Goal: Task Accomplishment & Management: Manage account settings

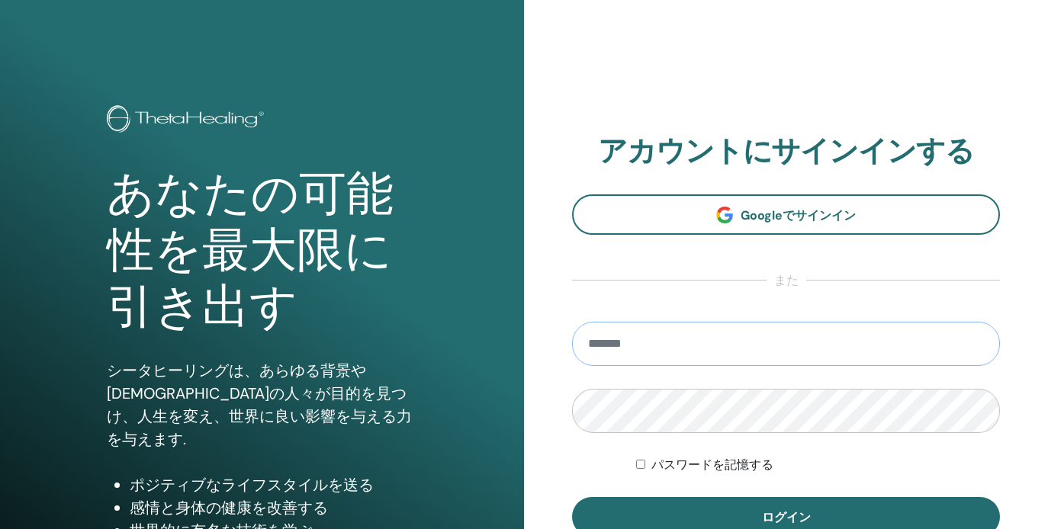
type input "**********"
click at [785, 517] on button "ログイン" at bounding box center [786, 517] width 428 height 40
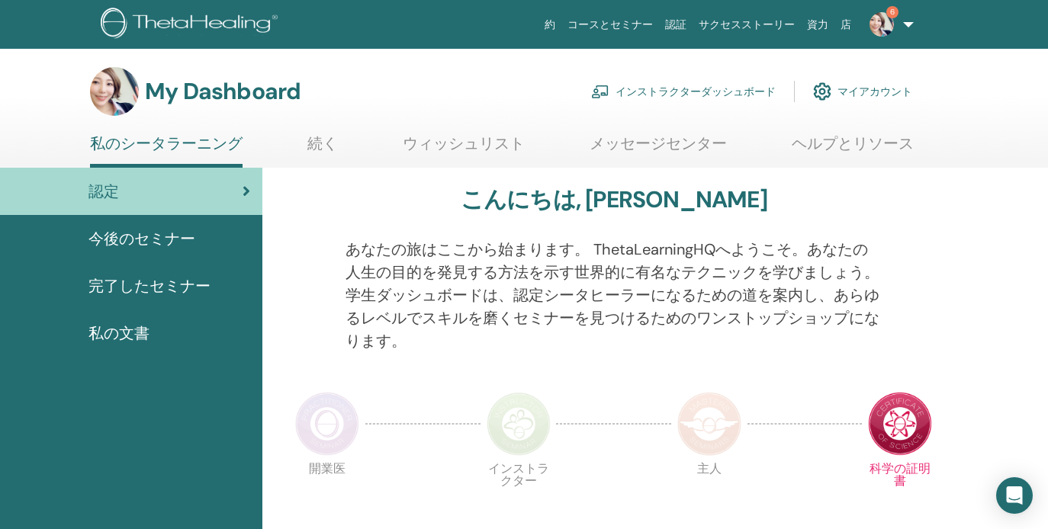
click at [681, 90] on link "インストラクターダッシュボード" at bounding box center [683, 92] width 184 height 34
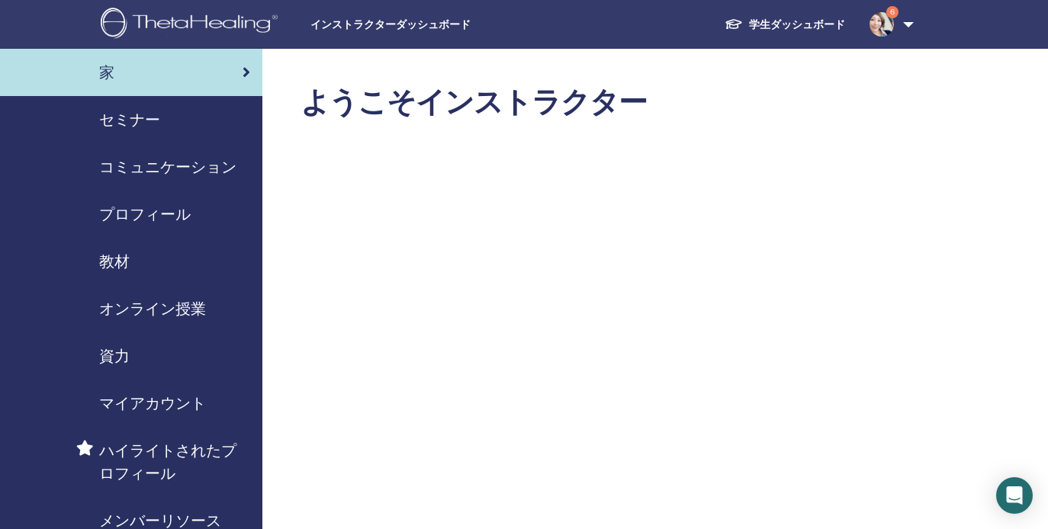
click at [887, 27] on img at bounding box center [881, 24] width 24 height 24
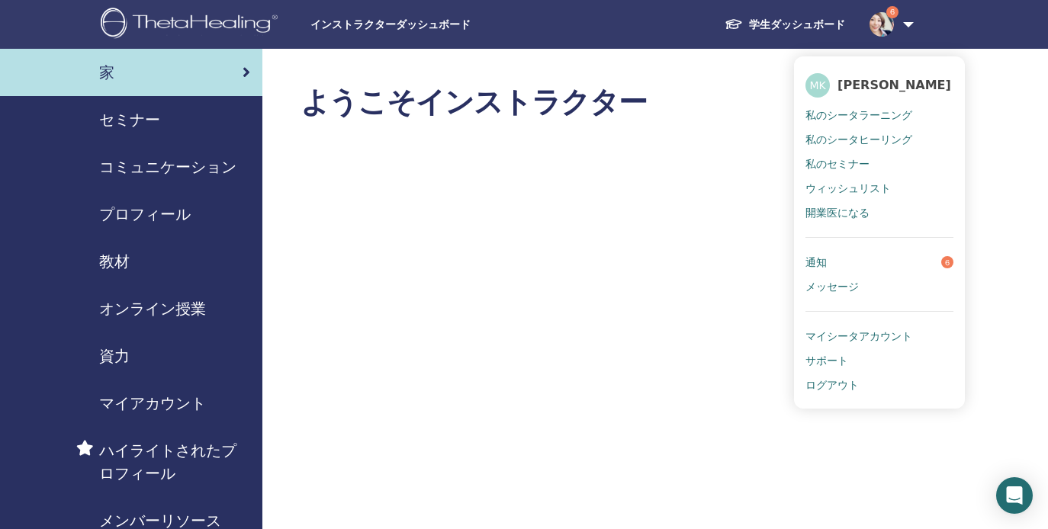
click at [862, 114] on span "私のシータラーニング" at bounding box center [858, 115] width 107 height 14
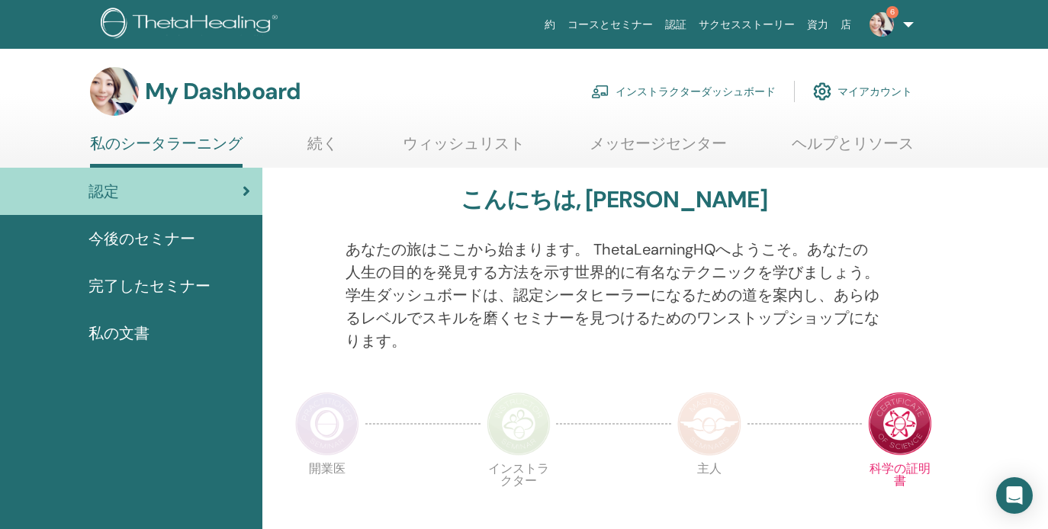
click at [157, 236] on span "今後のセミナー" at bounding box center [141, 238] width 107 height 23
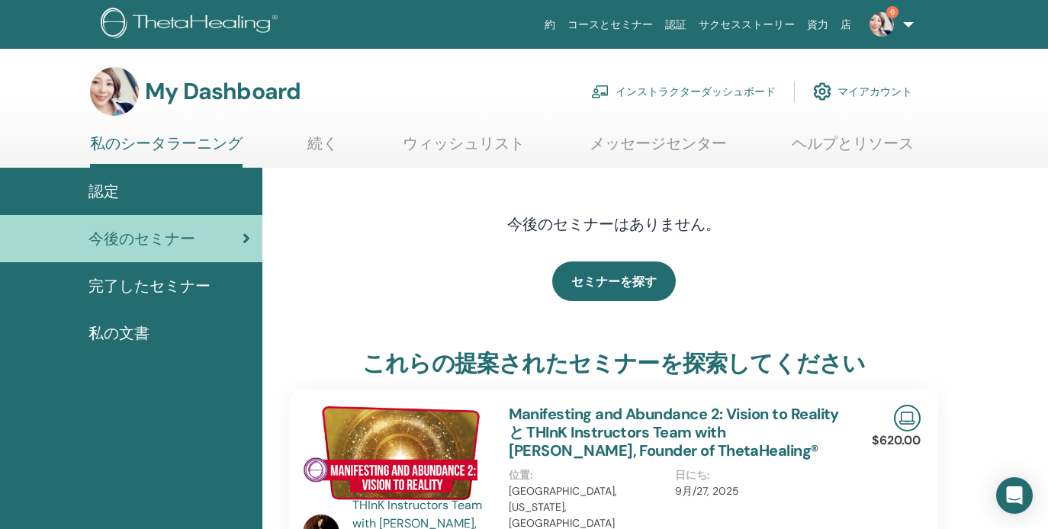
click at [687, 94] on link "インストラクターダッシュボード" at bounding box center [683, 92] width 184 height 34
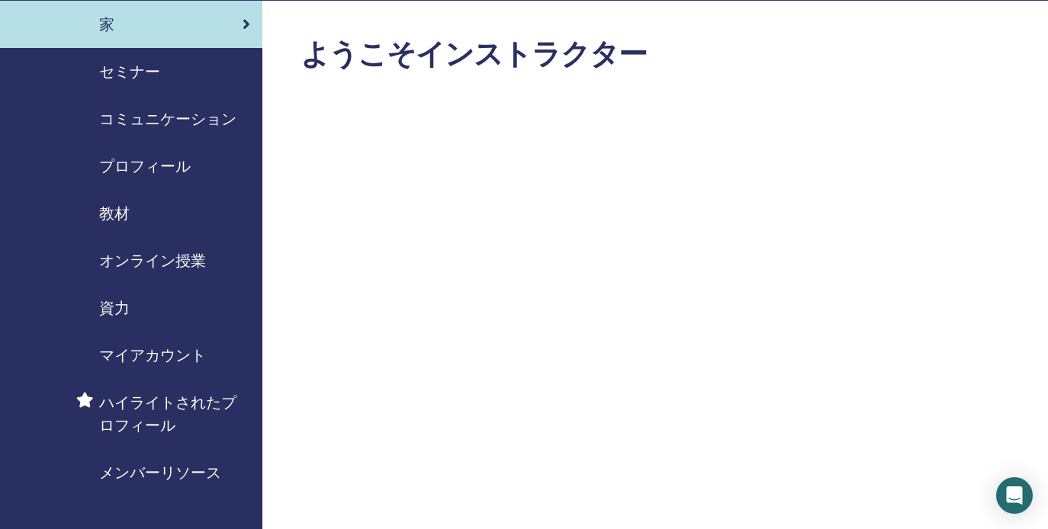
scroll to position [49, 0]
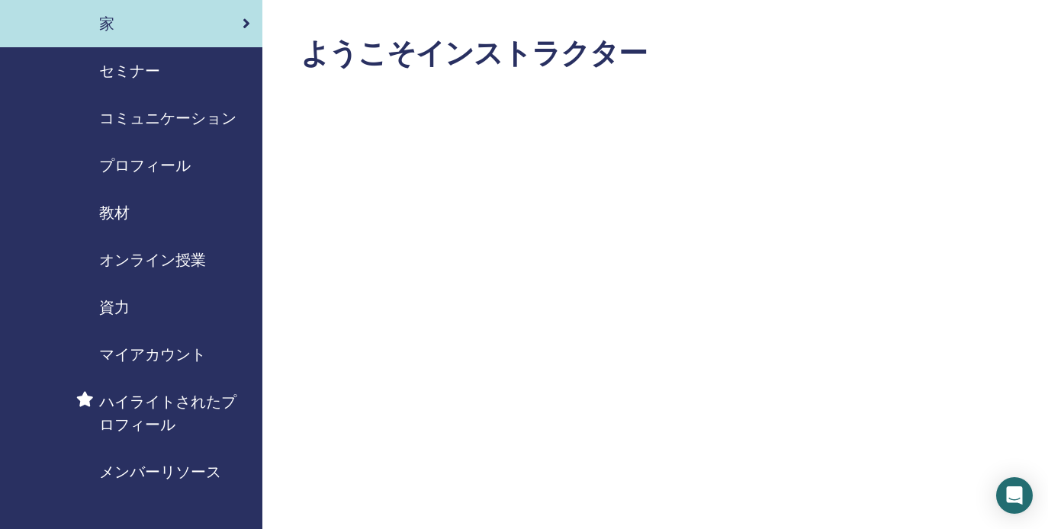
click at [154, 162] on span "プロフィール" at bounding box center [144, 165] width 91 height 23
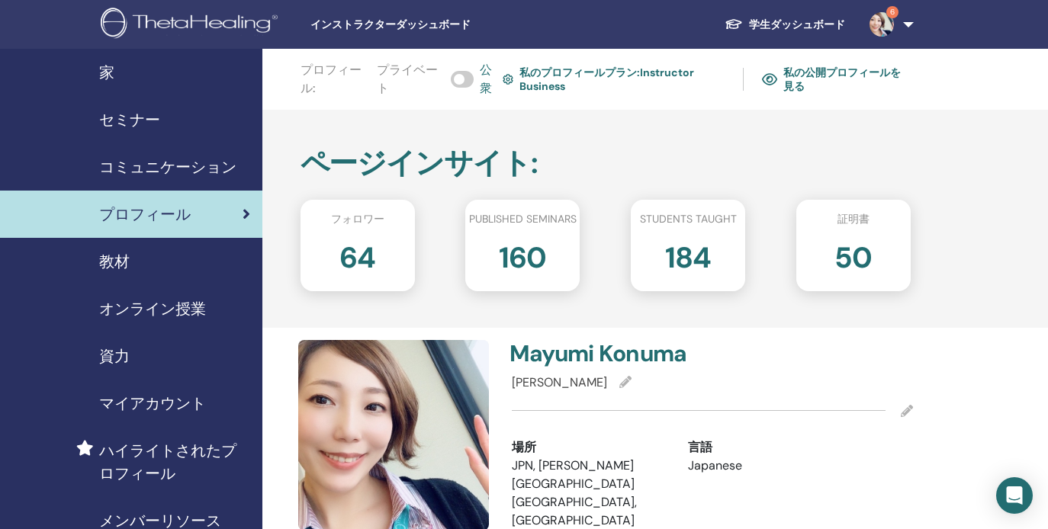
click at [610, 73] on link "私のプロフィールプラン : Instructor Business" at bounding box center [613, 79] width 222 height 35
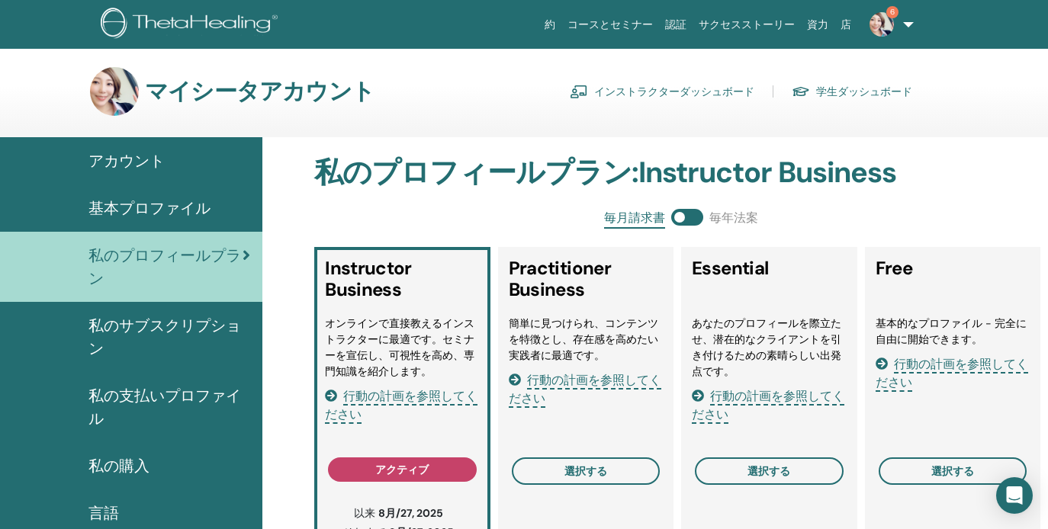
click at [860, 94] on link "学生ダッシュボード" at bounding box center [851, 91] width 120 height 24
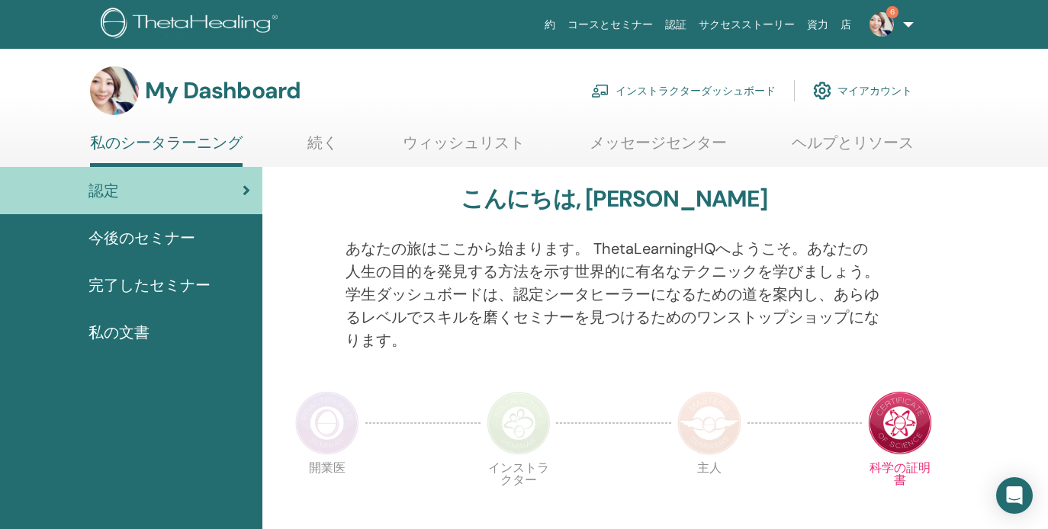
scroll to position [1, 1]
click at [719, 93] on link "インストラクターダッシュボード" at bounding box center [683, 91] width 184 height 34
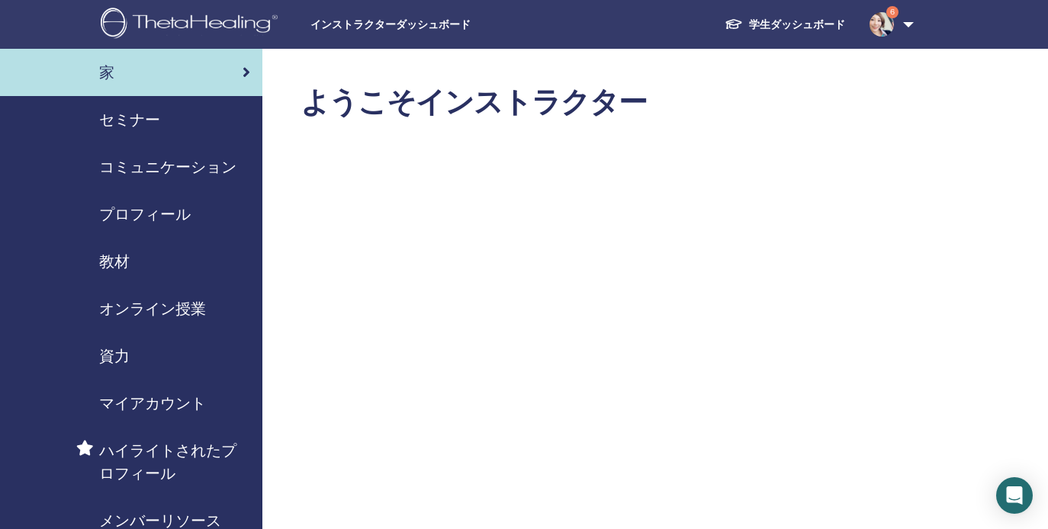
click at [121, 120] on span "セミナー" at bounding box center [129, 119] width 61 height 23
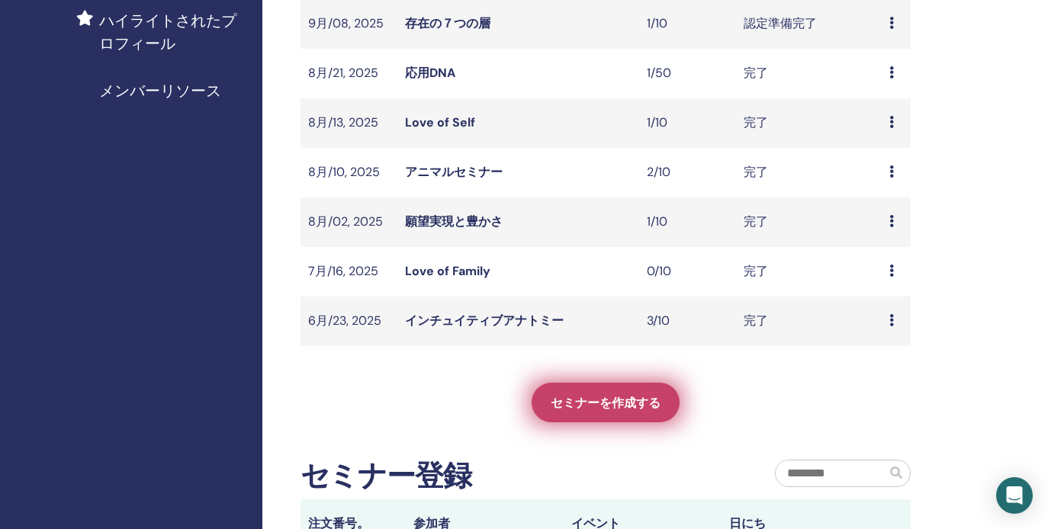
scroll to position [451, 0]
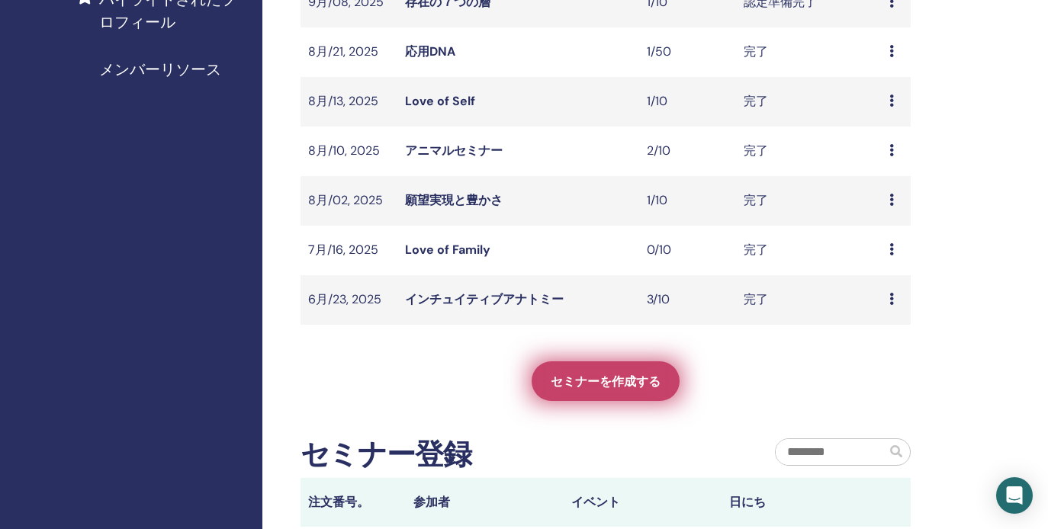
click at [608, 383] on span "セミナーを作成する" at bounding box center [605, 382] width 110 height 16
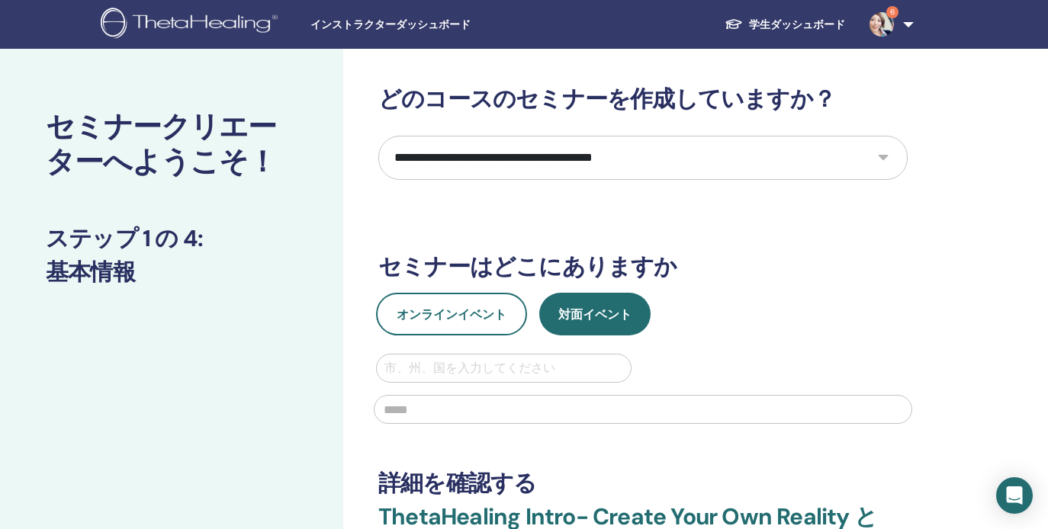
select select "**"
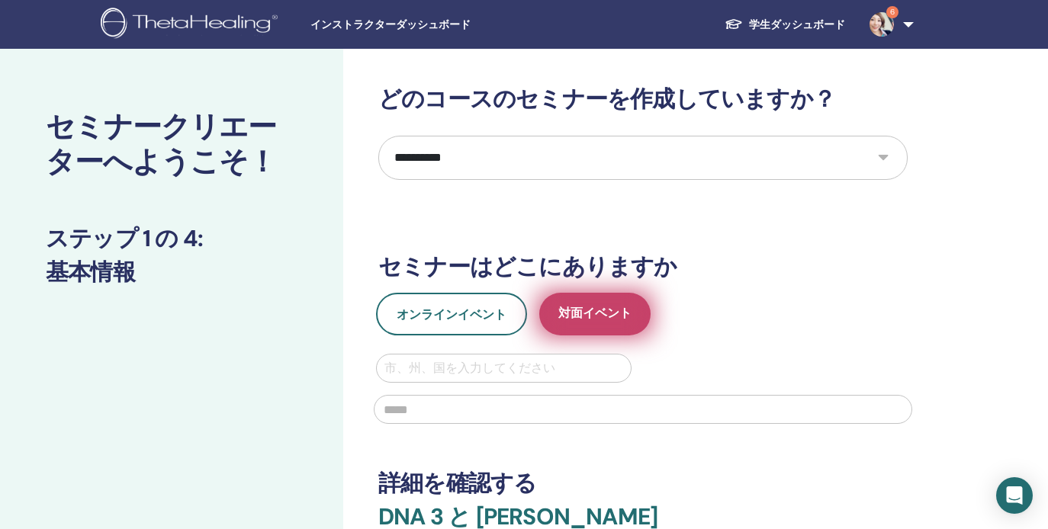
click at [615, 310] on span "対面イベント" at bounding box center [594, 314] width 73 height 19
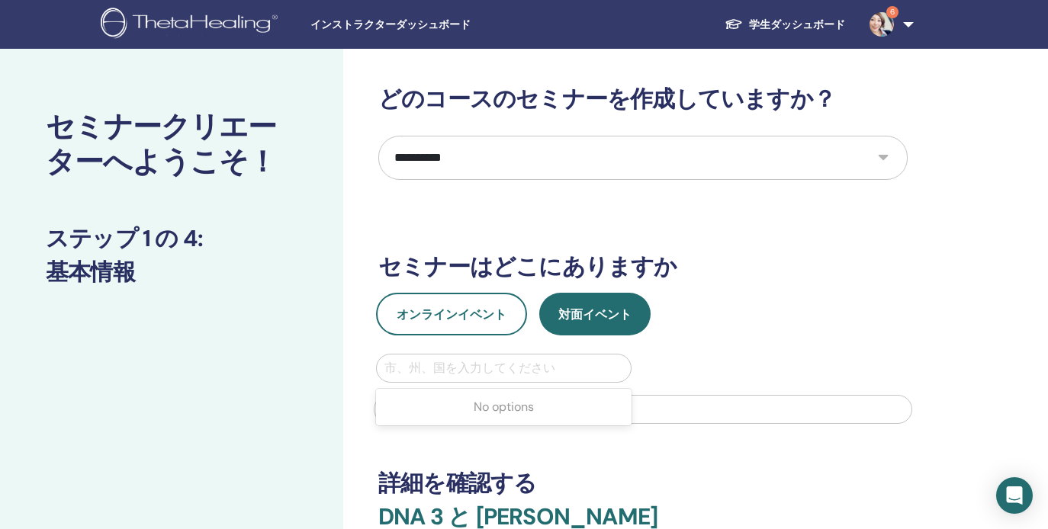
click at [514, 370] on div "市、州、国を入力してください" at bounding box center [503, 368] width 239 height 18
type input "*"
type input "*********"
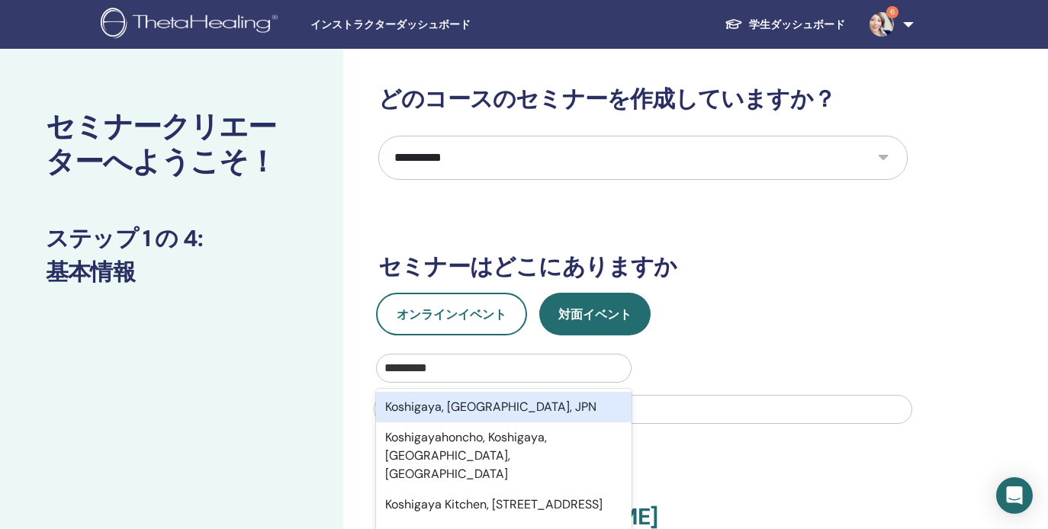
click at [520, 402] on div "Koshigaya, Saitama, JPN" at bounding box center [503, 407] width 255 height 30
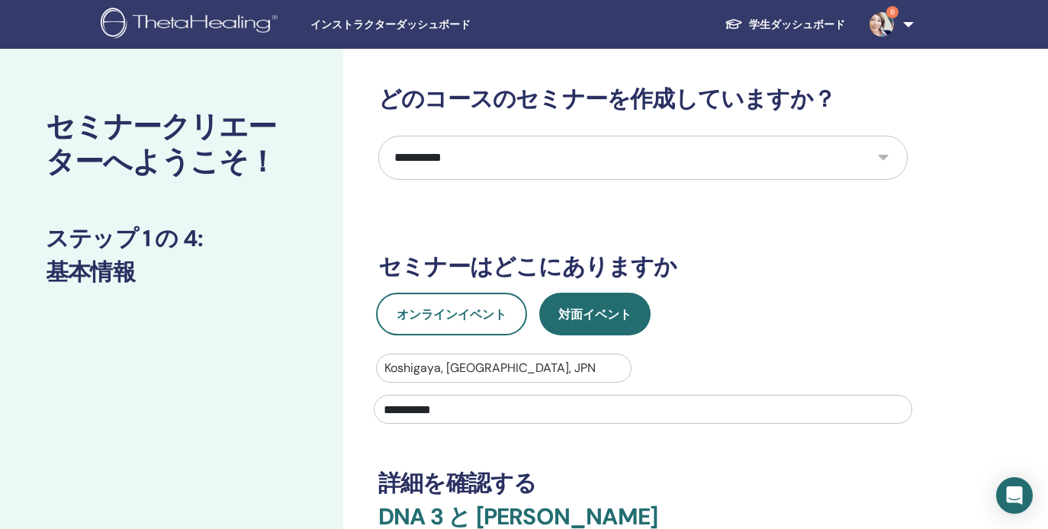
type input "**********"
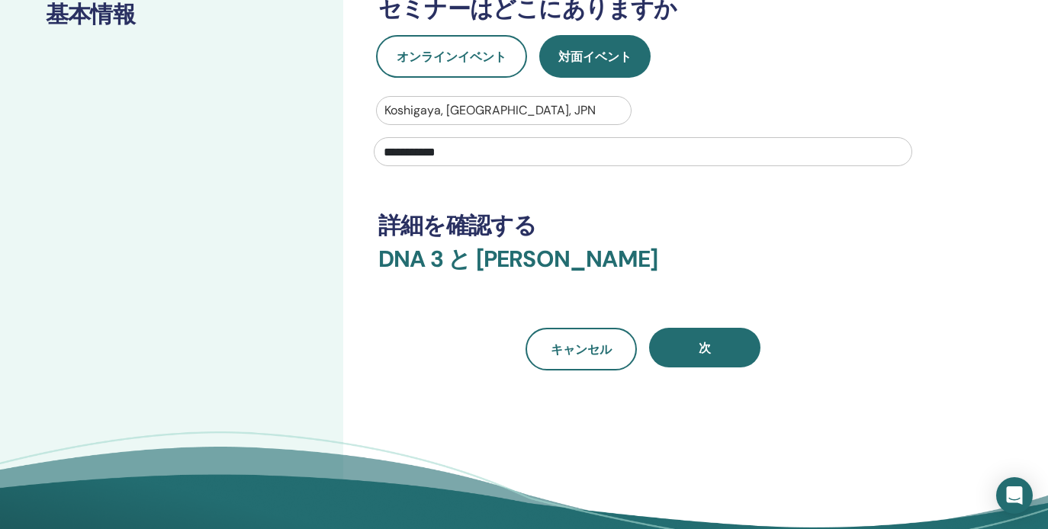
scroll to position [351, 0]
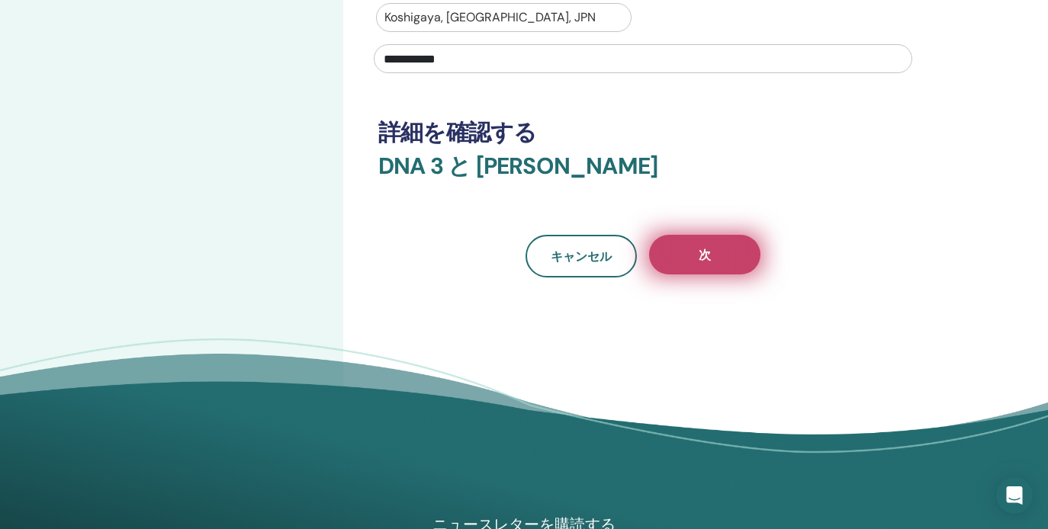
click at [721, 263] on button "次" at bounding box center [704, 255] width 111 height 40
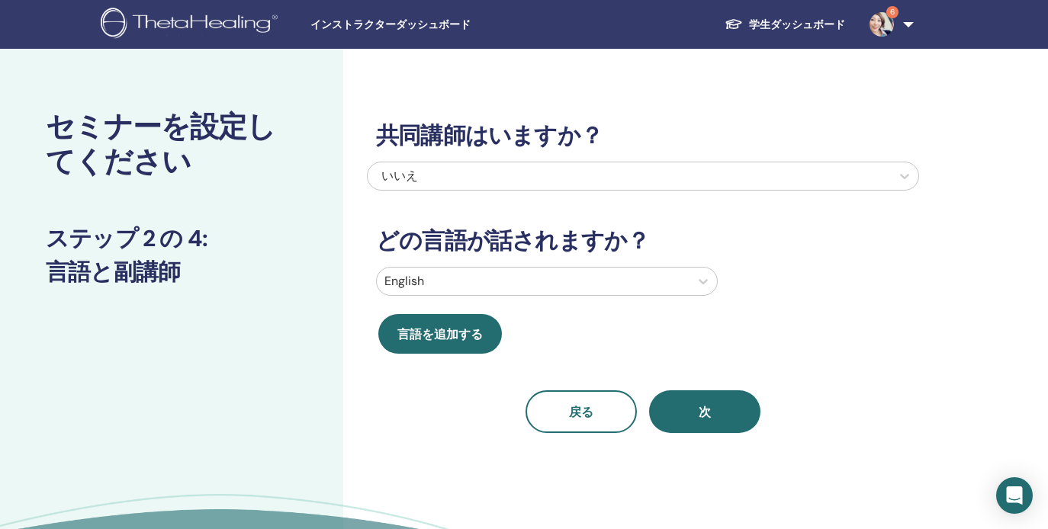
scroll to position [0, 0]
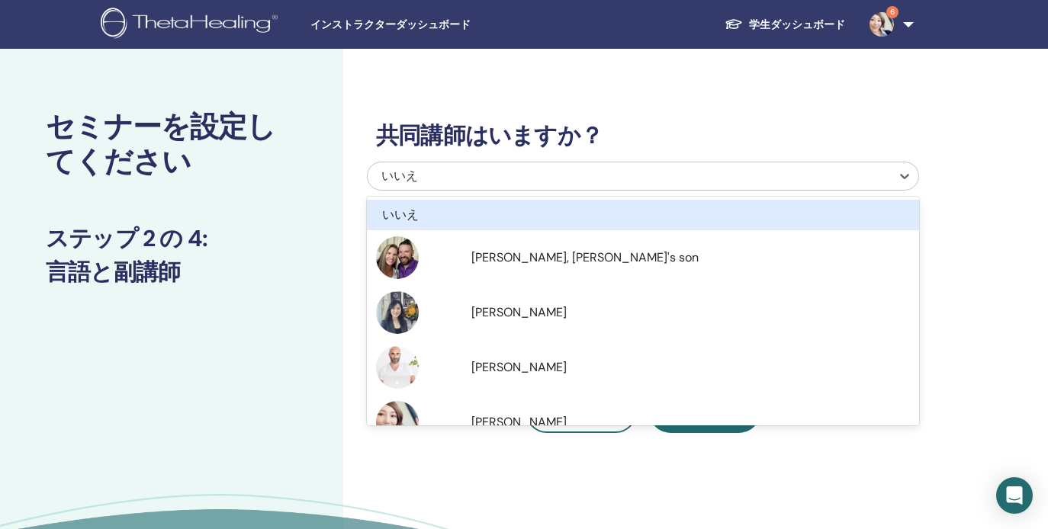
click at [509, 178] on div "いいえ" at bounding box center [589, 176] width 417 height 18
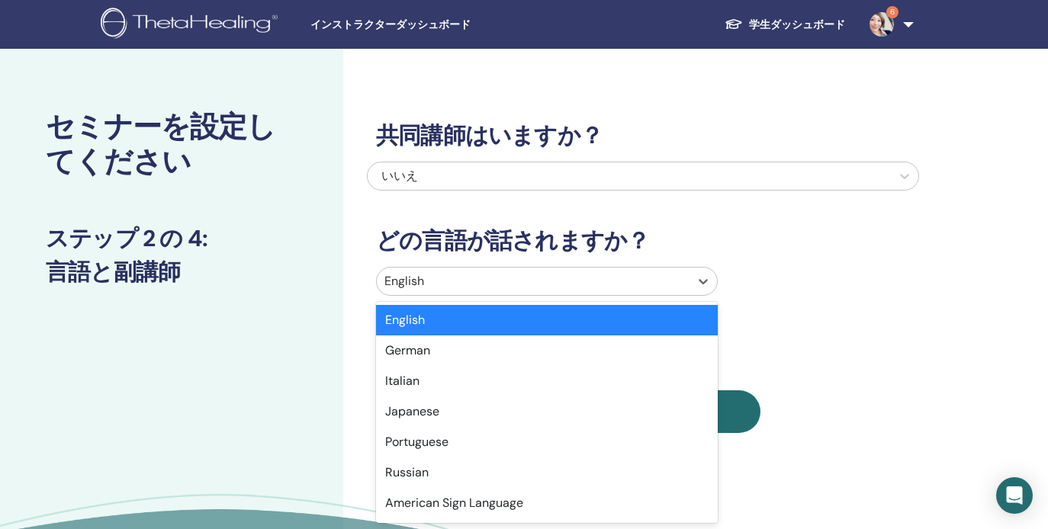
click at [520, 281] on div at bounding box center [532, 281] width 297 height 21
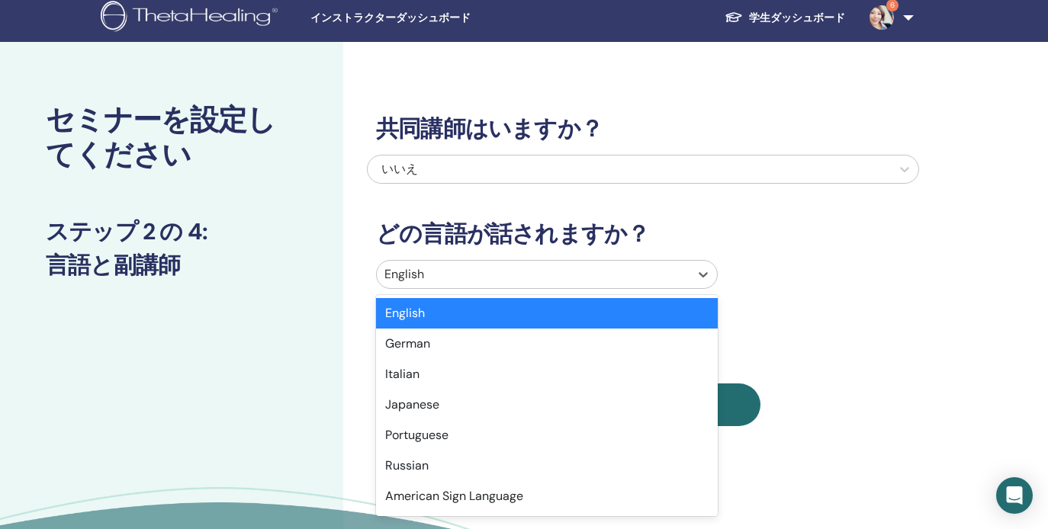
scroll to position [8, 0]
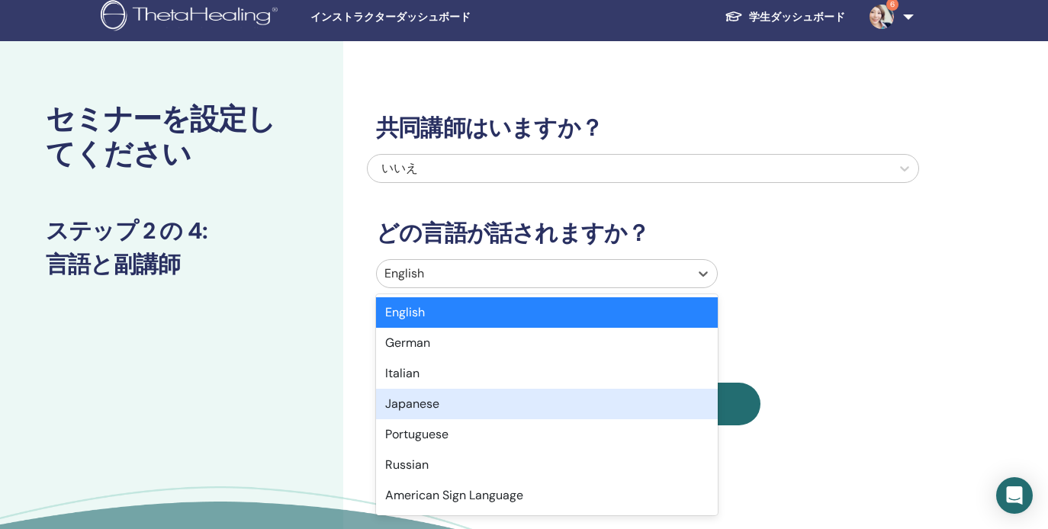
click at [448, 411] on div "Japanese" at bounding box center [547, 404] width 342 height 30
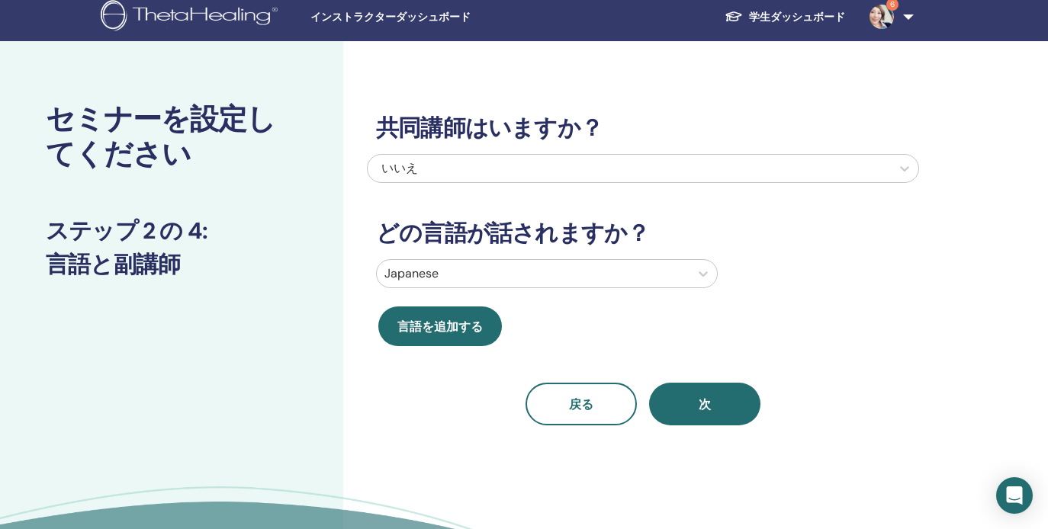
click at [711, 398] on button "次" at bounding box center [704, 404] width 111 height 43
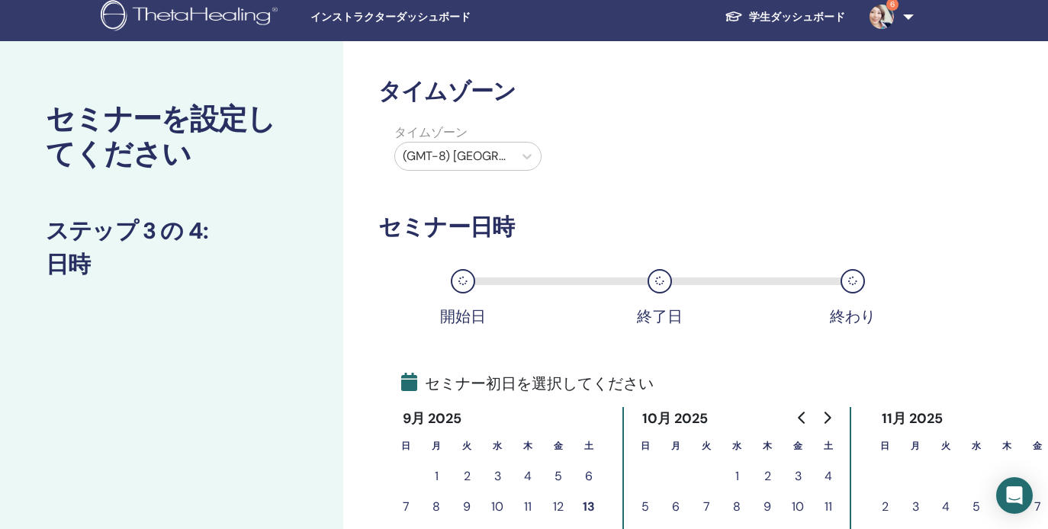
scroll to position [8, 26]
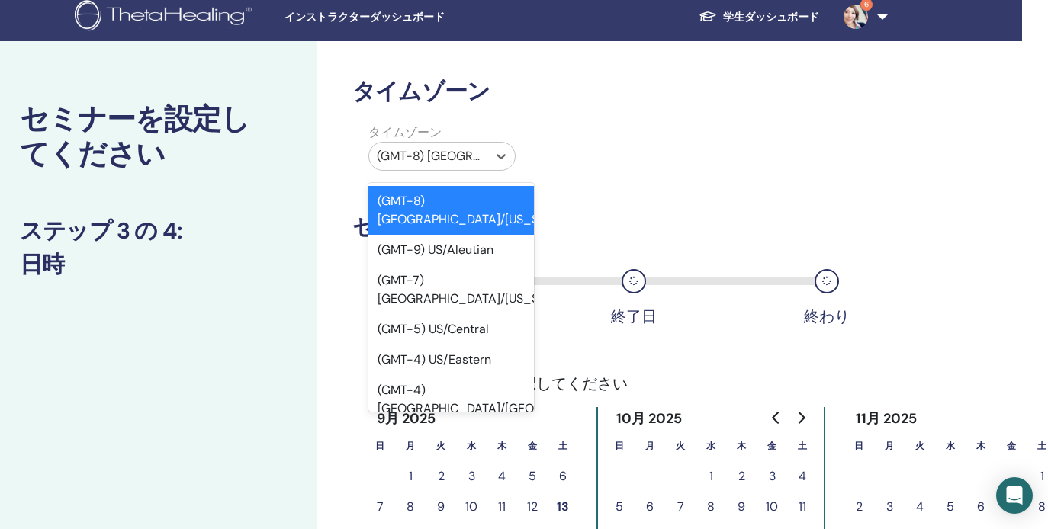
click at [470, 159] on div "(GMT-8) US/Alaska" at bounding box center [428, 156] width 103 height 18
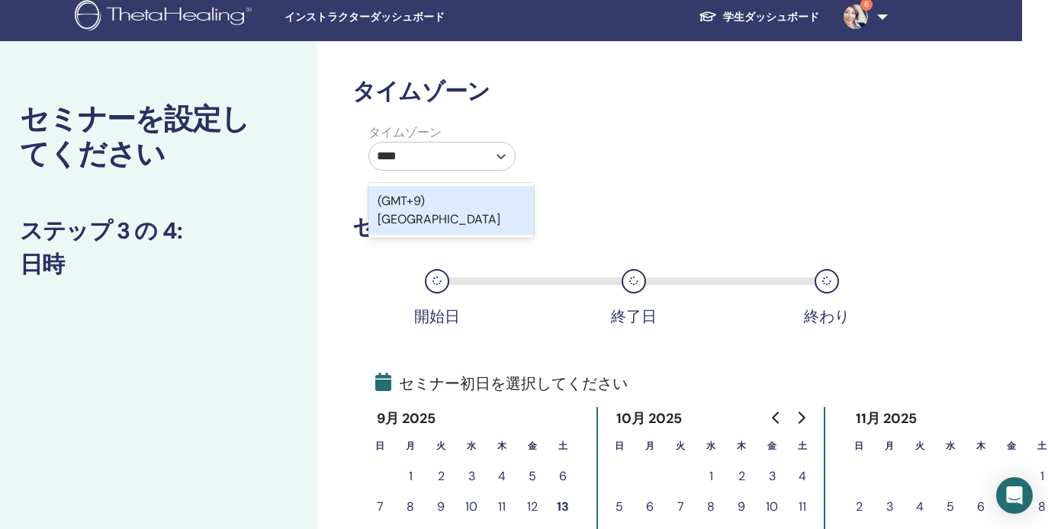
type input "*****"
click at [484, 196] on div "(GMT+9) Japan" at bounding box center [450, 210] width 165 height 49
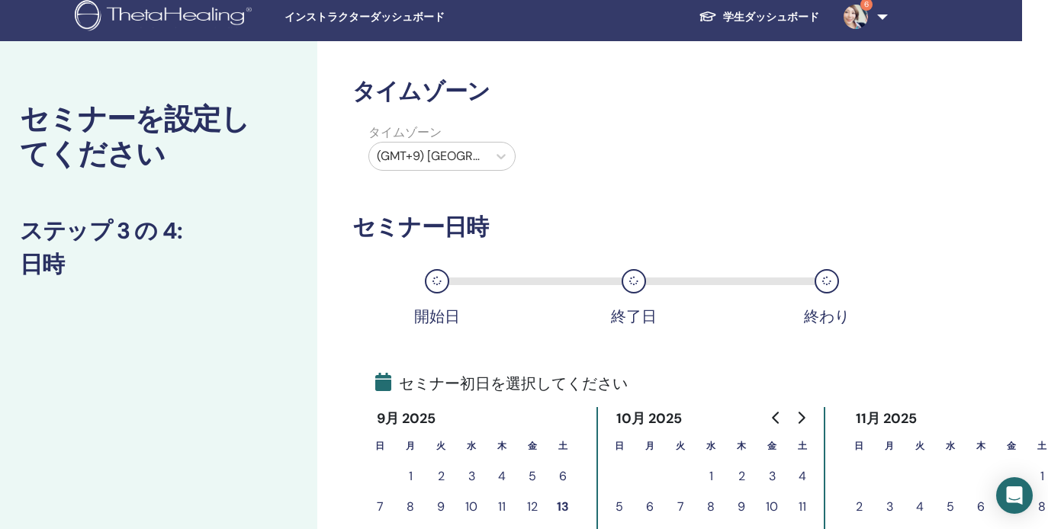
click at [629, 175] on div "タイムゾーン (GMT+9) Japan" at bounding box center [617, 150] width 552 height 53
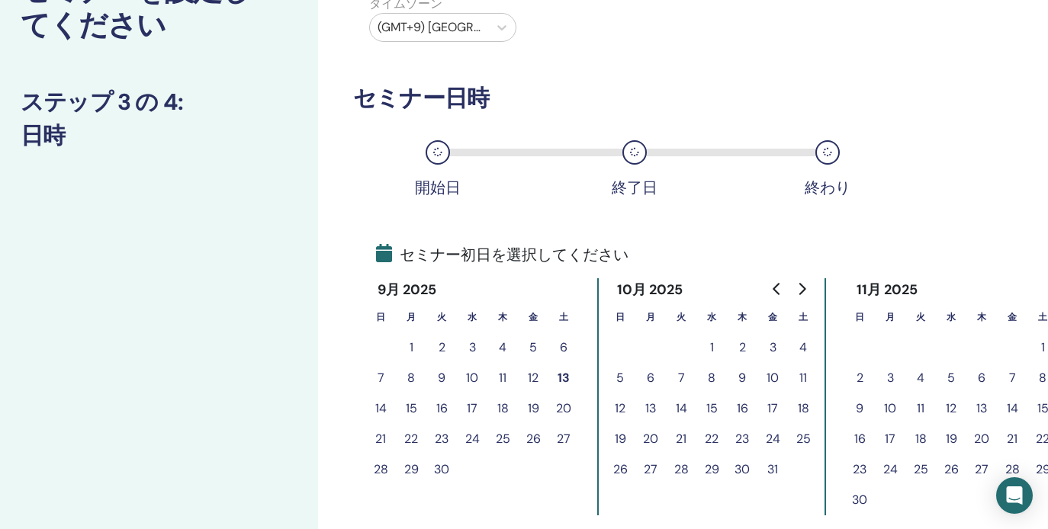
scroll to position [138, 25]
click at [714, 345] on button "1" at bounding box center [711, 346] width 30 height 30
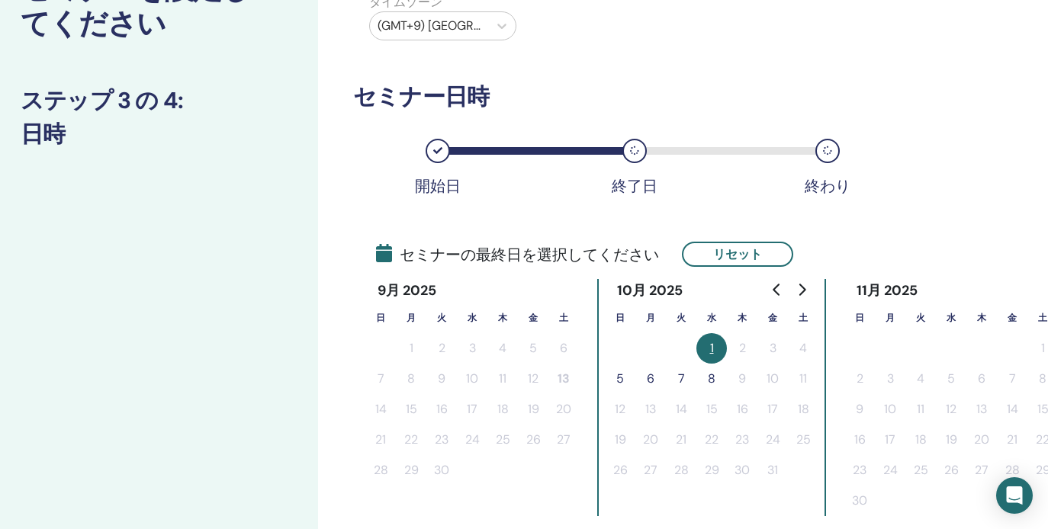
click at [628, 378] on button "5" at bounding box center [620, 379] width 30 height 30
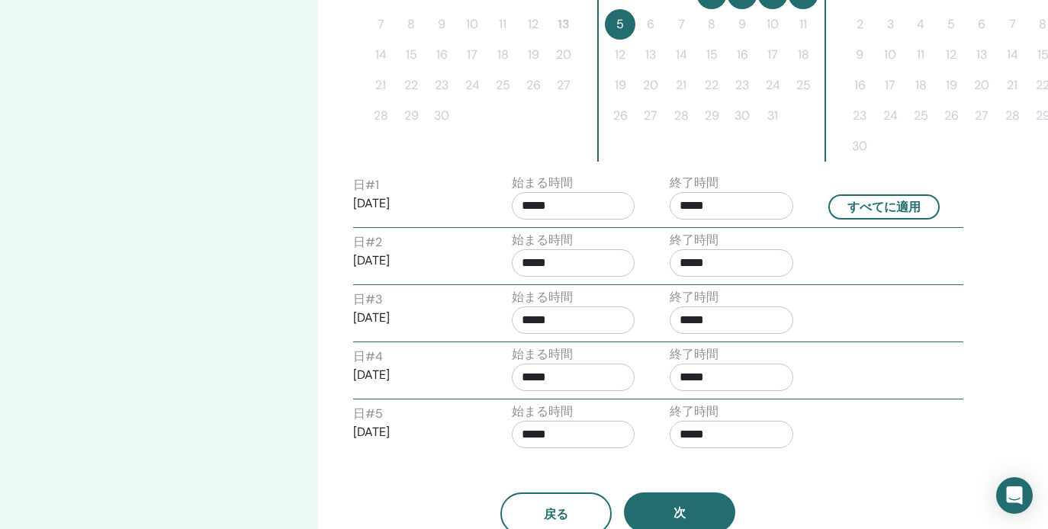
scroll to position [525, 25]
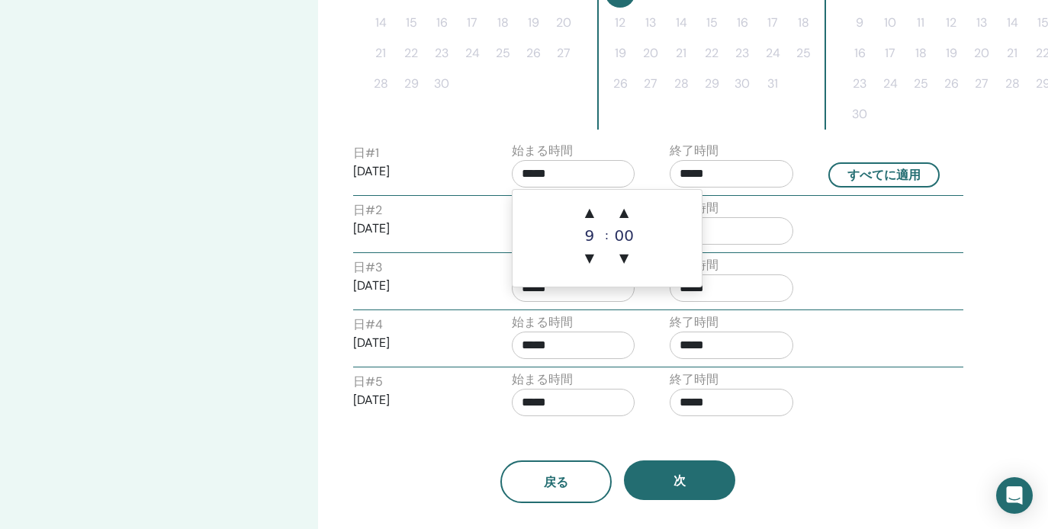
click at [616, 173] on input "*****" at bounding box center [574, 173] width 124 height 27
click at [596, 220] on span "▲" at bounding box center [589, 212] width 30 height 30
type input "*****"
click at [723, 175] on input "*****" at bounding box center [731, 173] width 124 height 27
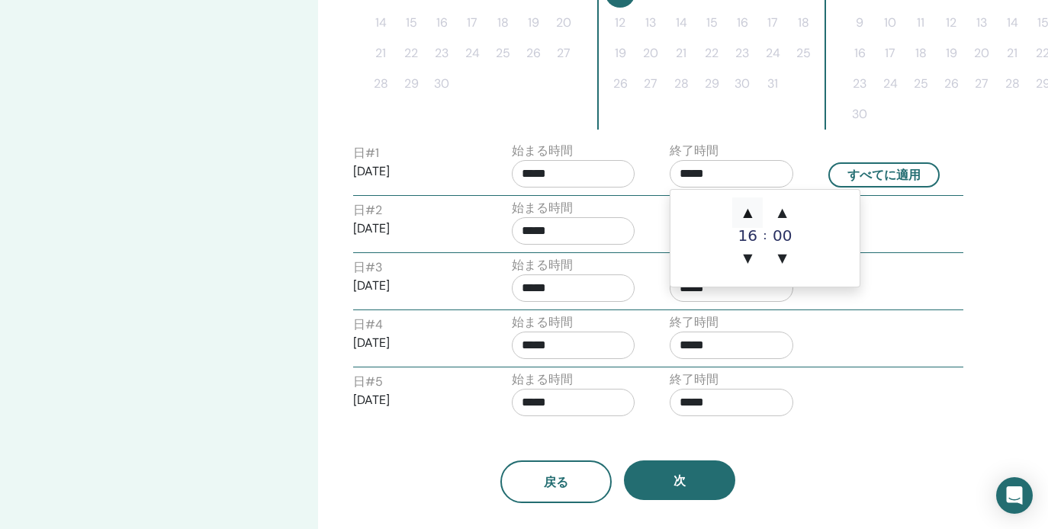
click at [748, 214] on span "▲" at bounding box center [747, 212] width 30 height 30
click at [777, 213] on span "▲" at bounding box center [782, 212] width 30 height 30
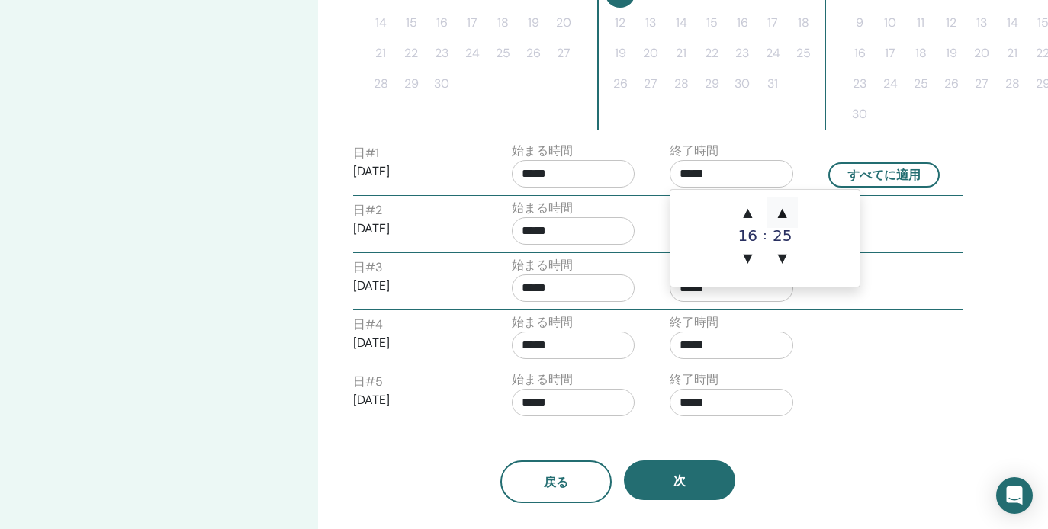
click at [777, 213] on span "▲" at bounding box center [782, 212] width 30 height 30
type input "*****"
click at [880, 166] on button "すべてに適用" at bounding box center [883, 174] width 111 height 25
type input "*****"
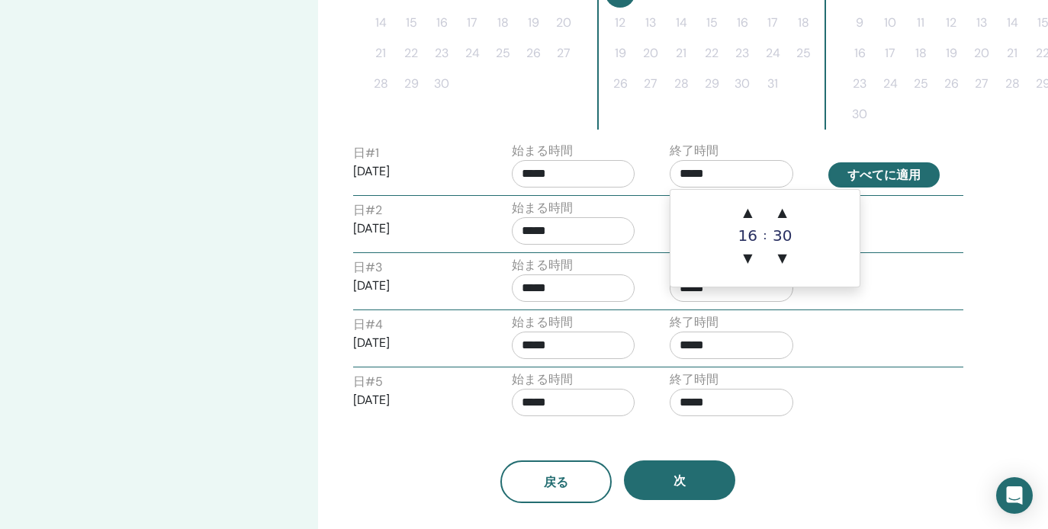
type input "*****"
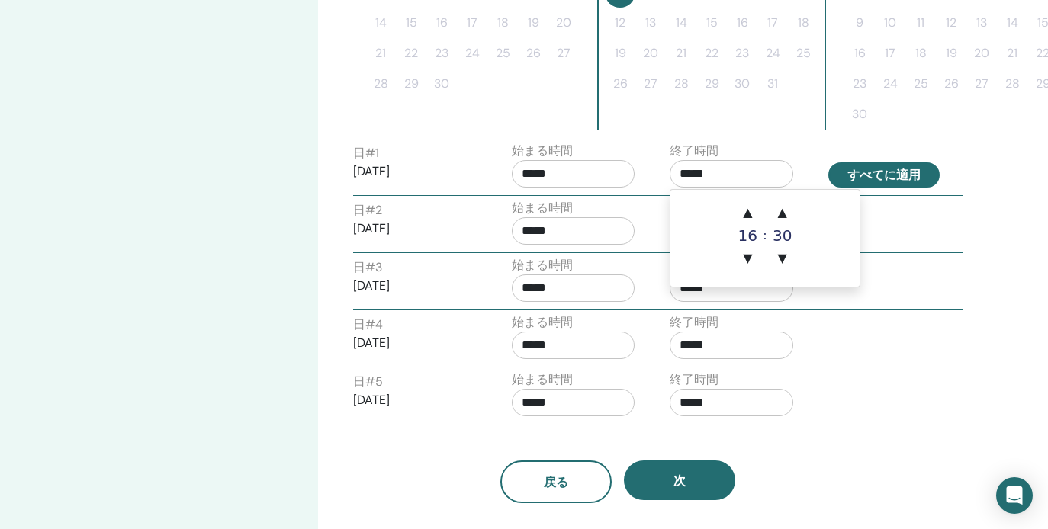
type input "*****"
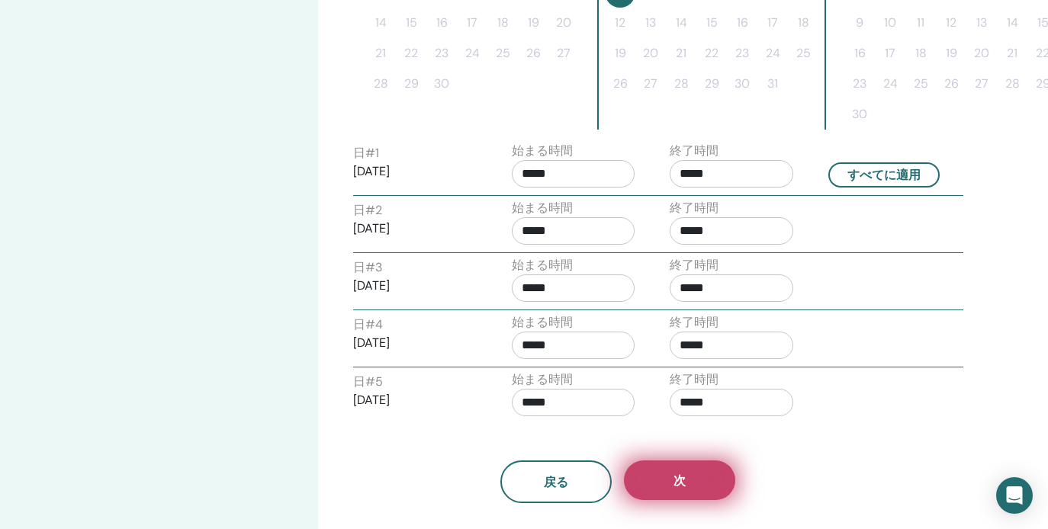
click at [677, 476] on span "次" at bounding box center [679, 481] width 12 height 16
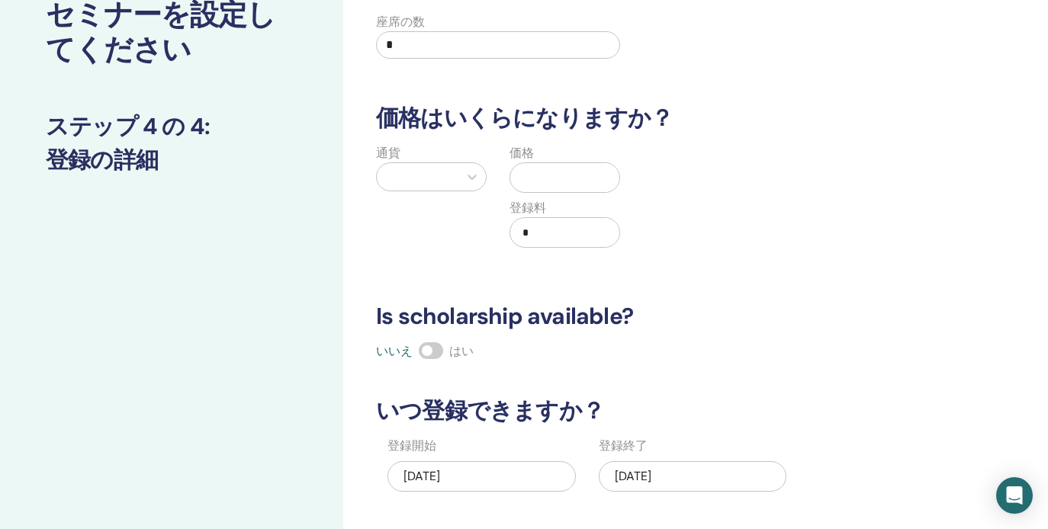
scroll to position [133, 0]
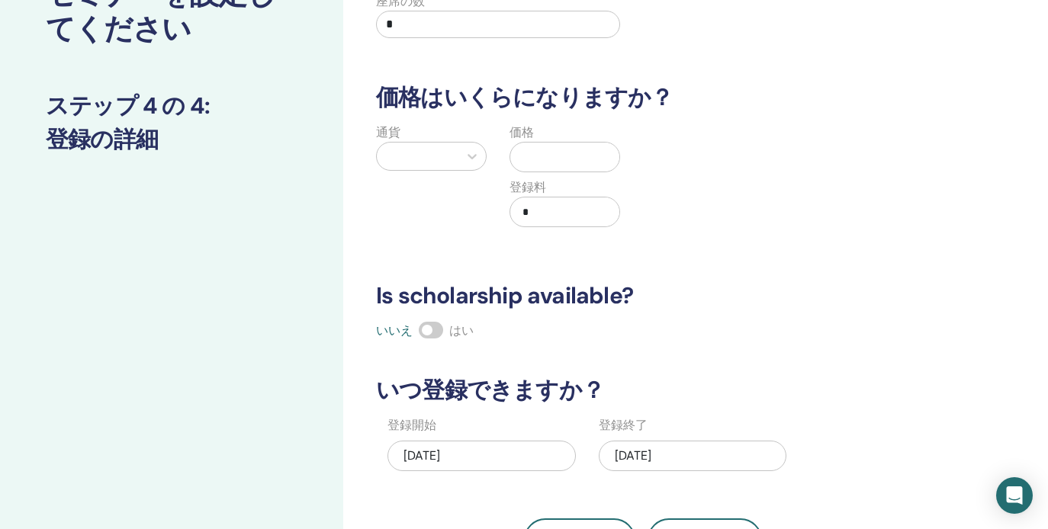
click at [454, 24] on input "*" at bounding box center [498, 24] width 244 height 27
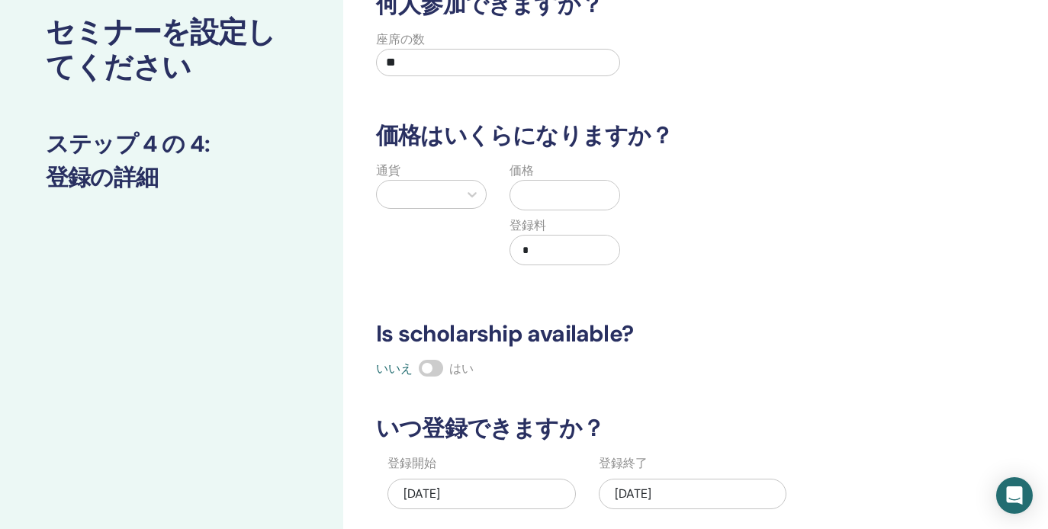
scroll to position [97, 0]
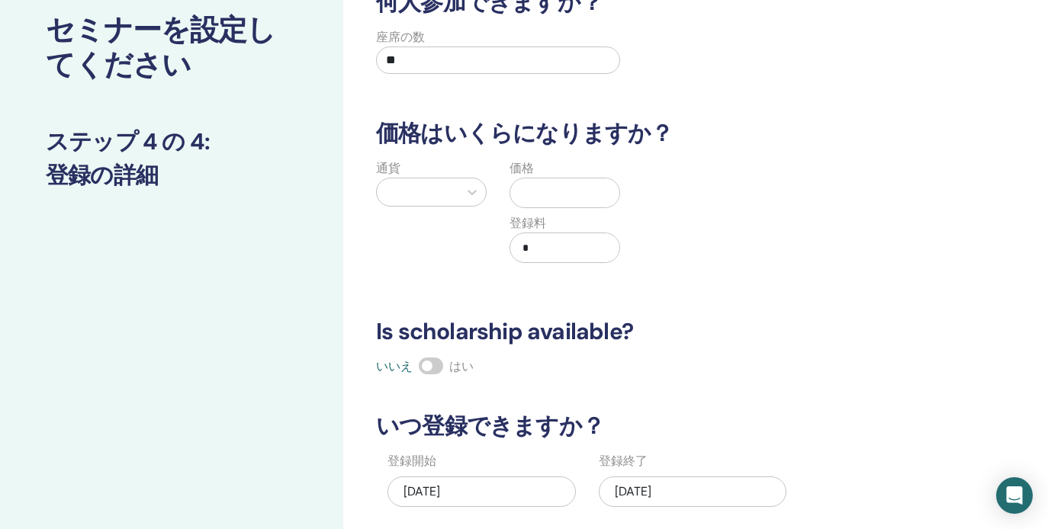
type input "**"
click at [419, 197] on div at bounding box center [417, 191] width 66 height 21
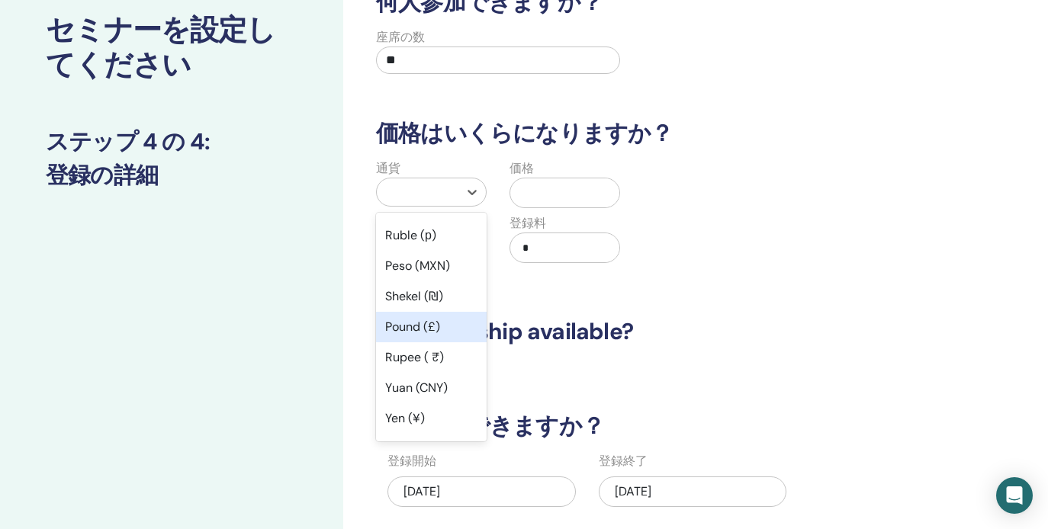
scroll to position [59, 0]
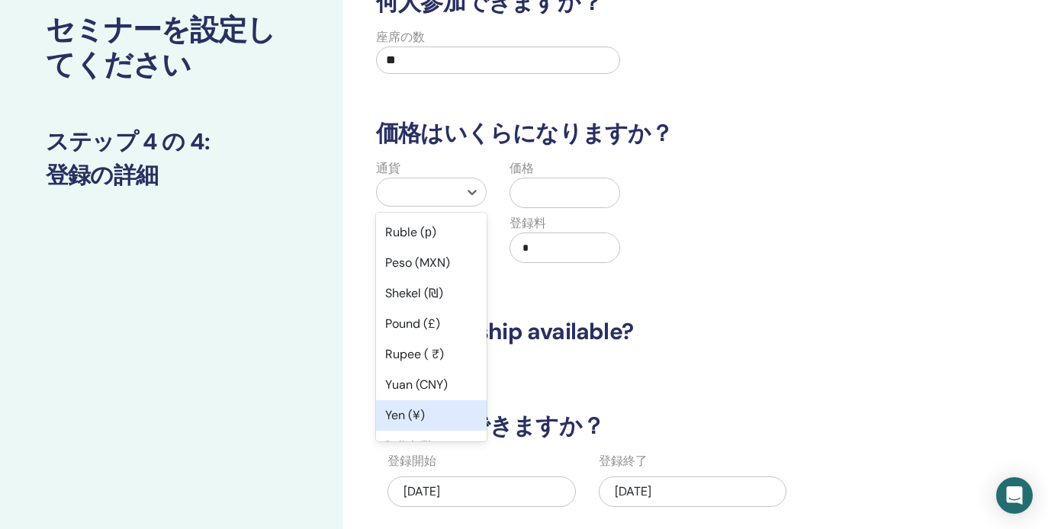
click at [399, 417] on div "Yen (¥)" at bounding box center [431, 415] width 111 height 30
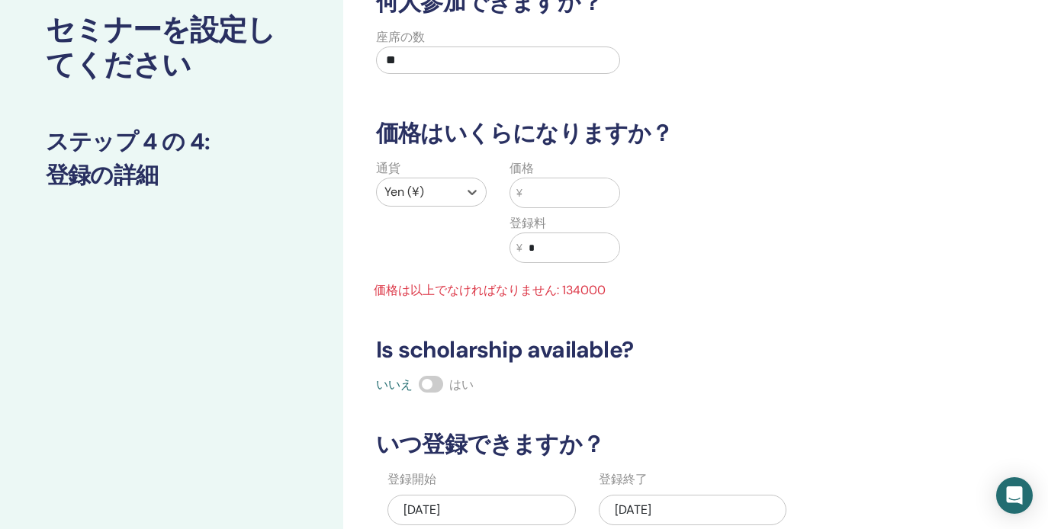
click at [569, 192] on input "text" at bounding box center [570, 192] width 97 height 29
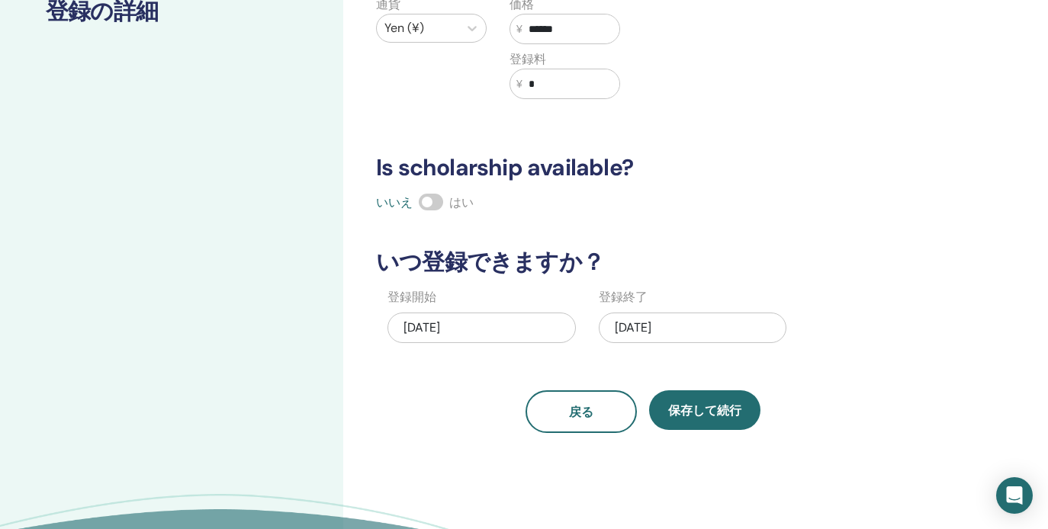
scroll to position [280, 0]
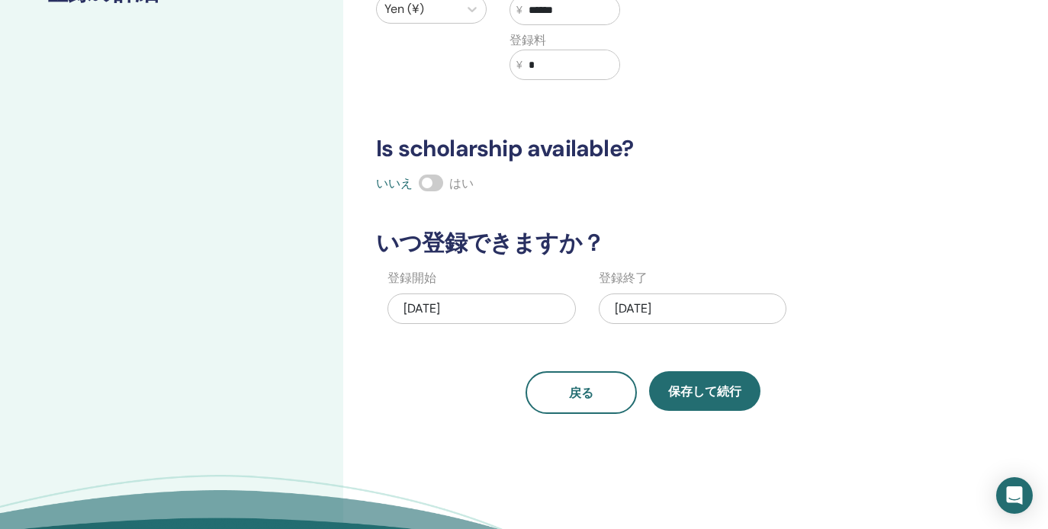
type input "******"
click at [434, 179] on span at bounding box center [431, 183] width 24 height 17
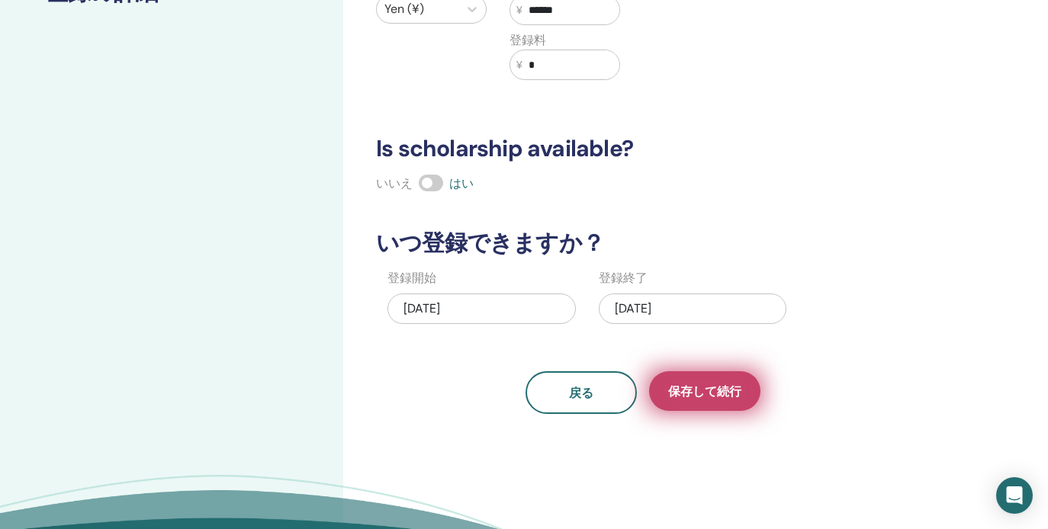
click at [730, 406] on button "保存して続行" at bounding box center [704, 391] width 111 height 40
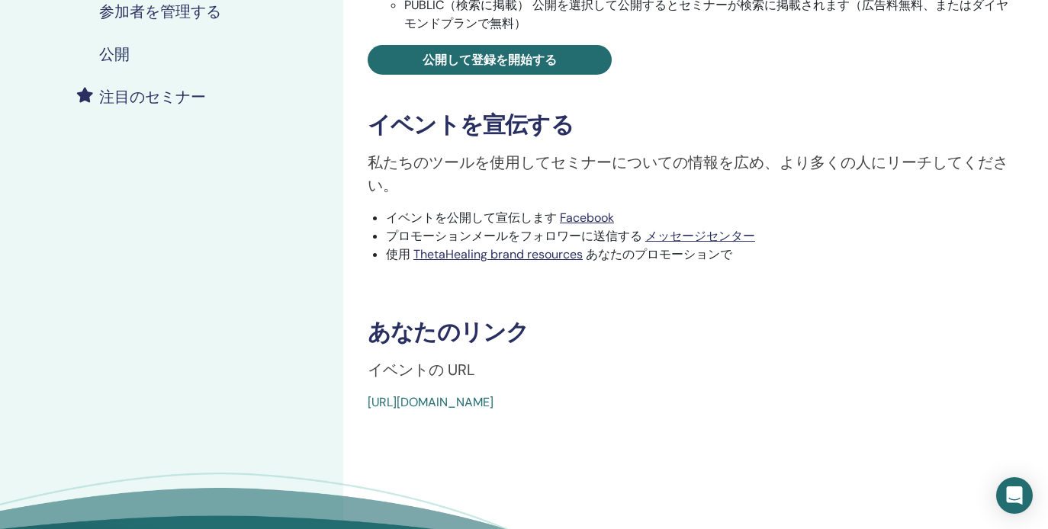
scroll to position [363, 0]
click at [124, 53] on h4 "公開" at bounding box center [114, 53] width 30 height 18
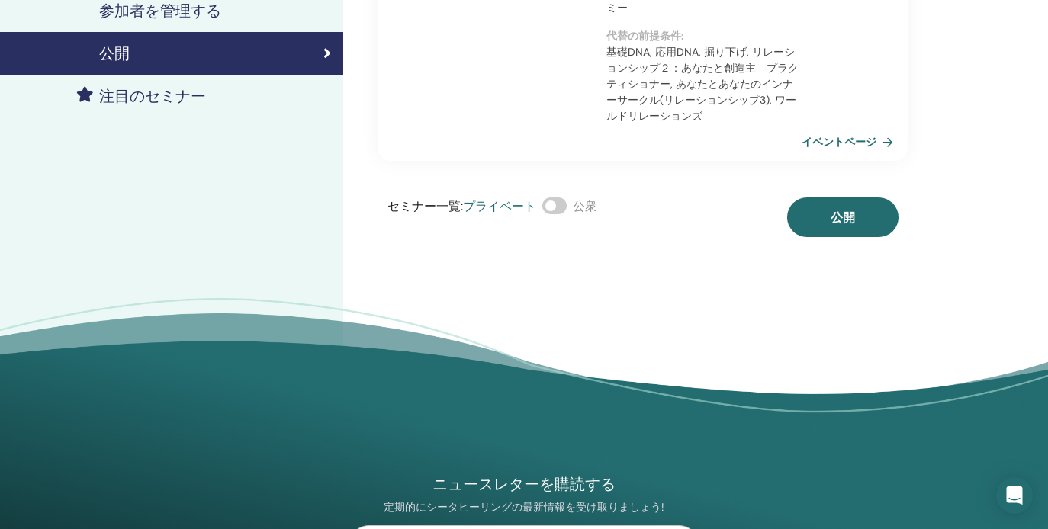
click at [553, 212] on span at bounding box center [554, 205] width 24 height 17
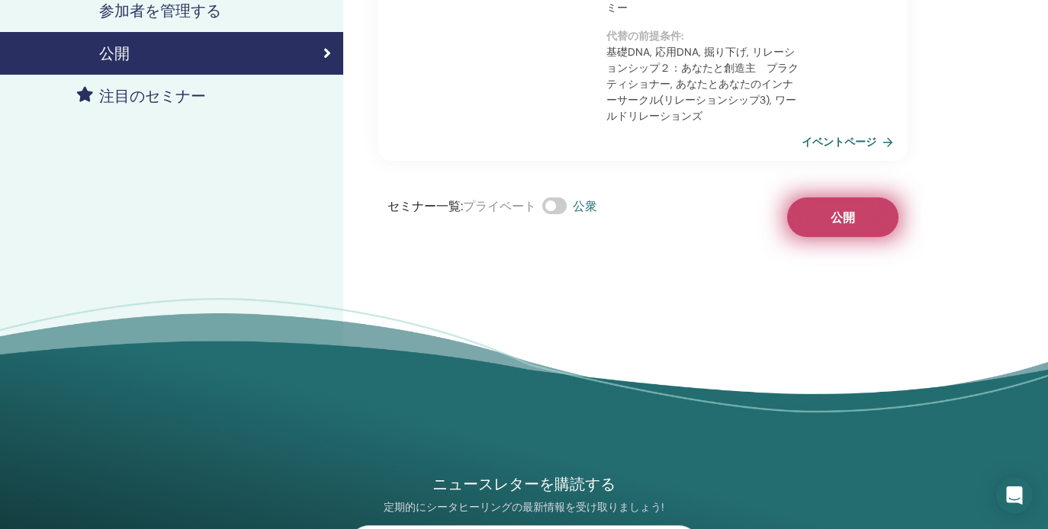
click at [837, 220] on span "公開" at bounding box center [842, 218] width 24 height 16
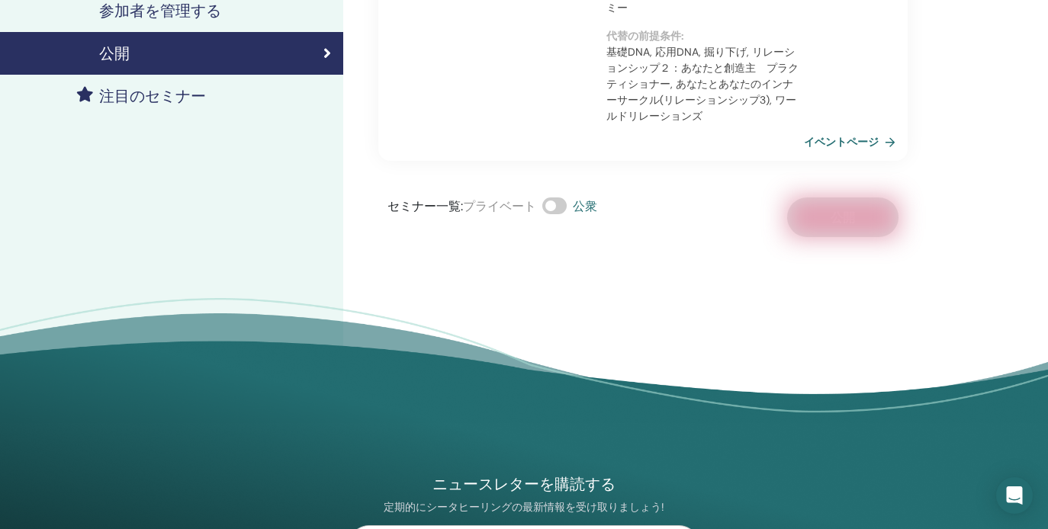
click at [851, 140] on link "イベントページ" at bounding box center [853, 141] width 98 height 23
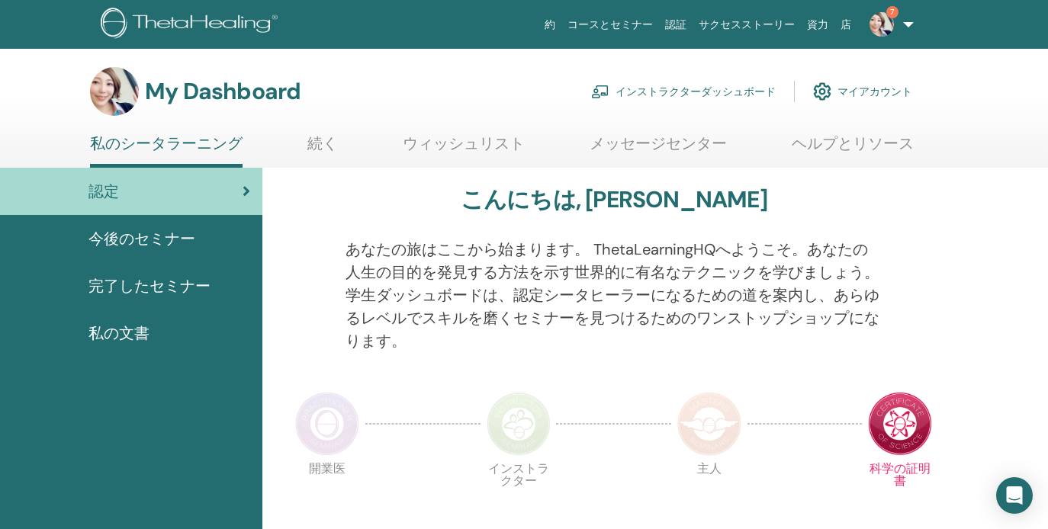
click at [660, 83] on link "インストラクターダッシュボード" at bounding box center [683, 92] width 184 height 34
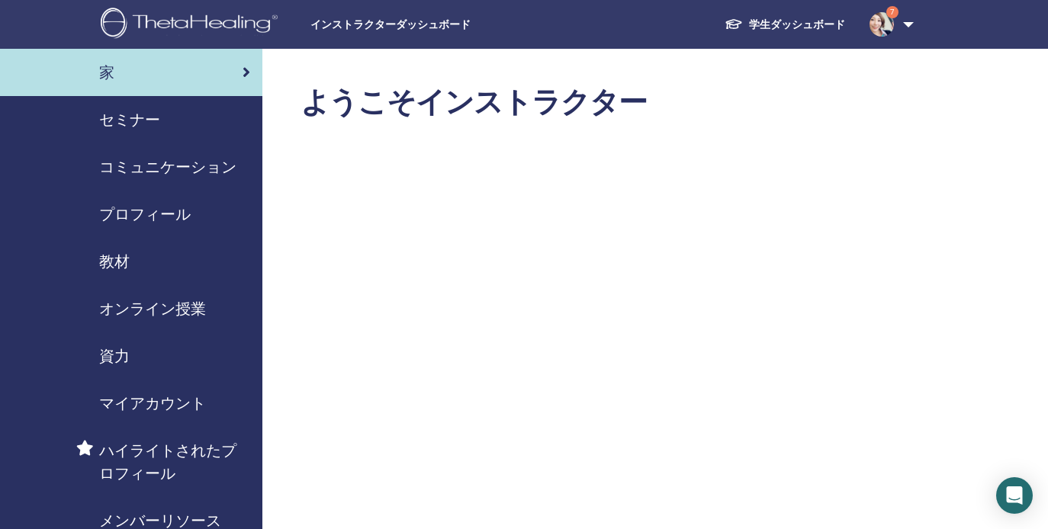
click at [134, 125] on span "セミナー" at bounding box center [129, 119] width 61 height 23
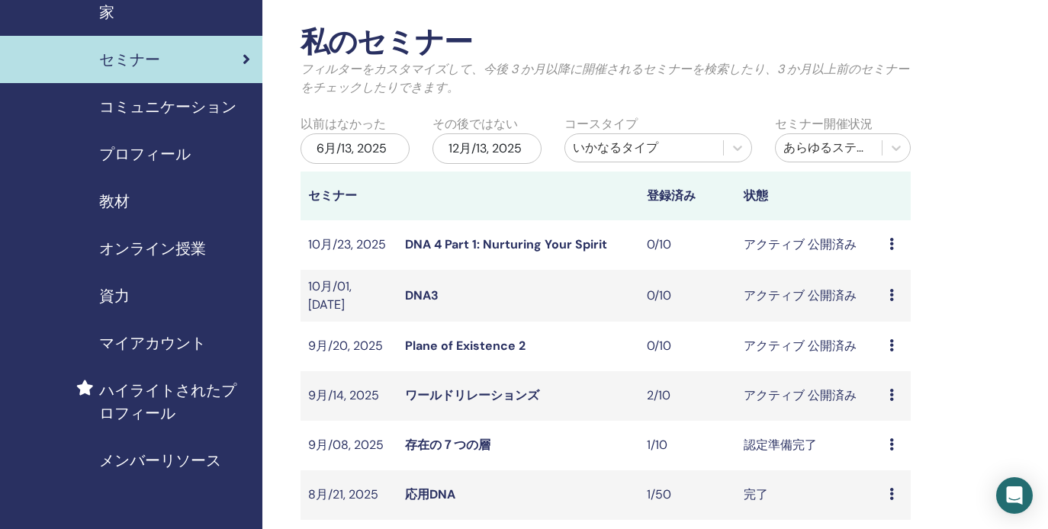
scroll to position [58, 0]
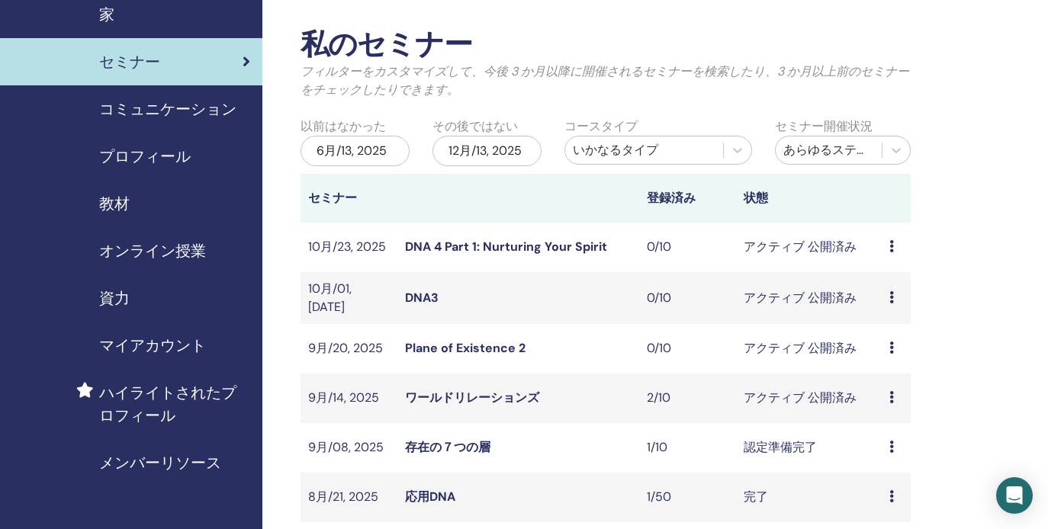
click at [890, 293] on icon at bounding box center [891, 297] width 5 height 12
click at [889, 315] on li "プレビュー" at bounding box center [891, 305] width 85 height 23
click at [893, 294] on icon at bounding box center [891, 297] width 5 height 12
click at [886, 305] on link "プレビュー" at bounding box center [895, 305] width 61 height 16
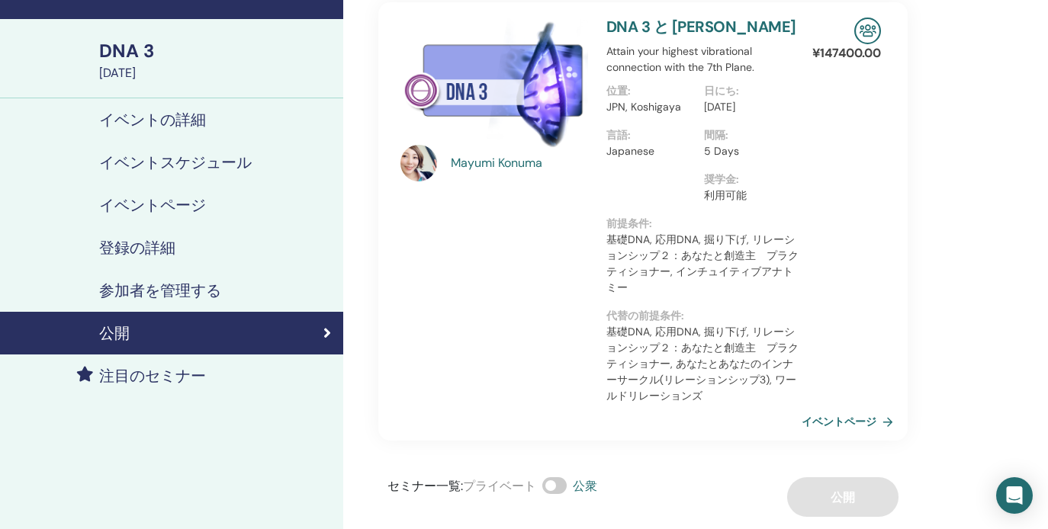
scroll to position [84, 0]
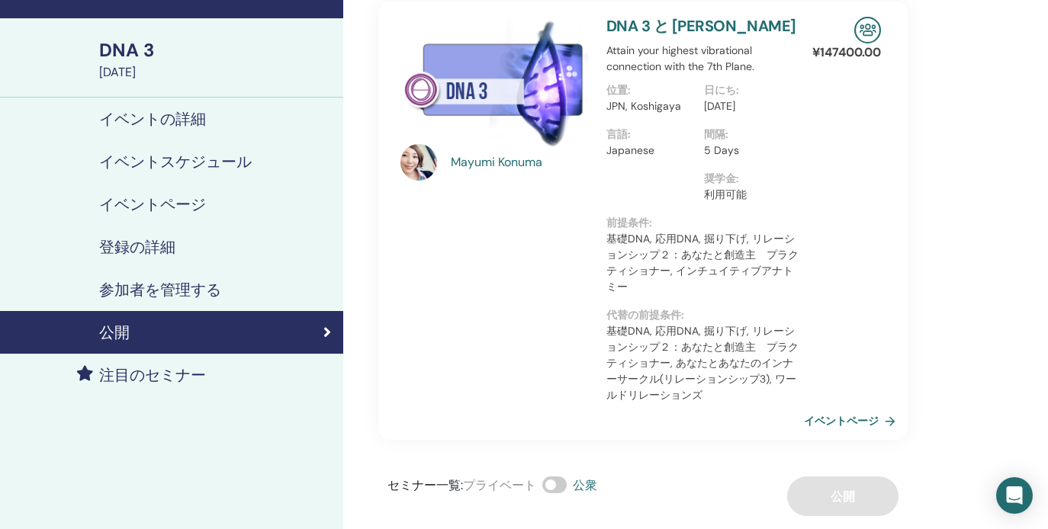
click at [849, 420] on link "イベントページ" at bounding box center [853, 420] width 98 height 23
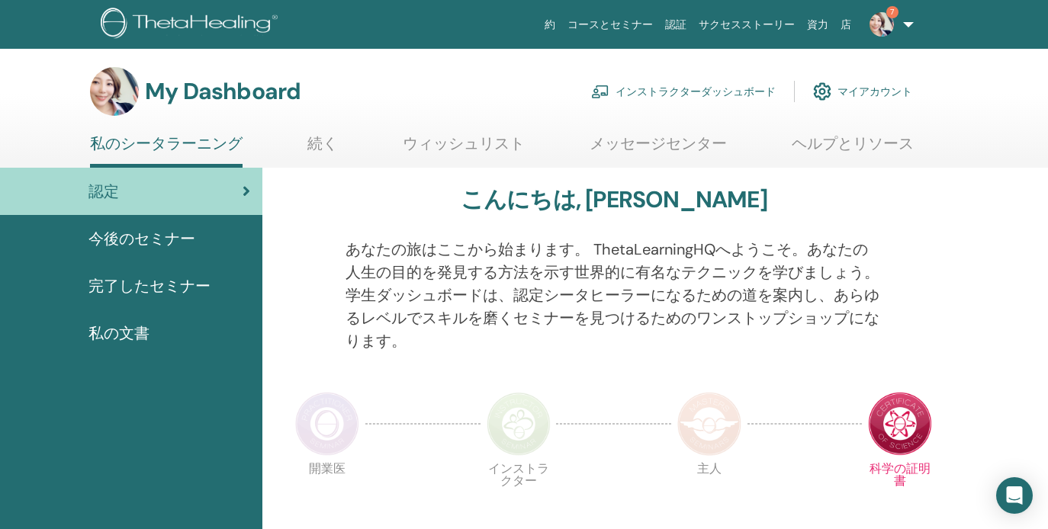
click at [691, 90] on link "インストラクターダッシュボード" at bounding box center [683, 92] width 184 height 34
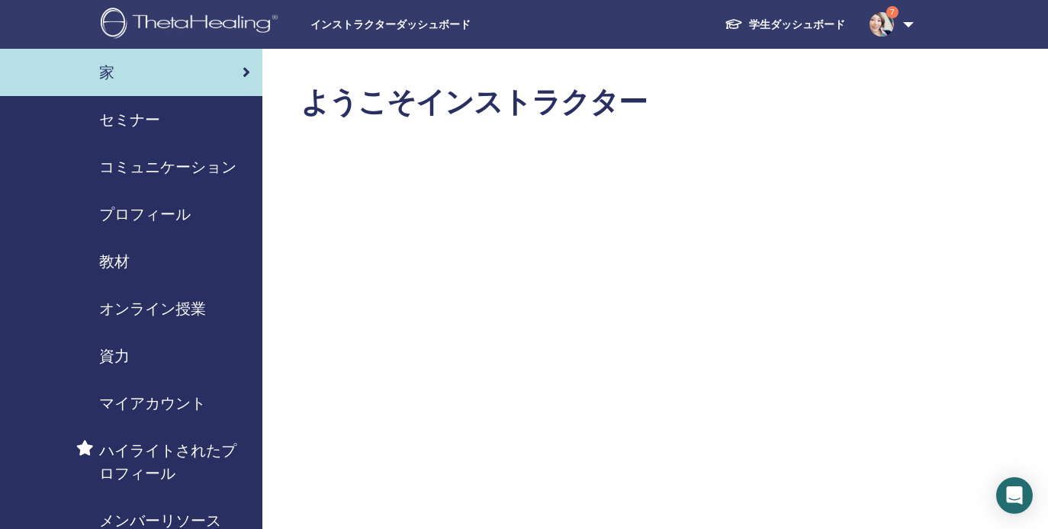
click at [131, 121] on span "セミナー" at bounding box center [129, 119] width 61 height 23
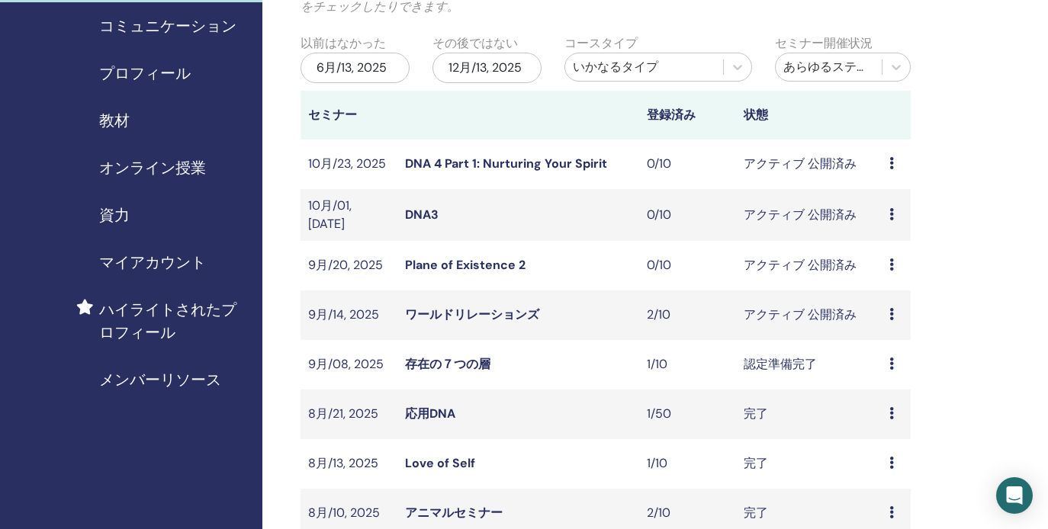
scroll to position [120, 0]
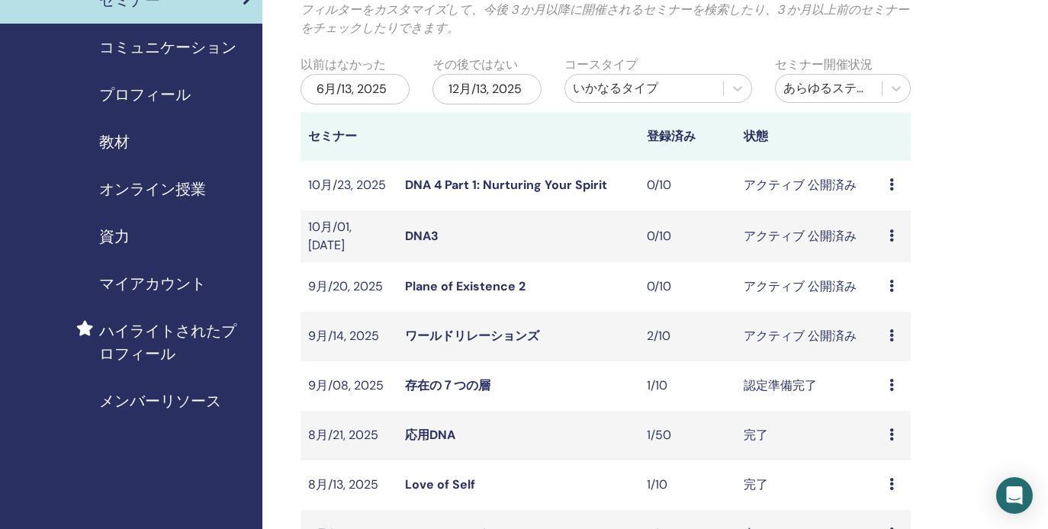
click at [890, 331] on icon at bounding box center [891, 335] width 5 height 12
click at [885, 344] on link "プレビュー" at bounding box center [892, 343] width 61 height 16
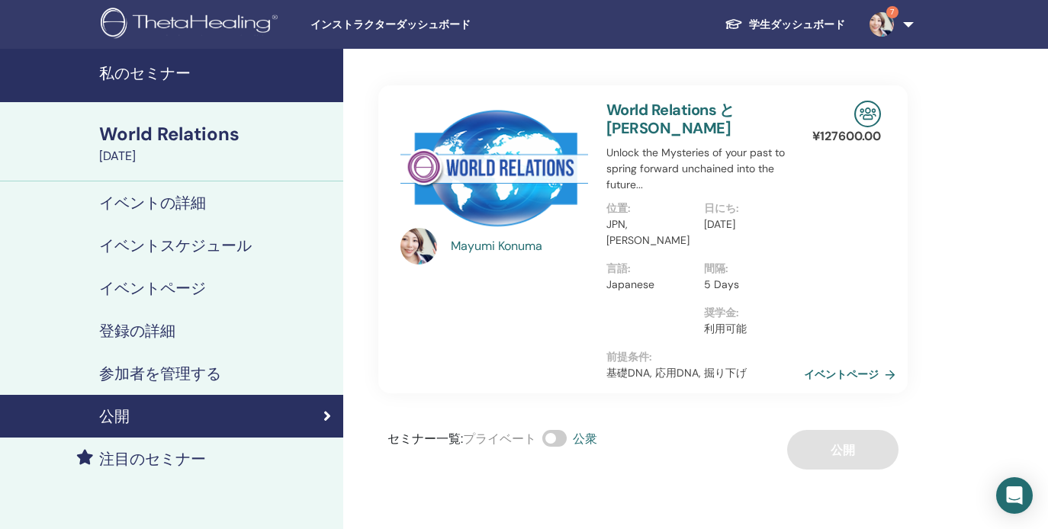
click at [858, 371] on link "イベントページ" at bounding box center [853, 374] width 98 height 23
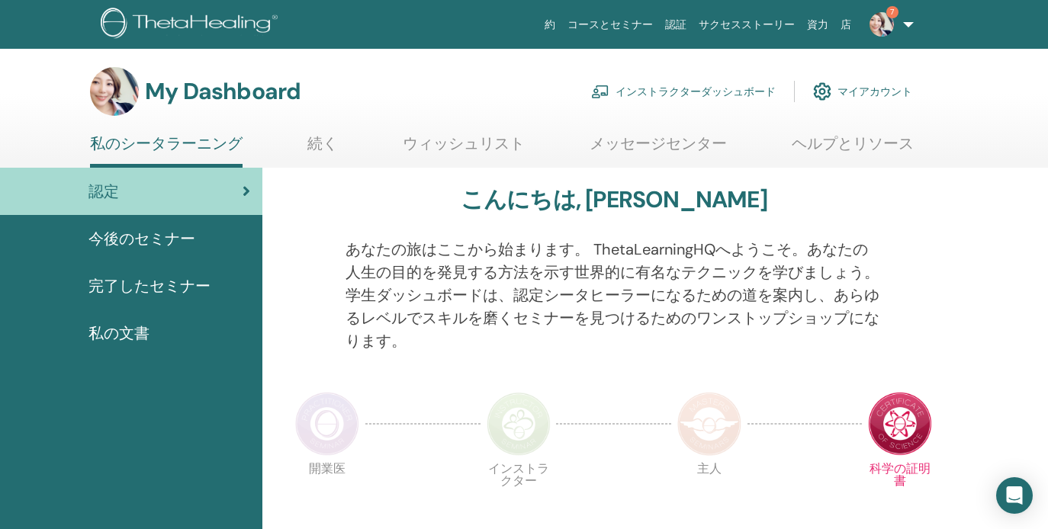
click at [715, 87] on link "インストラクターダッシュボード" at bounding box center [683, 92] width 184 height 34
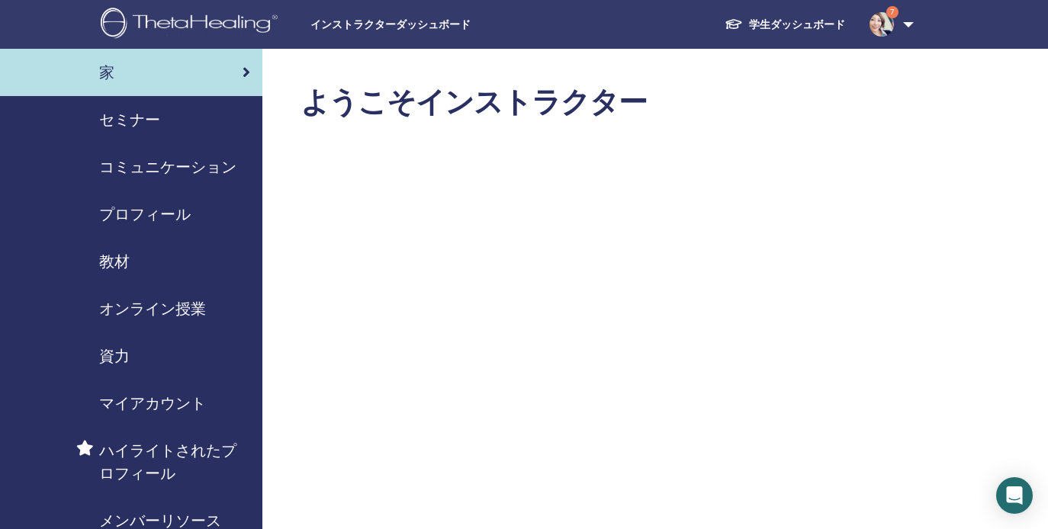
click at [139, 124] on span "セミナー" at bounding box center [129, 119] width 61 height 23
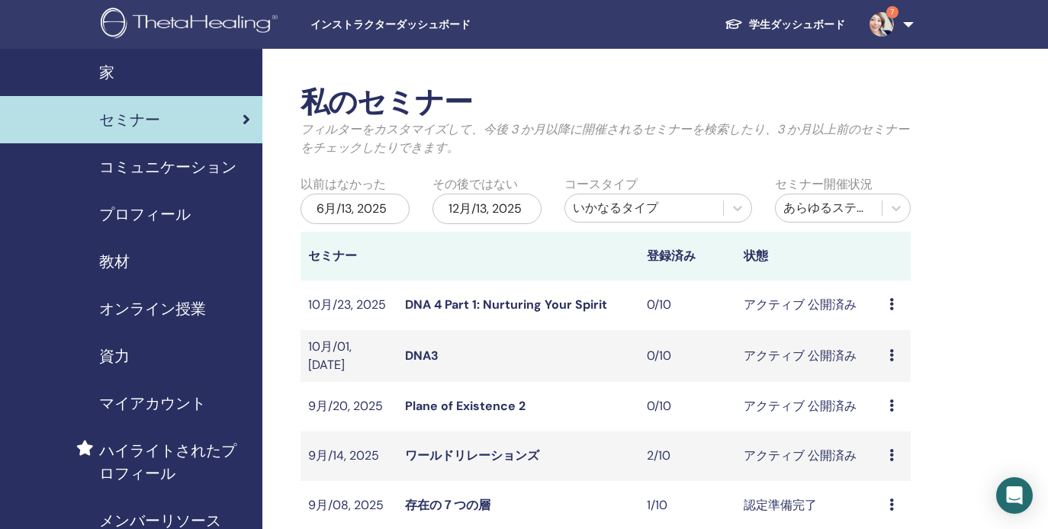
click at [889, 357] on icon at bounding box center [891, 355] width 5 height 12
click at [879, 435] on p "キャンセル" at bounding box center [890, 438] width 61 height 18
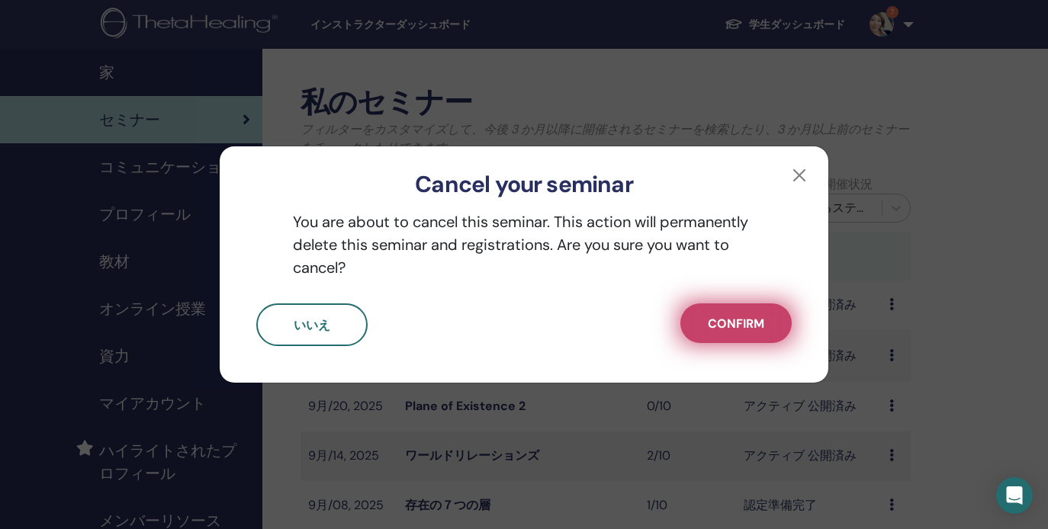
click at [737, 327] on span "Confirm" at bounding box center [735, 324] width 56 height 16
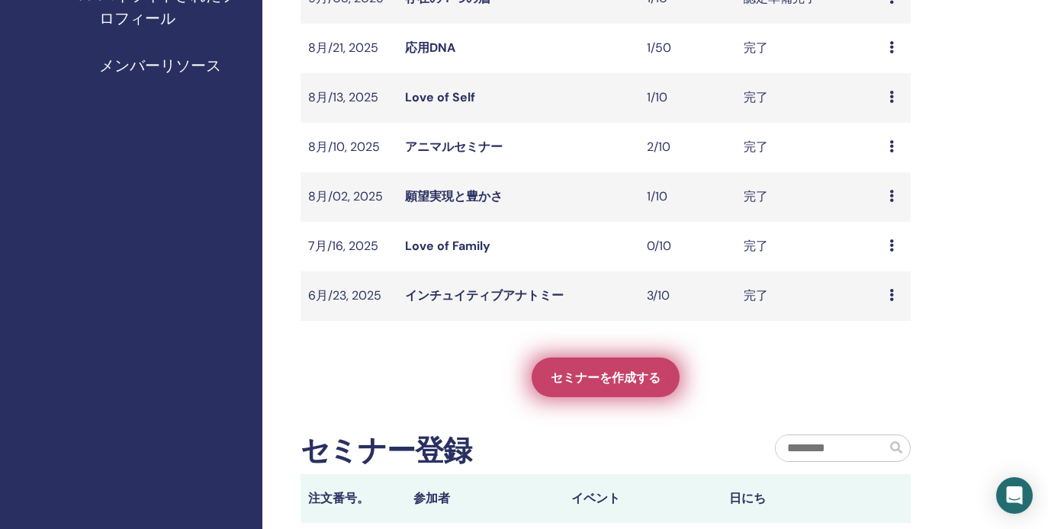
scroll to position [463, 0]
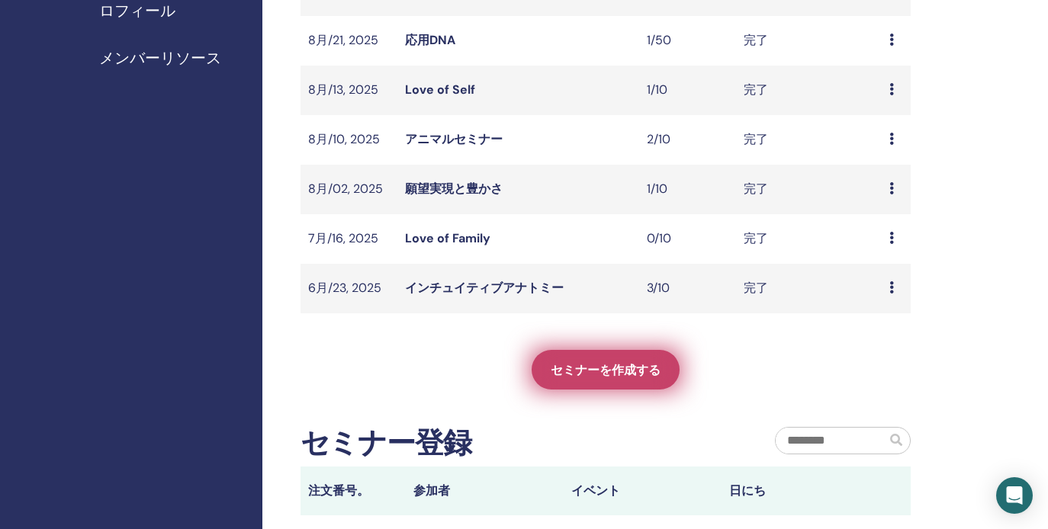
click at [592, 371] on span "セミナーを作成する" at bounding box center [605, 370] width 110 height 16
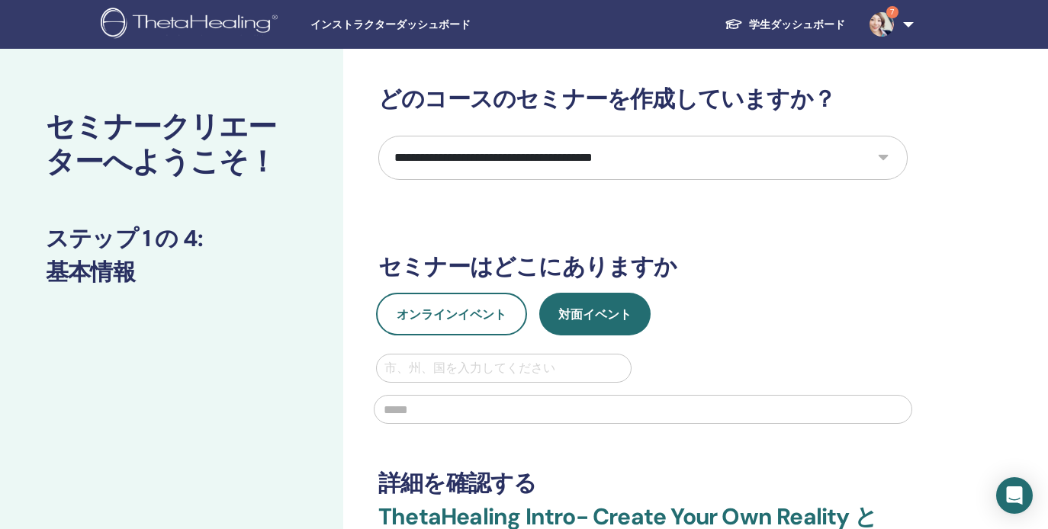
select select "**"
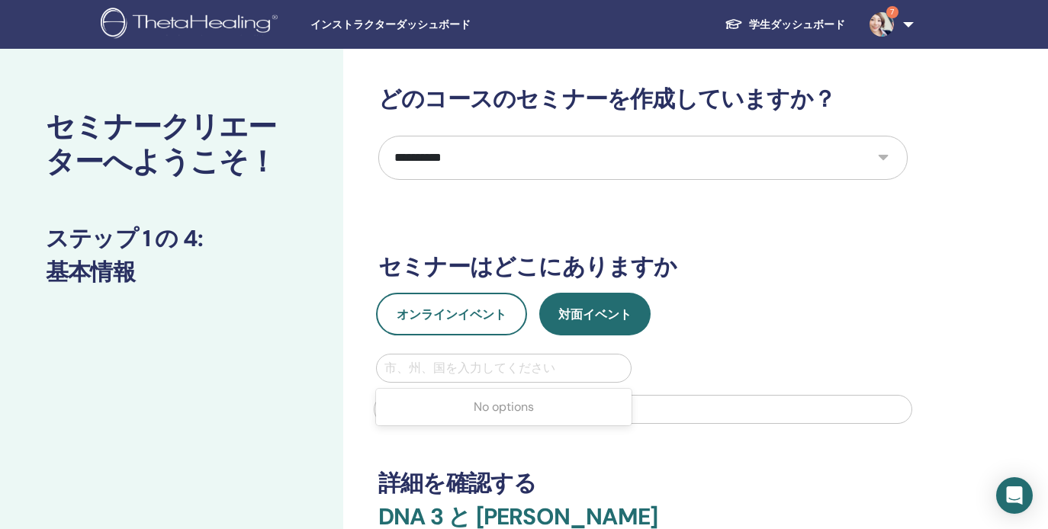
click at [509, 366] on div "市、州、国を入力してください" at bounding box center [503, 368] width 239 height 18
type input "*********"
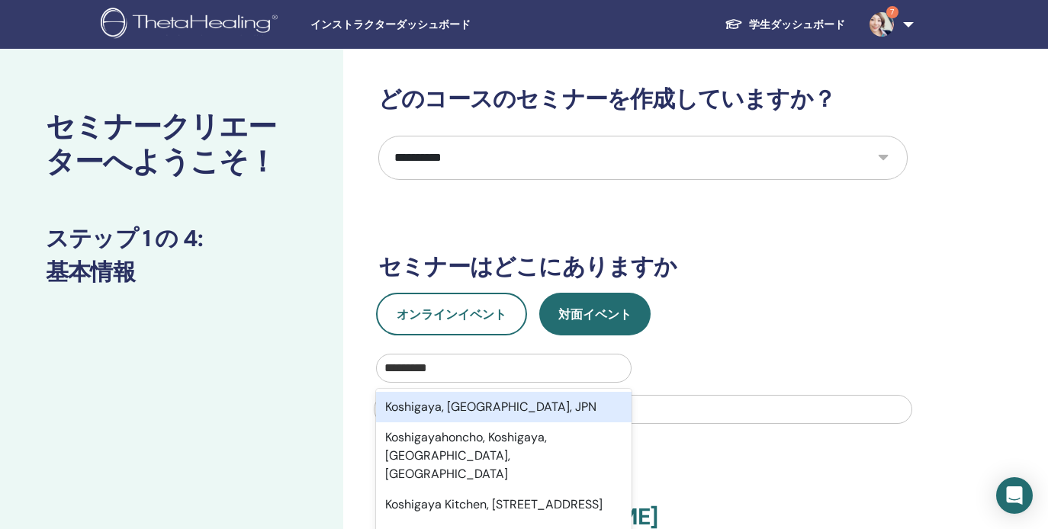
click at [548, 402] on div "Koshigaya, [GEOGRAPHIC_DATA], JPN" at bounding box center [503, 407] width 255 height 30
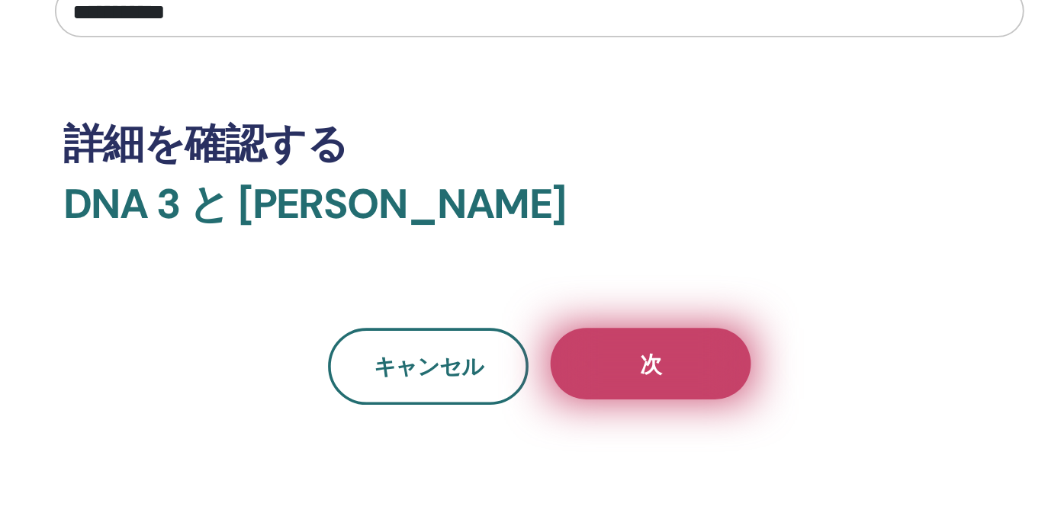
scroll to position [724, 618]
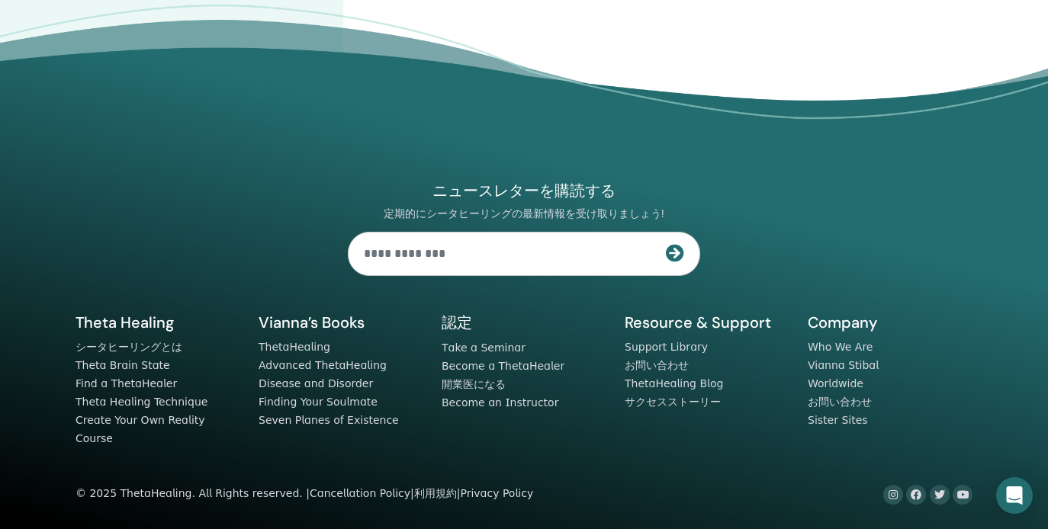
type input "**********"
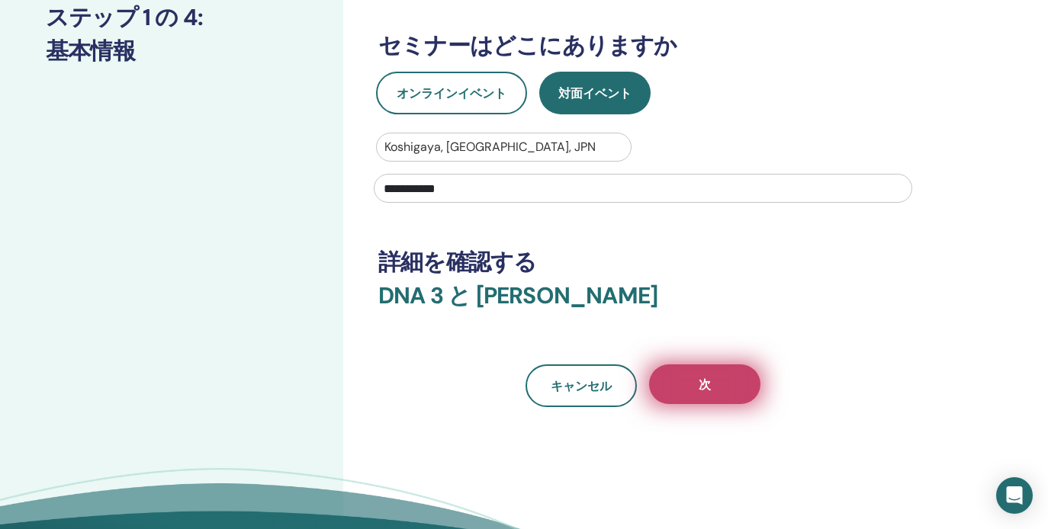
scroll to position [206, 0]
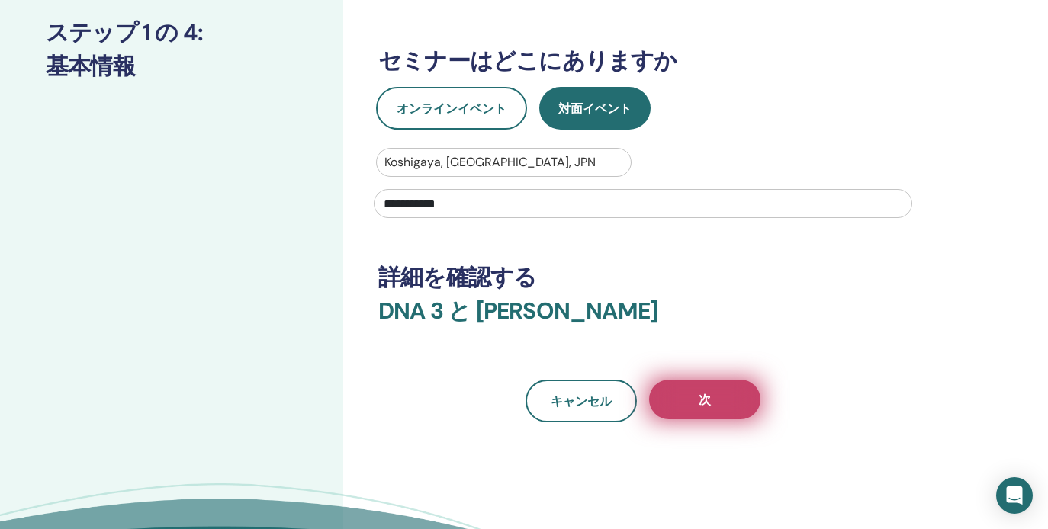
click at [706, 390] on button "次" at bounding box center [704, 400] width 111 height 40
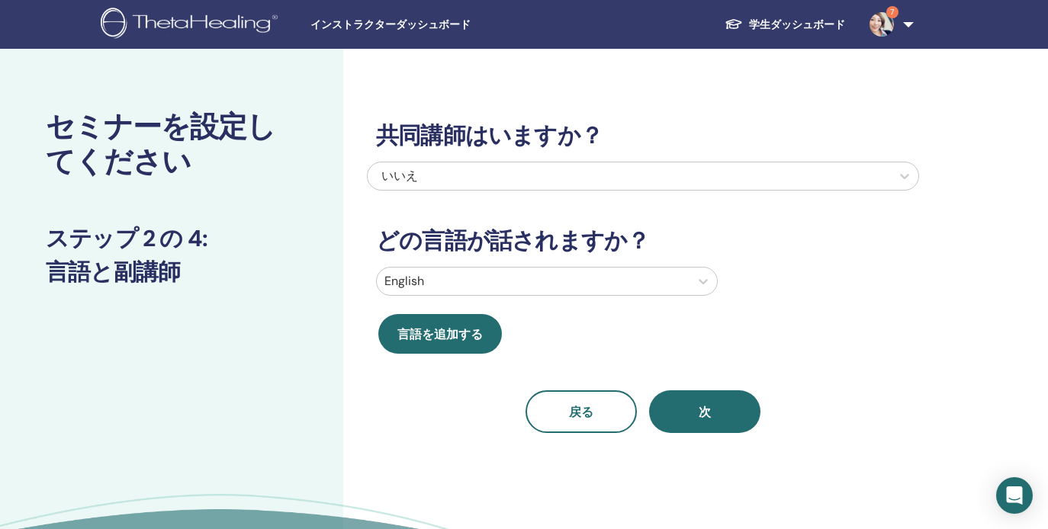
scroll to position [0, 0]
click at [519, 276] on div at bounding box center [532, 281] width 297 height 21
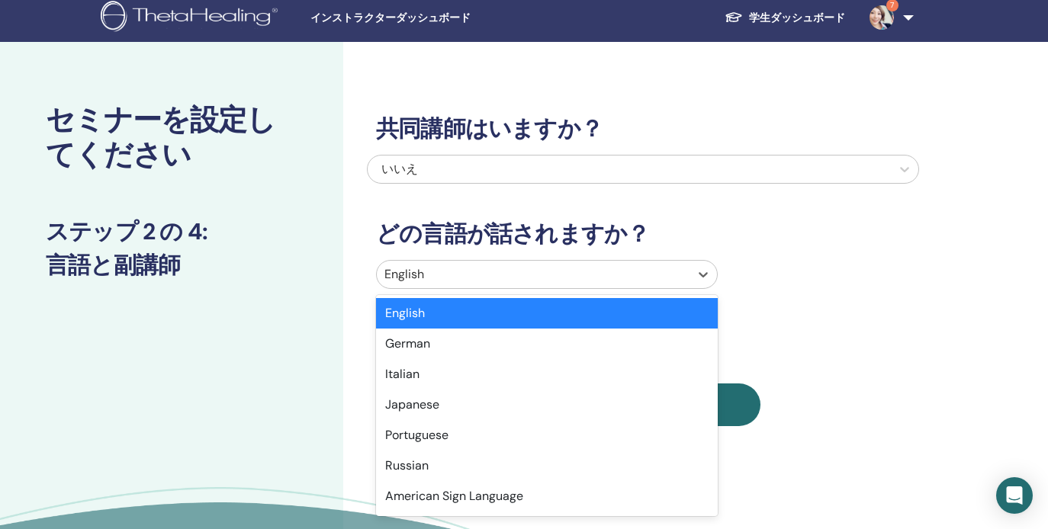
scroll to position [8, 0]
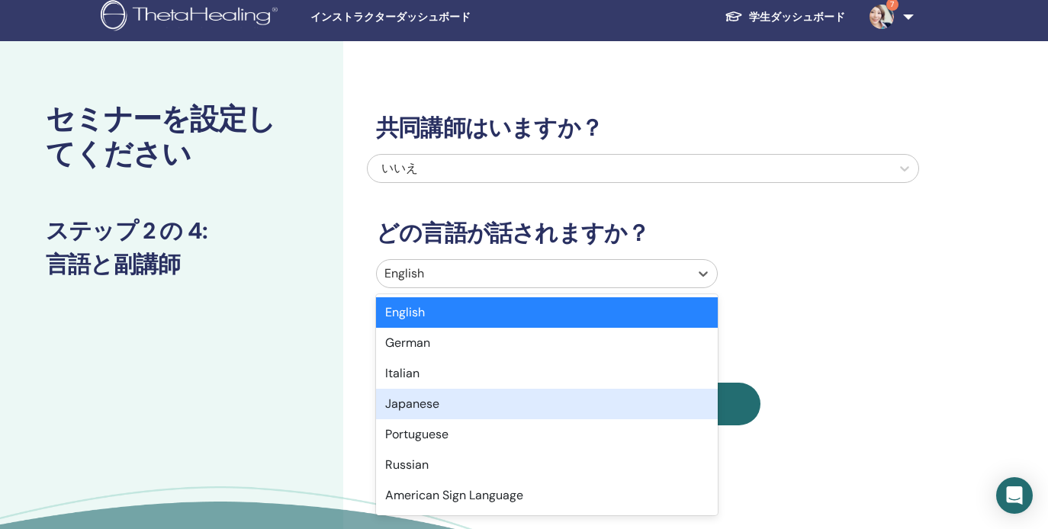
click at [454, 407] on div "Japanese" at bounding box center [547, 404] width 342 height 30
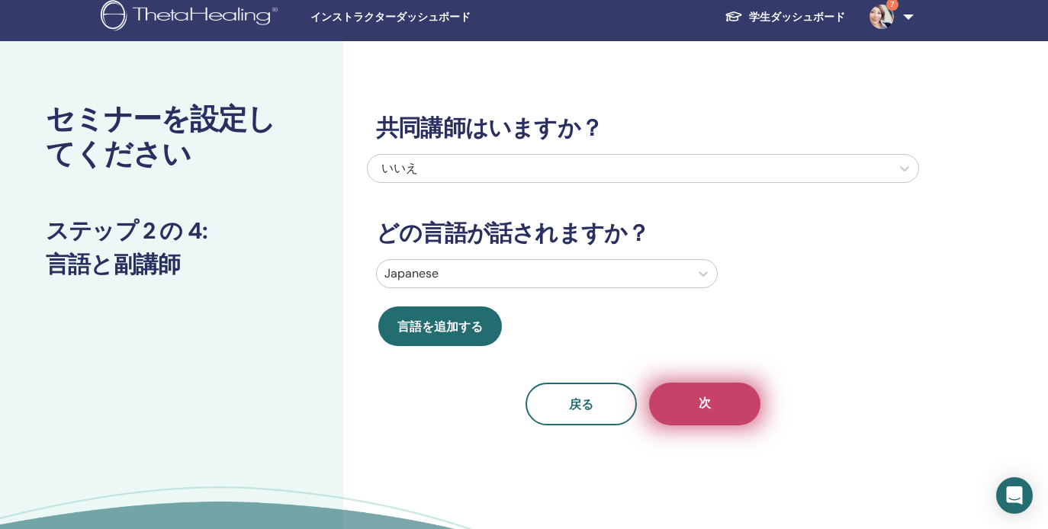
click at [689, 406] on button "次" at bounding box center [704, 404] width 111 height 43
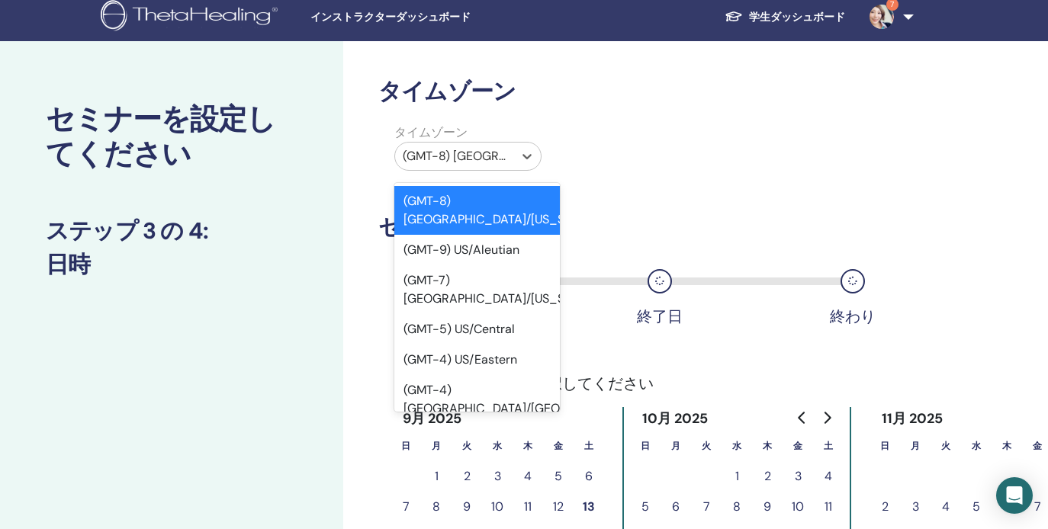
click at [493, 170] on div "(GMT-8) US/Alaska" at bounding box center [467, 156] width 147 height 29
type input "*"
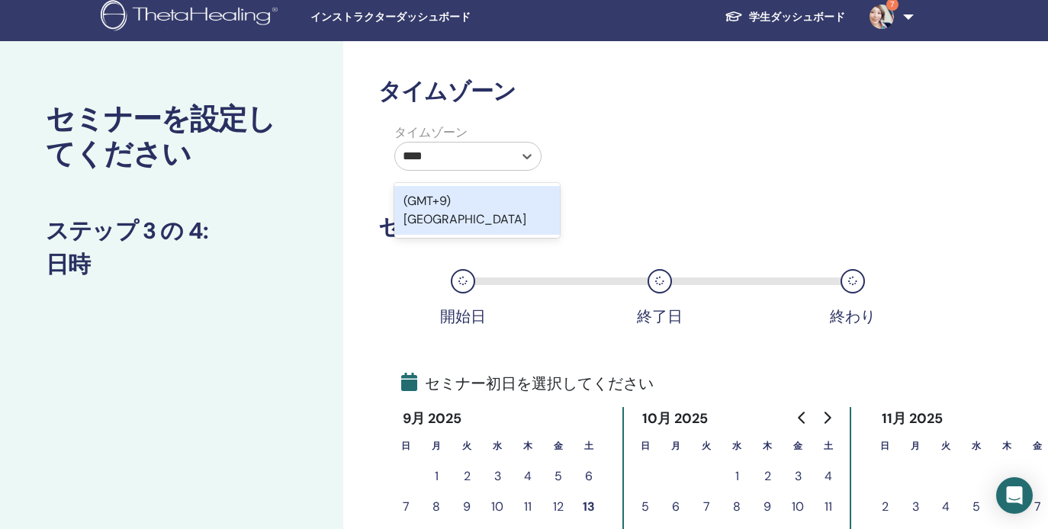
type input "*****"
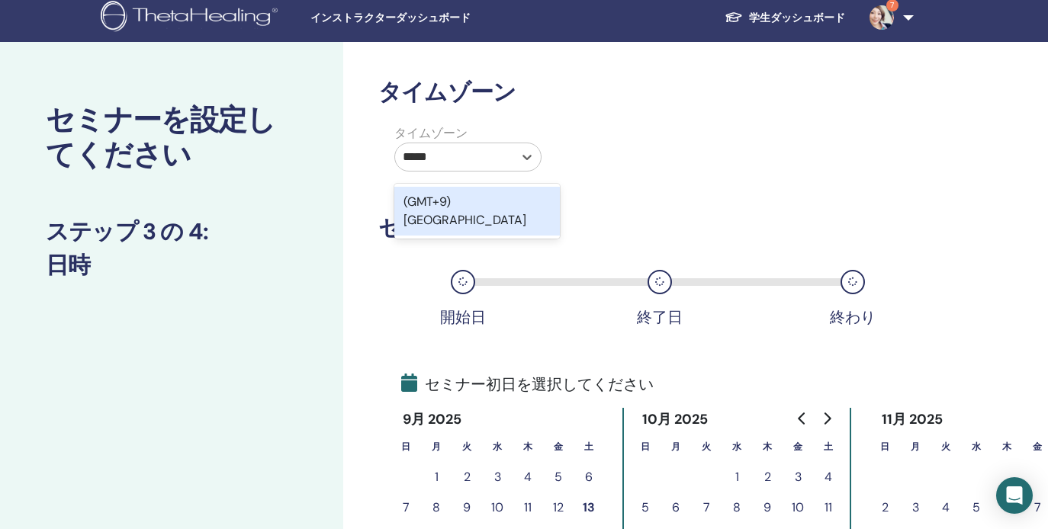
click at [510, 200] on div "(GMT+9) Japan" at bounding box center [476, 211] width 165 height 49
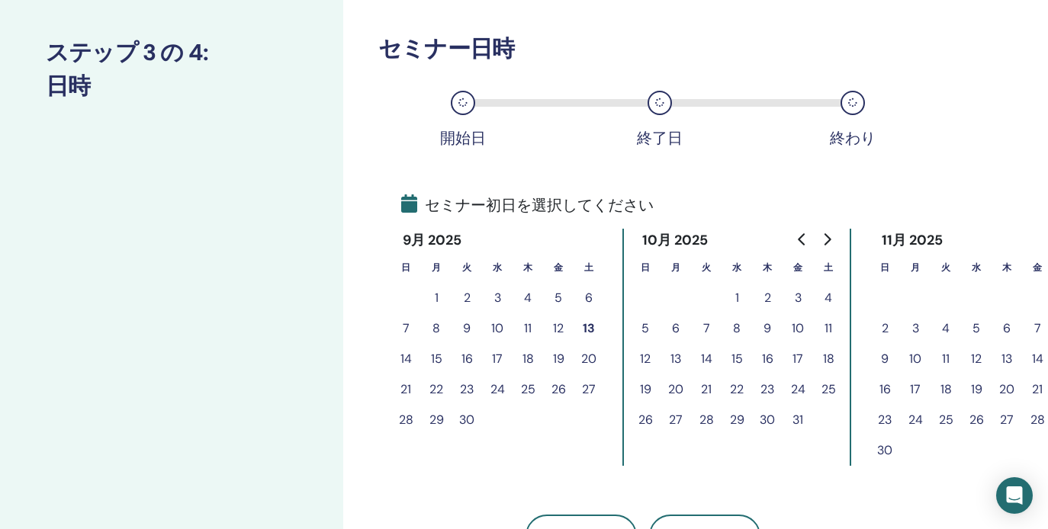
scroll to position [205, 0]
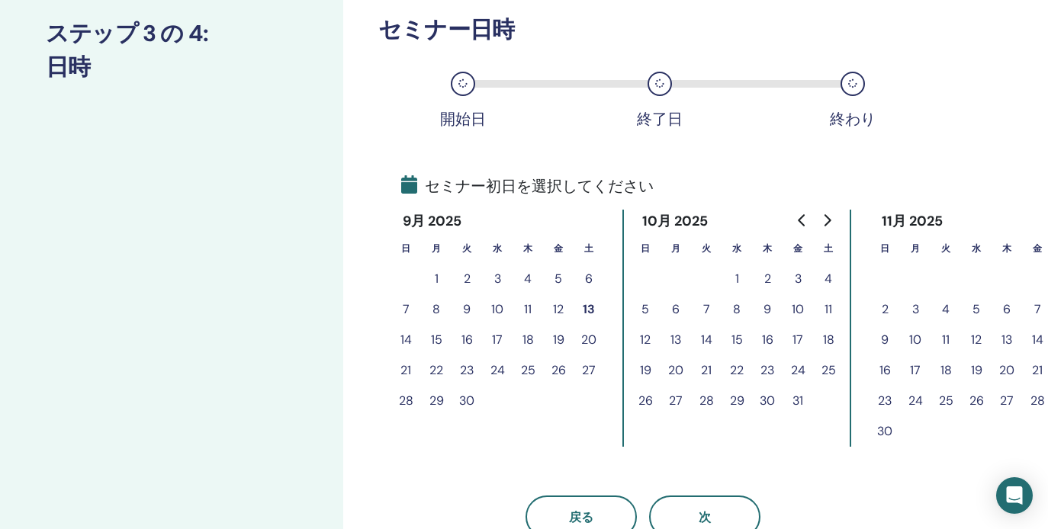
click at [739, 281] on button "1" at bounding box center [736, 279] width 30 height 30
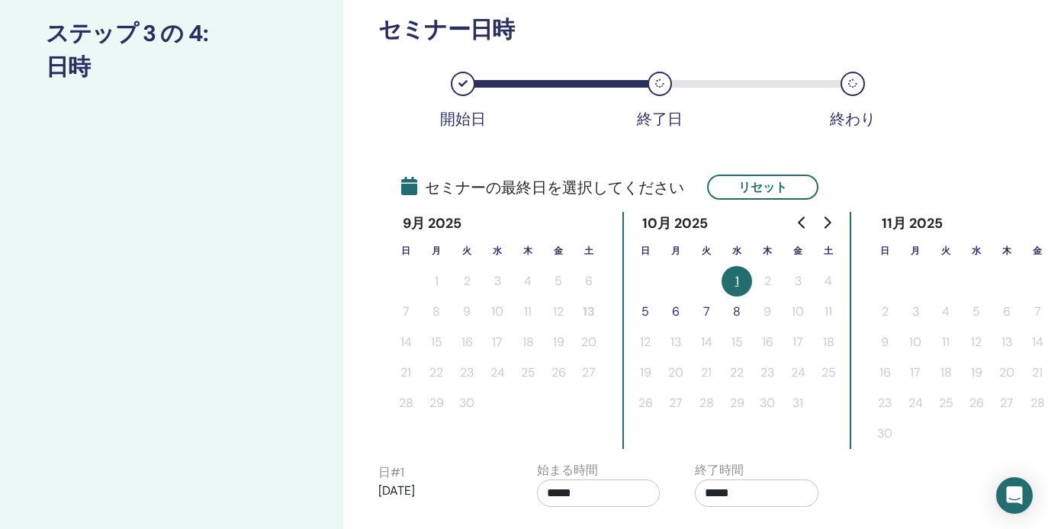
click at [647, 312] on button "5" at bounding box center [645, 312] width 30 height 30
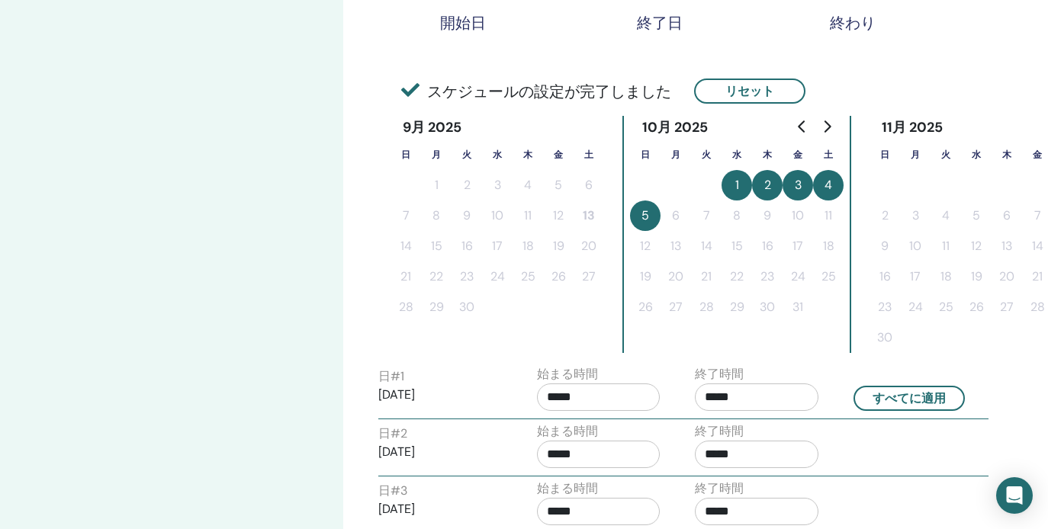
scroll to position [319, 0]
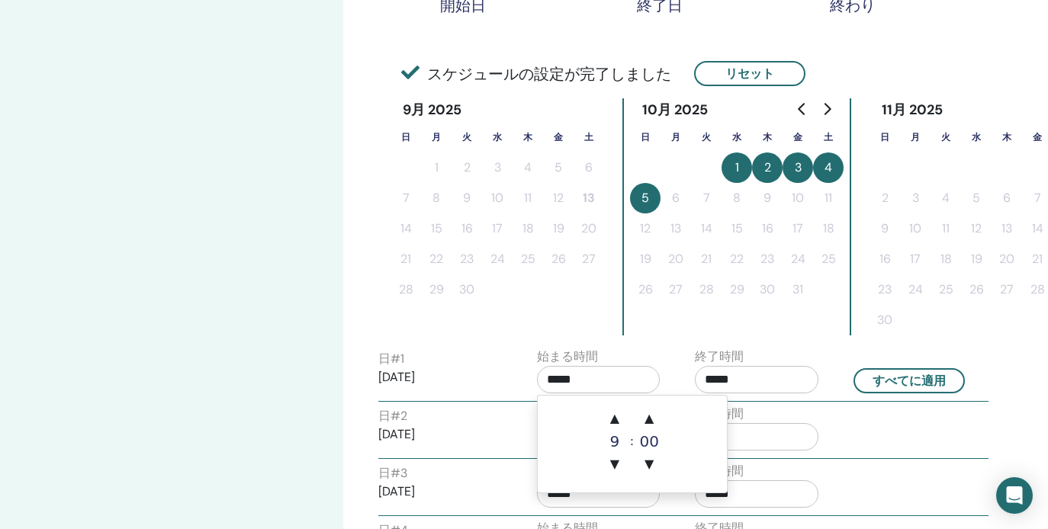
click at [612, 384] on input "*****" at bounding box center [599, 379] width 124 height 27
click at [614, 422] on span "▲" at bounding box center [614, 418] width 30 height 30
type input "*****"
click at [781, 376] on input "*****" at bounding box center [757, 379] width 124 height 27
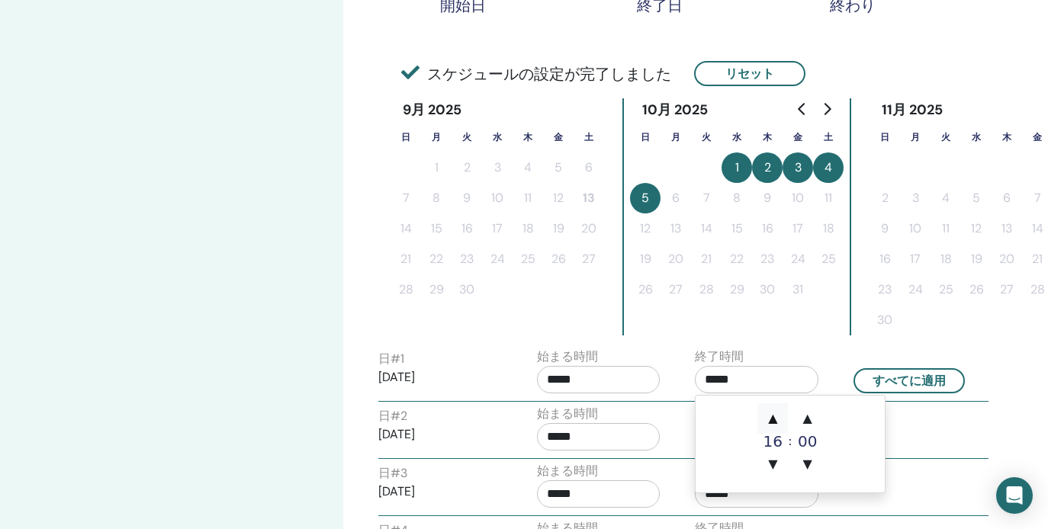
click at [774, 420] on span "▲" at bounding box center [772, 418] width 30 height 30
click at [813, 415] on span "▲" at bounding box center [807, 418] width 30 height 30
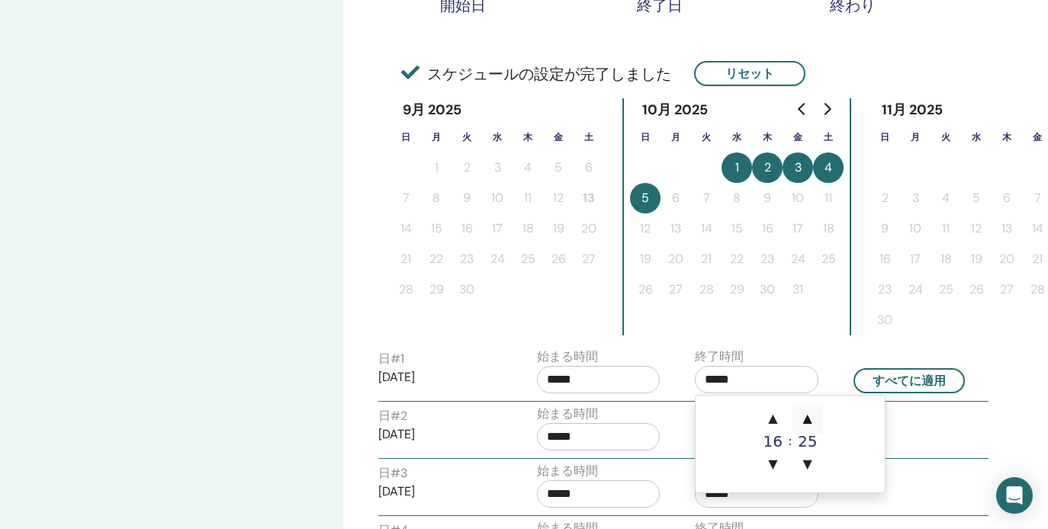
click at [813, 415] on span "▲" at bounding box center [807, 418] width 30 height 30
type input "*****"
click at [906, 382] on button "すべてに適用" at bounding box center [908, 380] width 111 height 25
type input "*****"
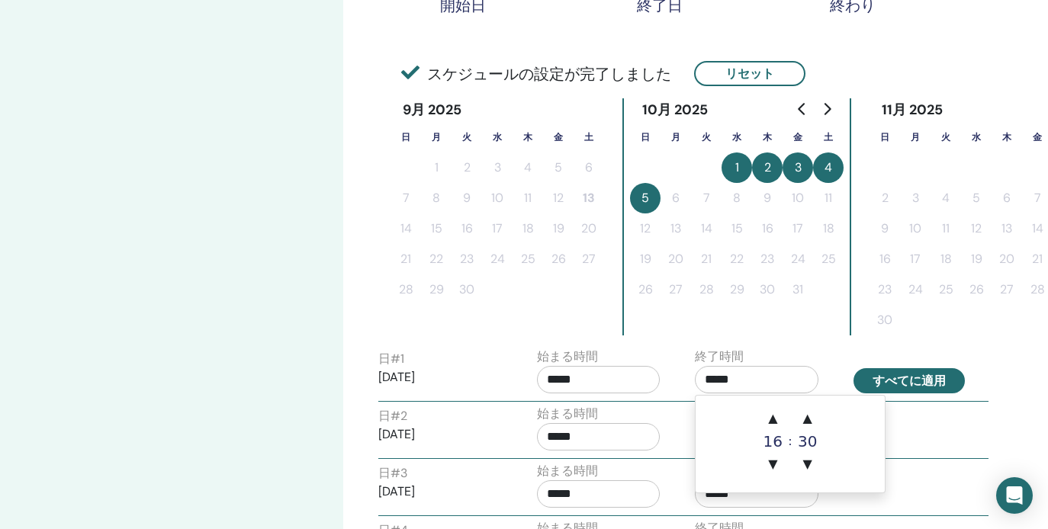
type input "*****"
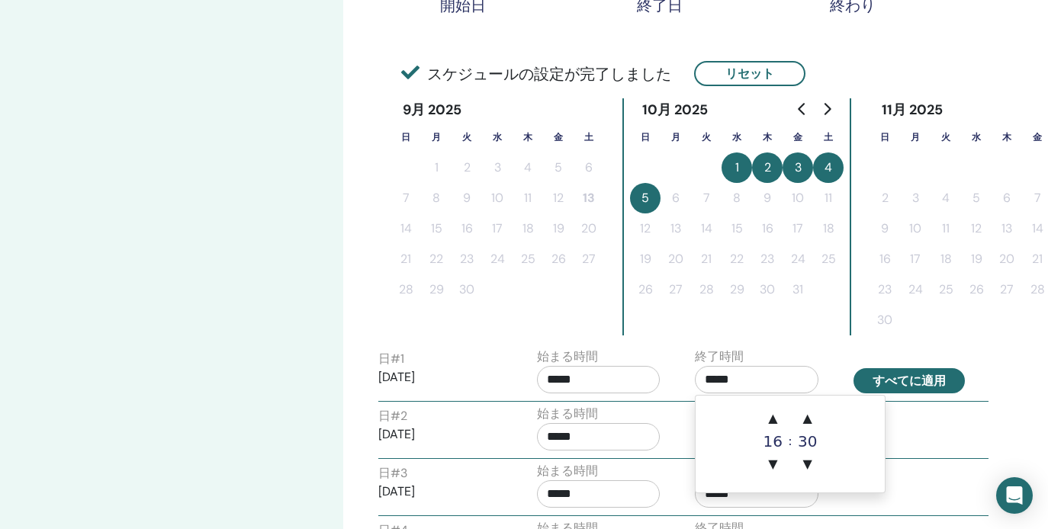
type input "*****"
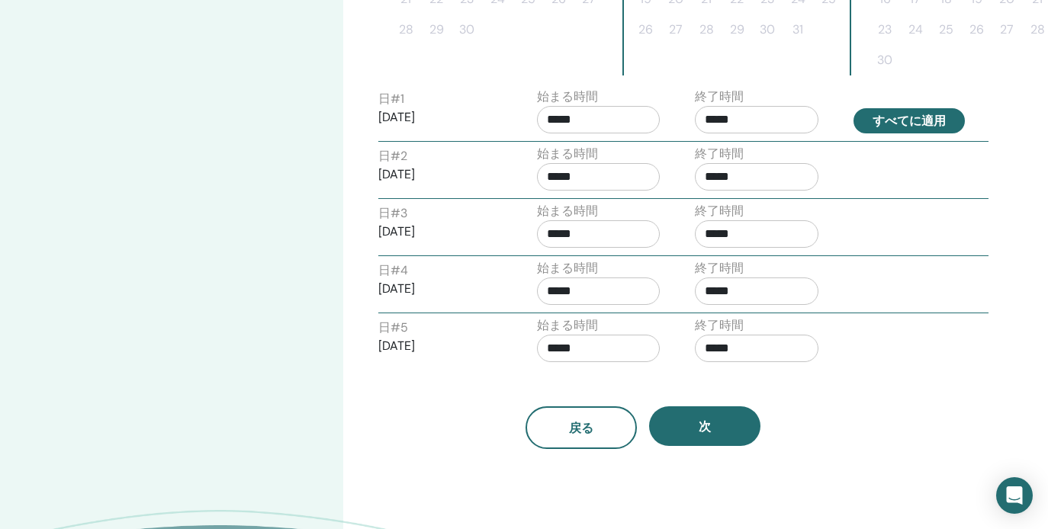
scroll to position [592, 3]
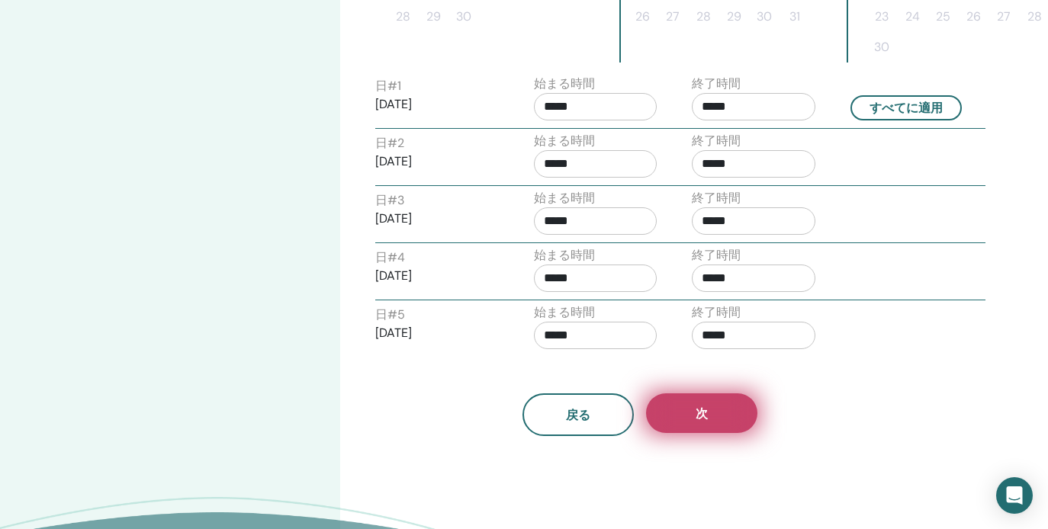
click at [701, 410] on span "次" at bounding box center [701, 414] width 12 height 16
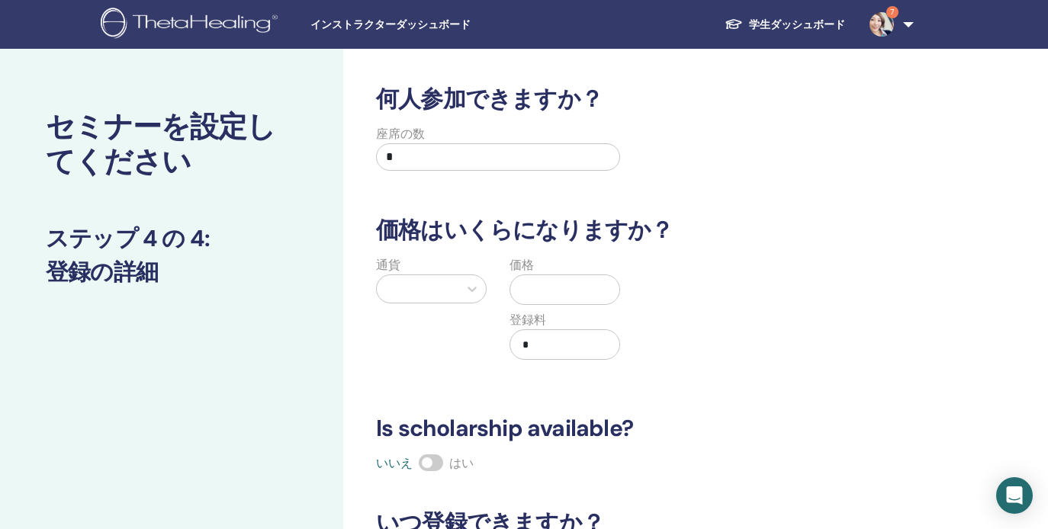
scroll to position [0, 0]
click at [460, 158] on input "*" at bounding box center [498, 156] width 244 height 27
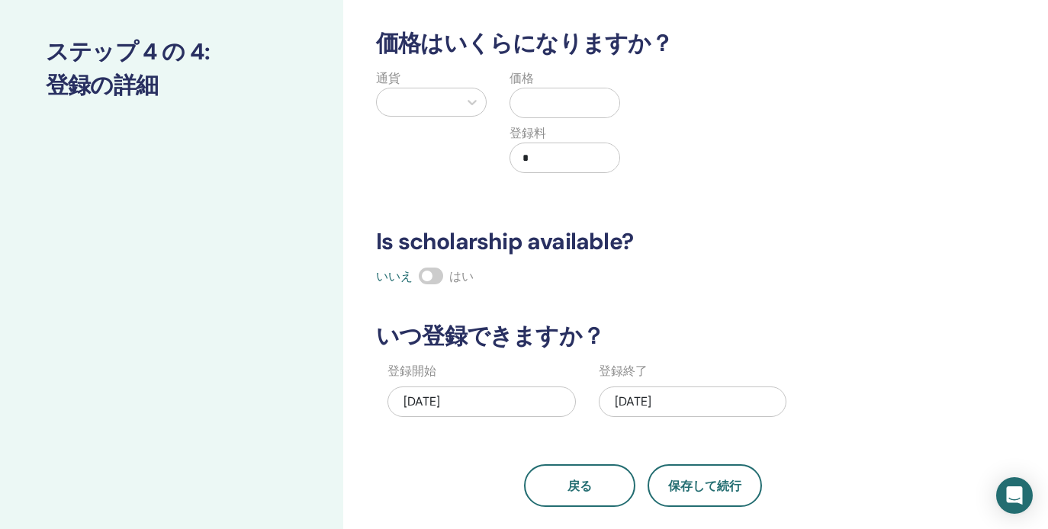
scroll to position [197, 0]
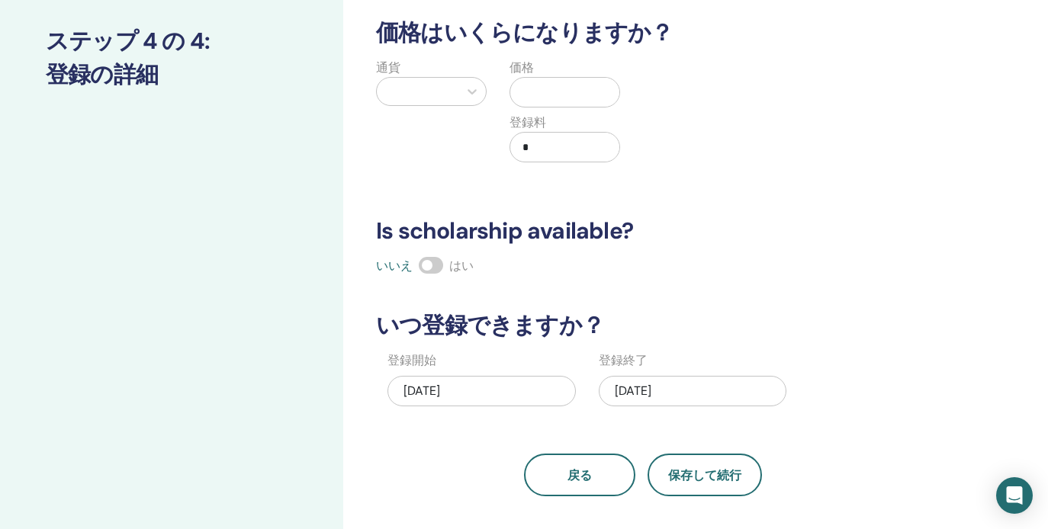
type input "**"
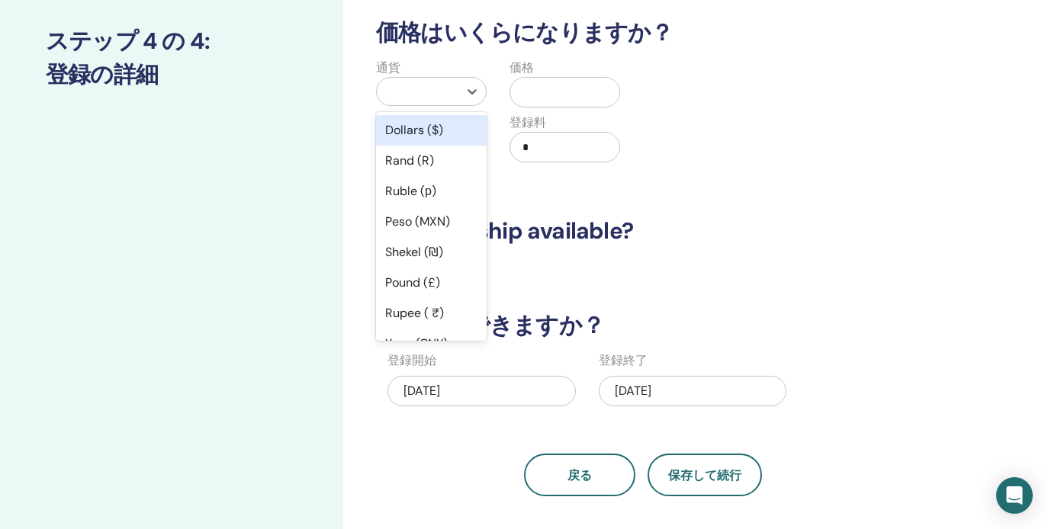
click at [439, 101] on div at bounding box center [417, 91] width 66 height 21
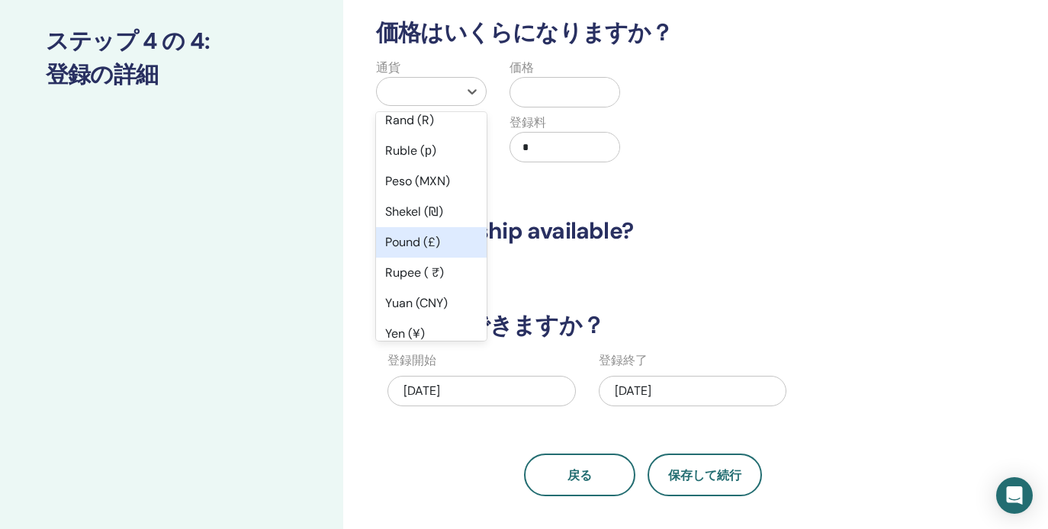
scroll to position [100, 0]
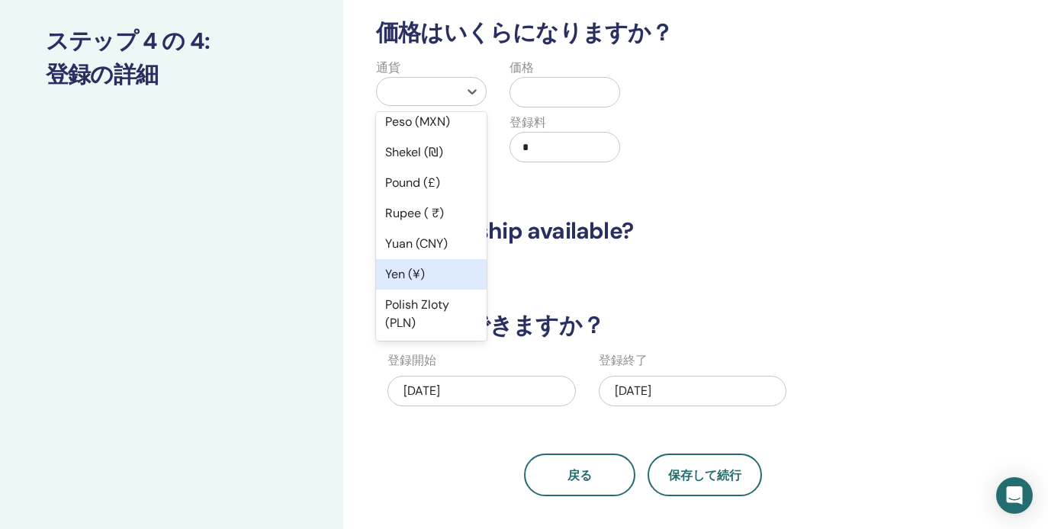
click at [409, 284] on div "Yen (¥)" at bounding box center [431, 274] width 111 height 30
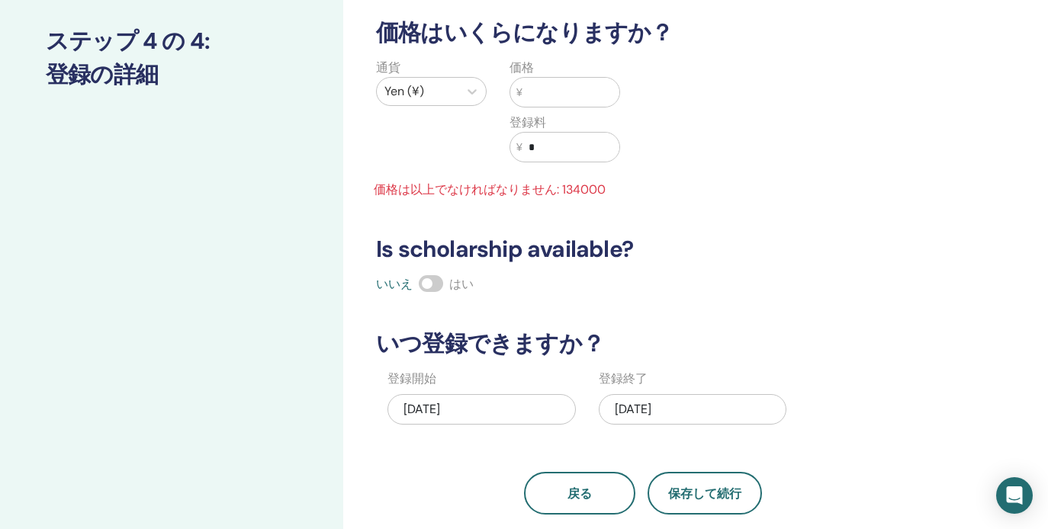
click at [546, 88] on input "text" at bounding box center [570, 92] width 97 height 29
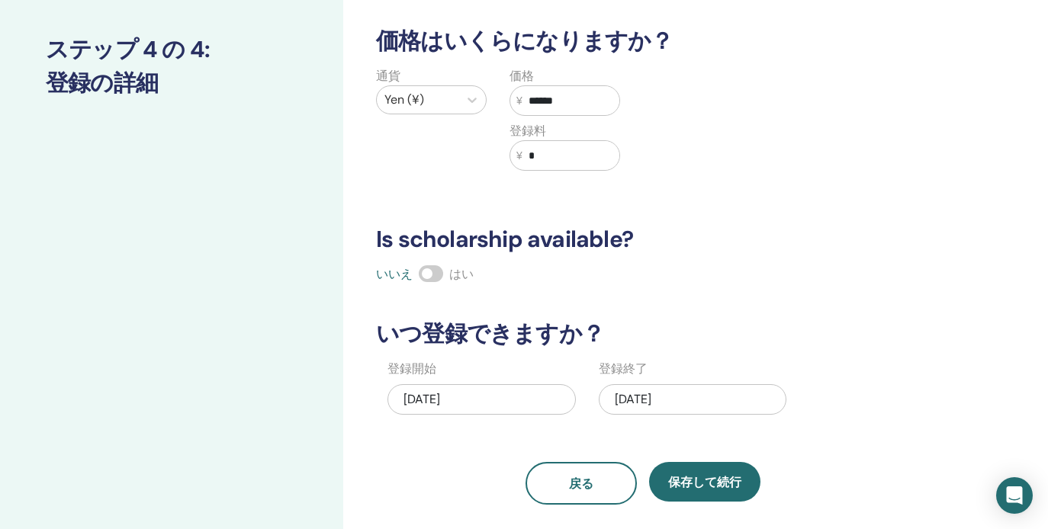
scroll to position [182, 0]
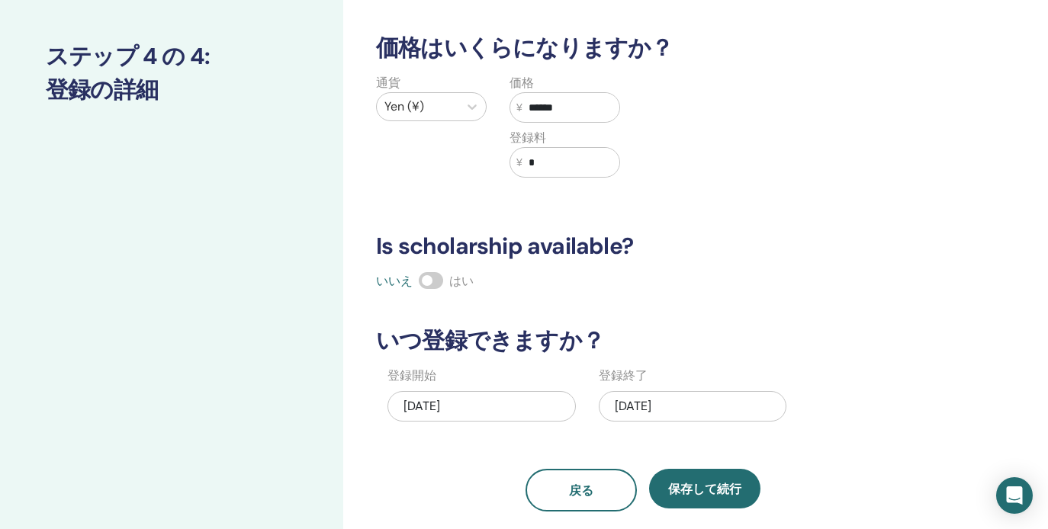
type input "******"
click at [438, 284] on span at bounding box center [431, 280] width 24 height 17
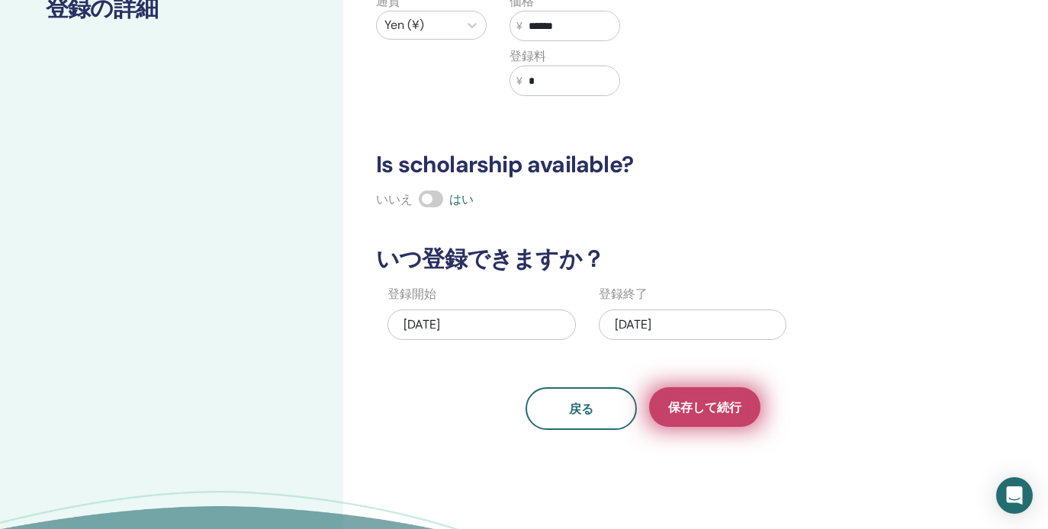
scroll to position [271, 0]
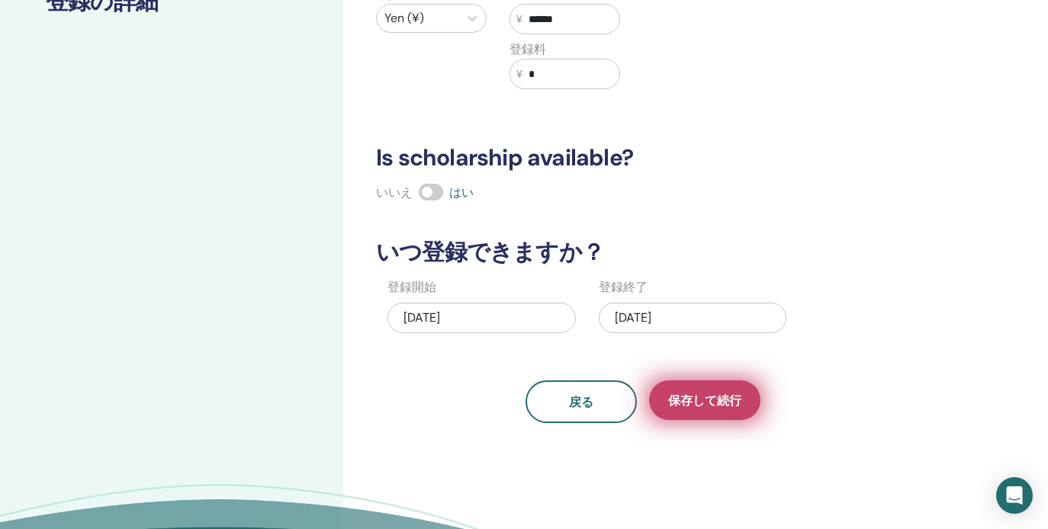
click at [704, 403] on span "保存して続行" at bounding box center [704, 401] width 73 height 16
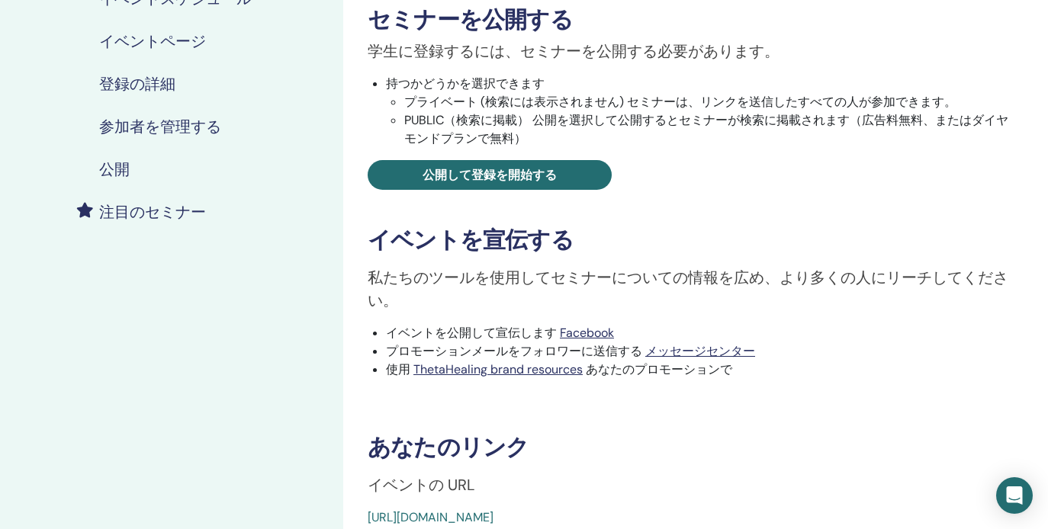
scroll to position [249, 0]
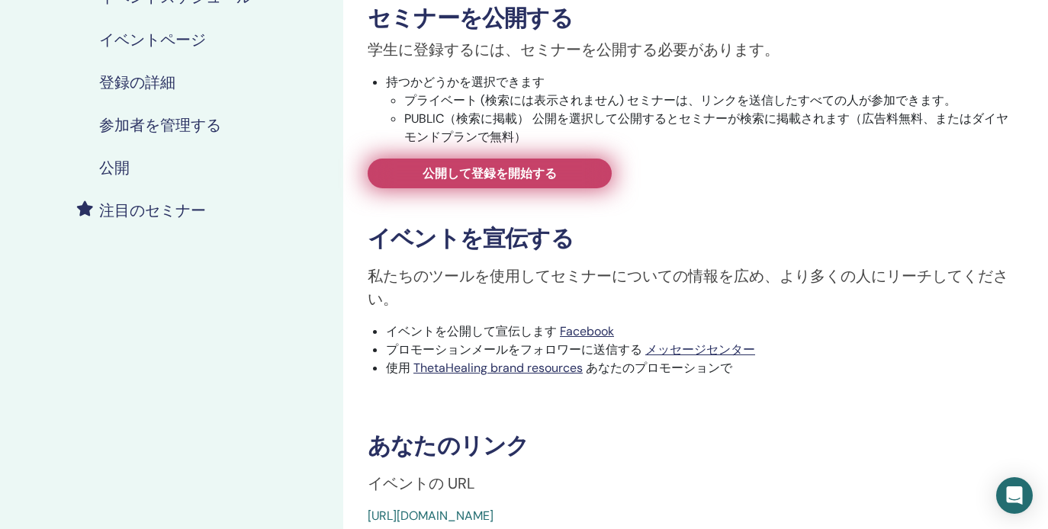
click at [483, 172] on span "公開して登録を開始する" at bounding box center [489, 173] width 134 height 16
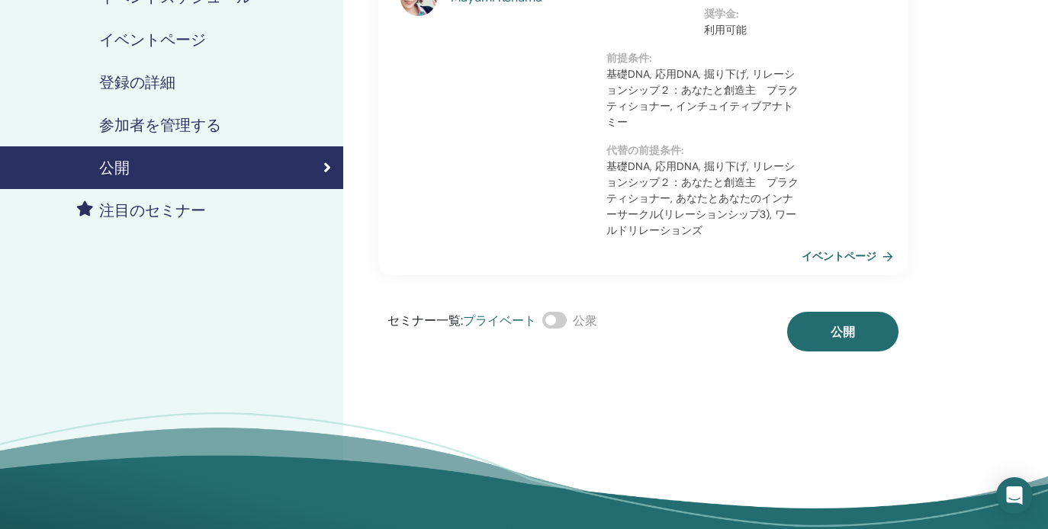
click at [560, 319] on span at bounding box center [554, 320] width 24 height 17
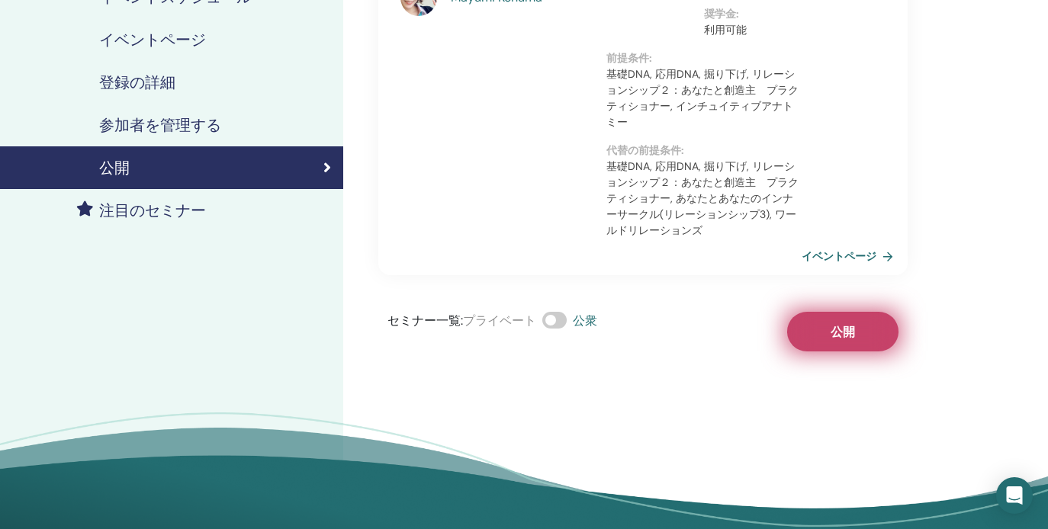
click at [843, 331] on span "公開" at bounding box center [842, 332] width 24 height 16
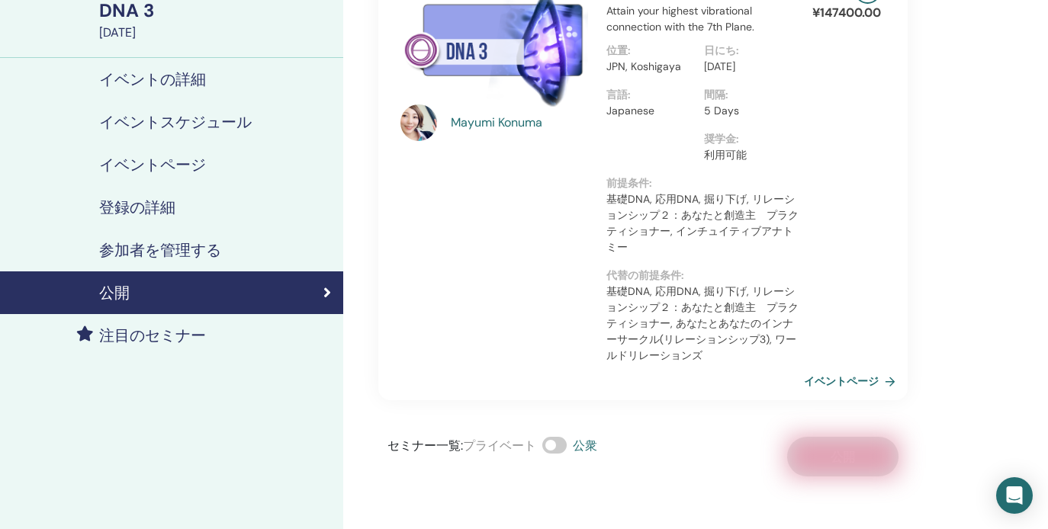
scroll to position [125, 0]
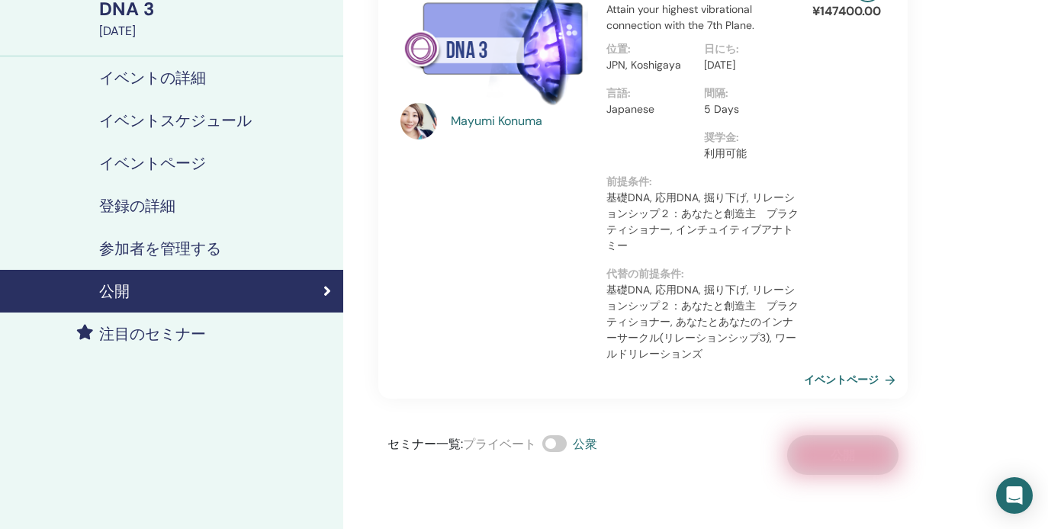
click at [851, 382] on link "イベントページ" at bounding box center [853, 379] width 98 height 23
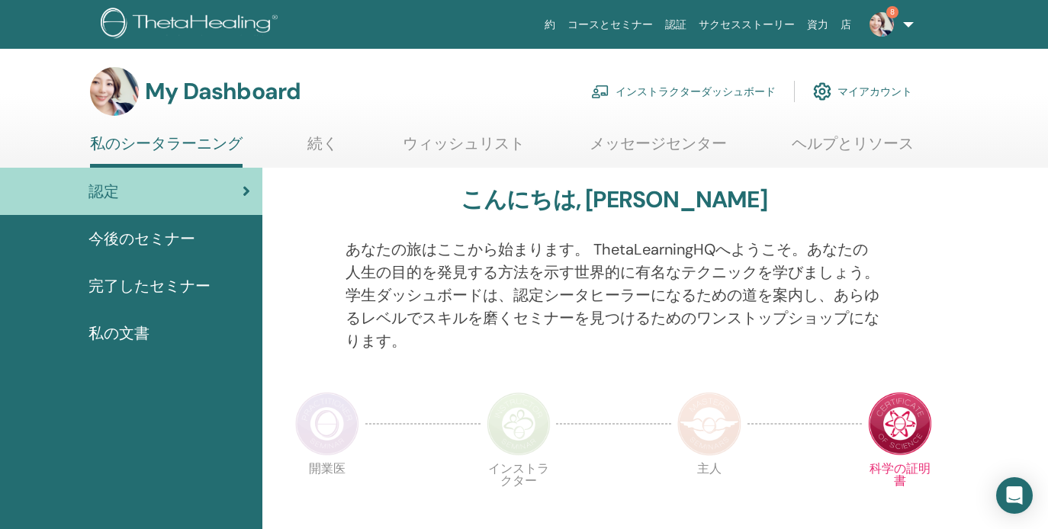
click at [689, 90] on link "インストラクターダッシュボード" at bounding box center [683, 92] width 184 height 34
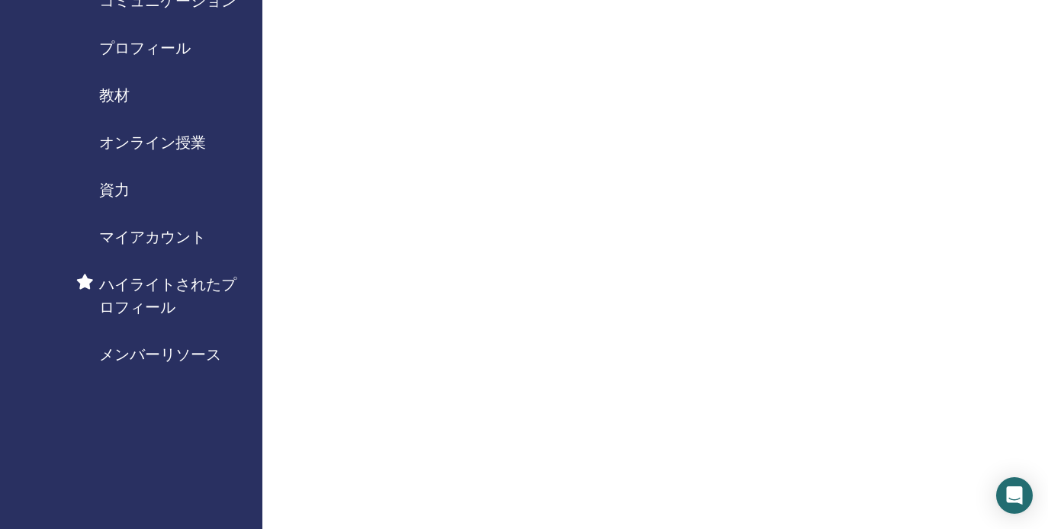
scroll to position [168, 0]
click at [154, 235] on span "マイアカウント" at bounding box center [152, 235] width 107 height 23
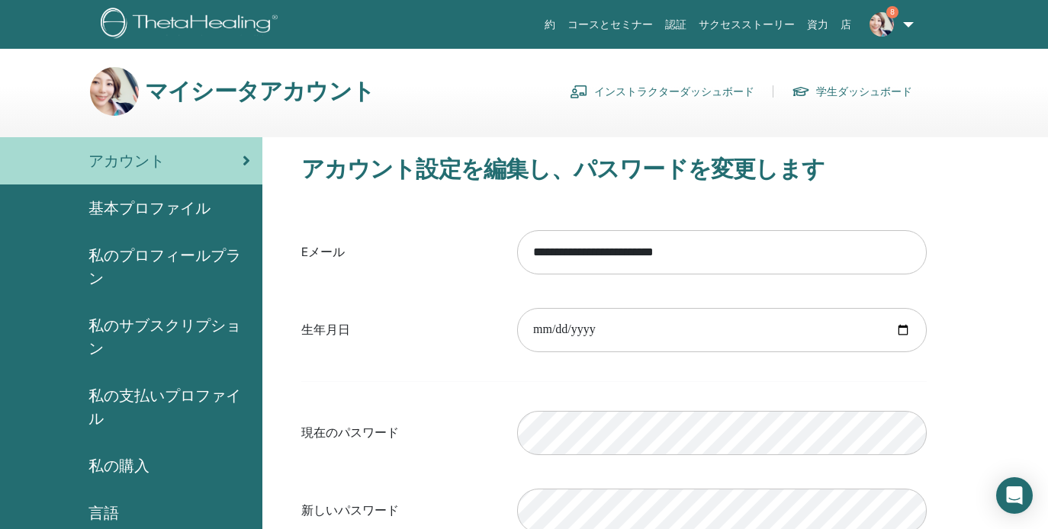
click at [193, 326] on span "私のサブスクリプション" at bounding box center [169, 337] width 162 height 46
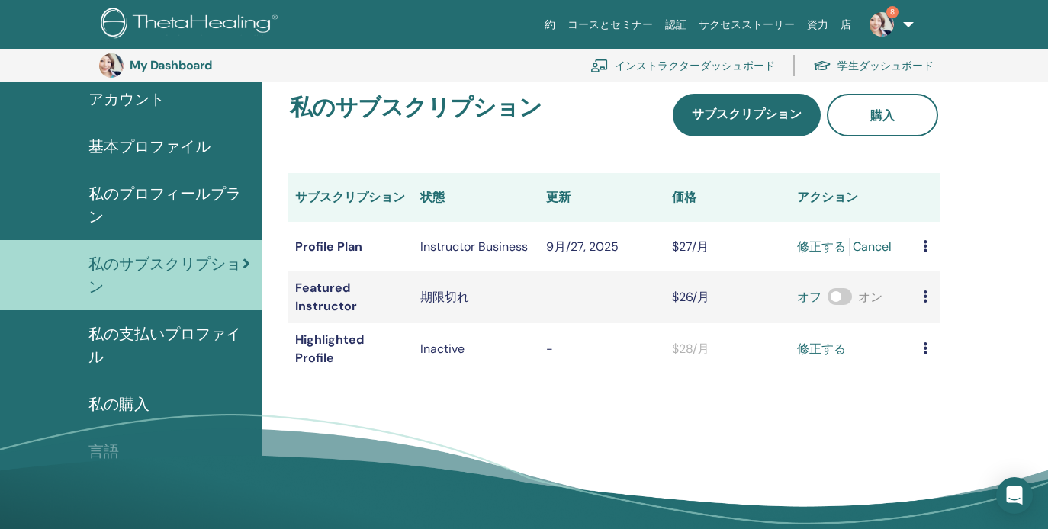
scroll to position [85, 0]
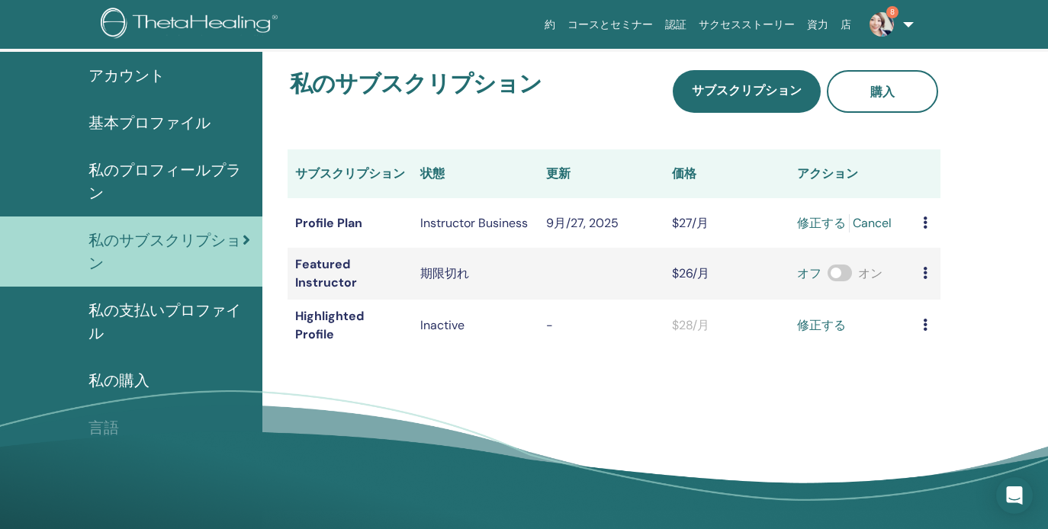
click at [922, 229] on icon at bounding box center [924, 223] width 5 height 12
click at [949, 226] on div "私のサブスクリプション サブスクリプション 購入 サブスクリプション 状態 更新 価格 アクション Profile Plan Instructor Busin…" at bounding box center [613, 211] width 685 height 318
click at [159, 312] on span "私の支払いプロファイル" at bounding box center [169, 322] width 162 height 46
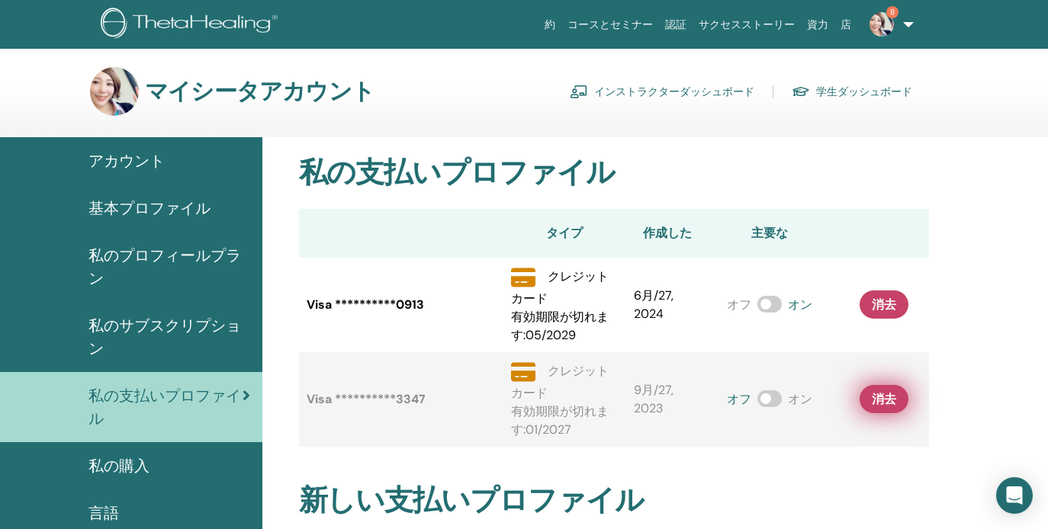
click at [872, 399] on span "消去" at bounding box center [883, 399] width 24 height 16
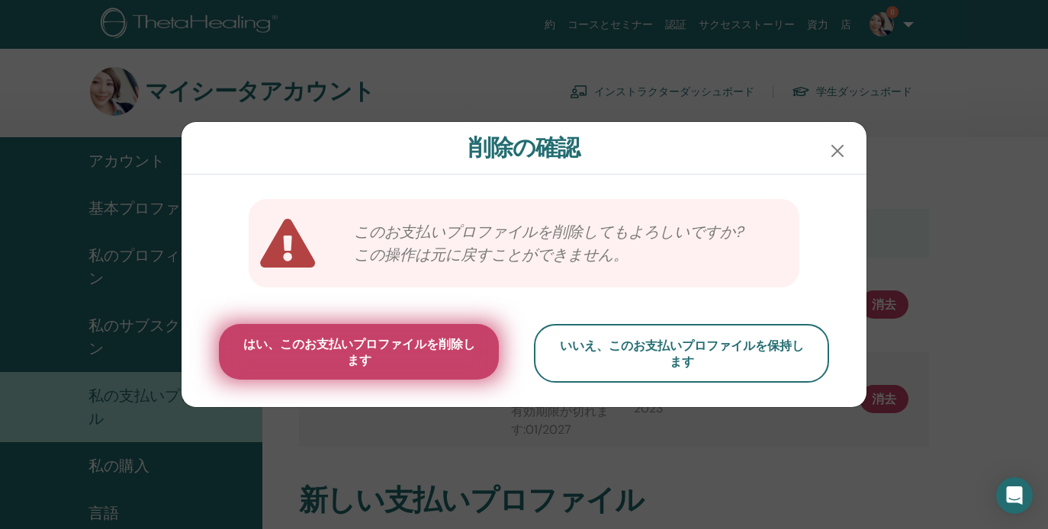
click at [393, 352] on span "はい、このお支払いプロファイルを削除します" at bounding box center [359, 352] width 242 height 32
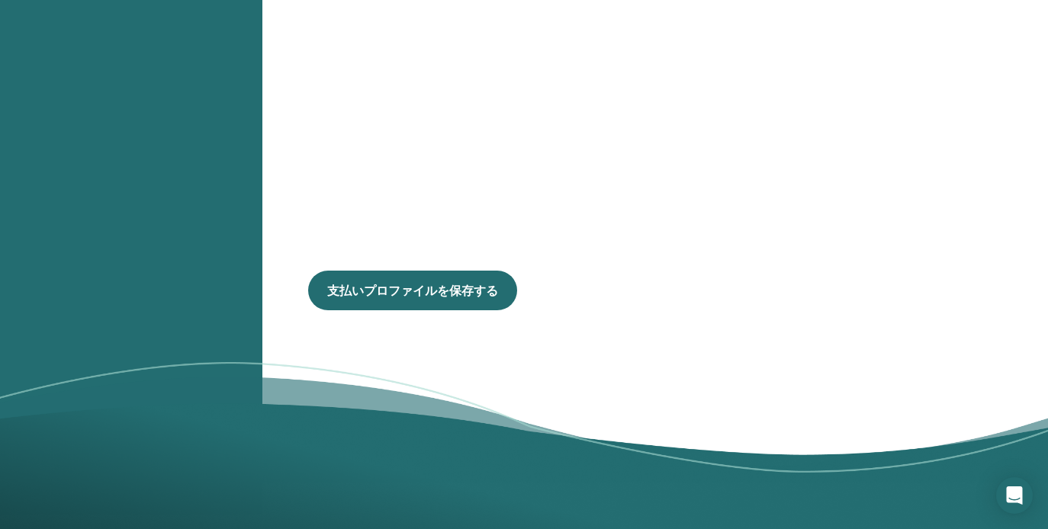
scroll to position [887, 0]
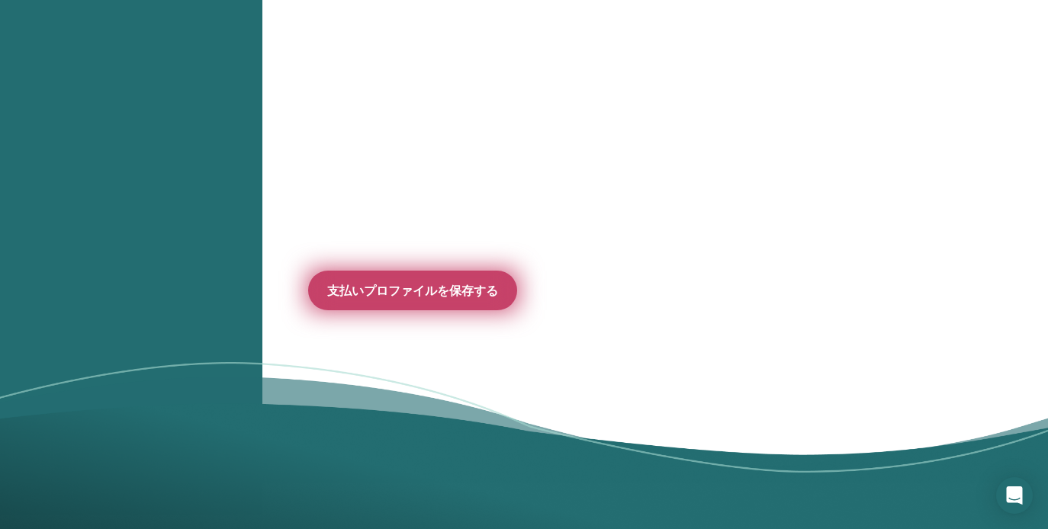
click at [362, 303] on button "支払いプロファイルを保存する" at bounding box center [412, 291] width 209 height 40
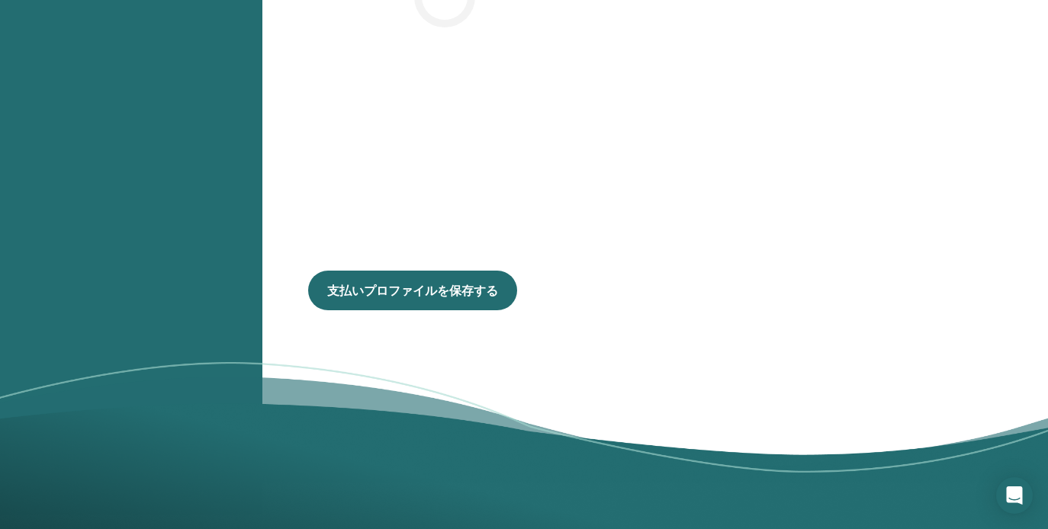
scroll to position [562, 0]
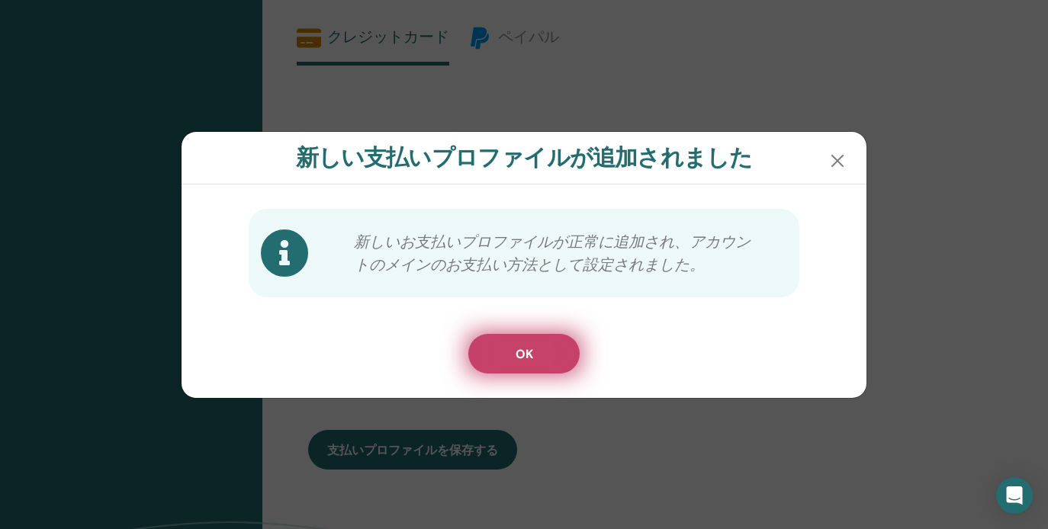
click at [568, 340] on button "OK" at bounding box center [523, 354] width 111 height 40
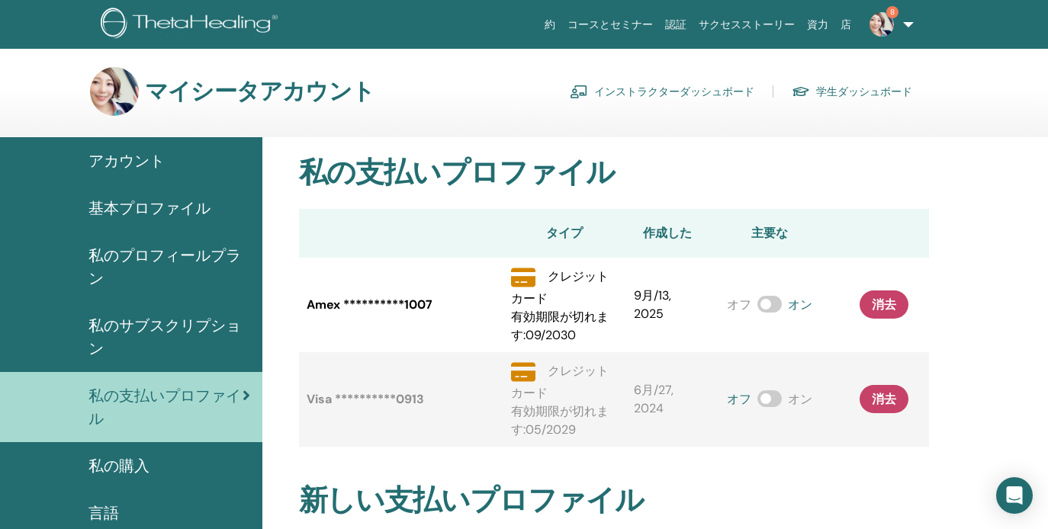
scroll to position [0, 0]
